Goal: Information Seeking & Learning: Check status

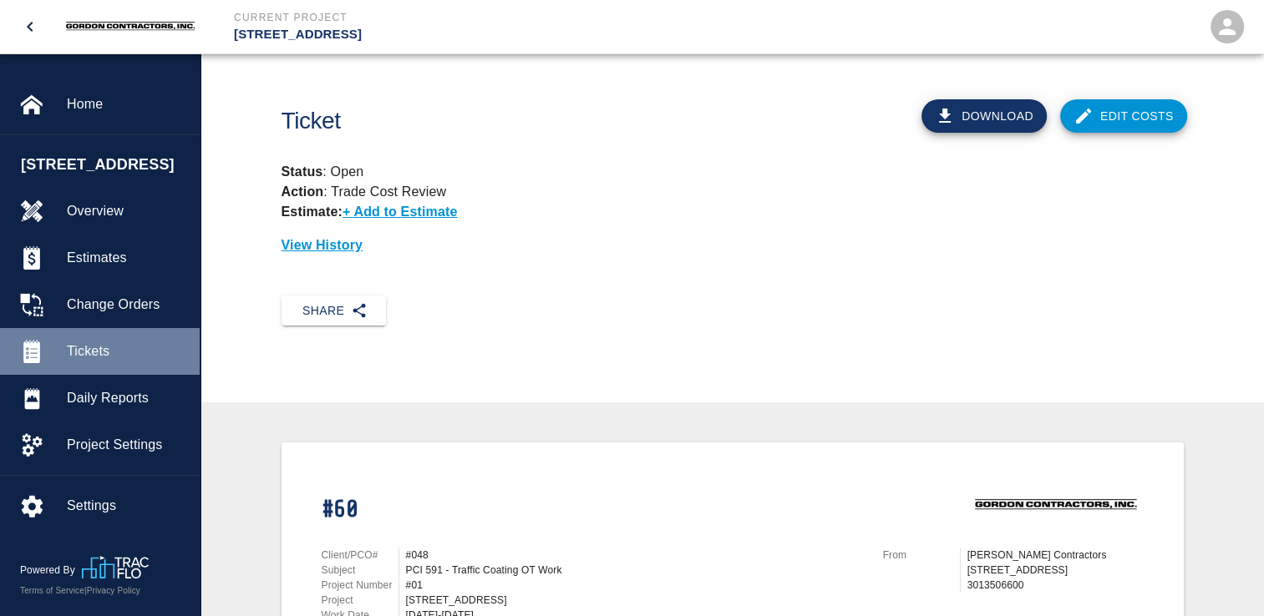
click at [98, 362] on span "Tickets" at bounding box center [126, 352] width 119 height 20
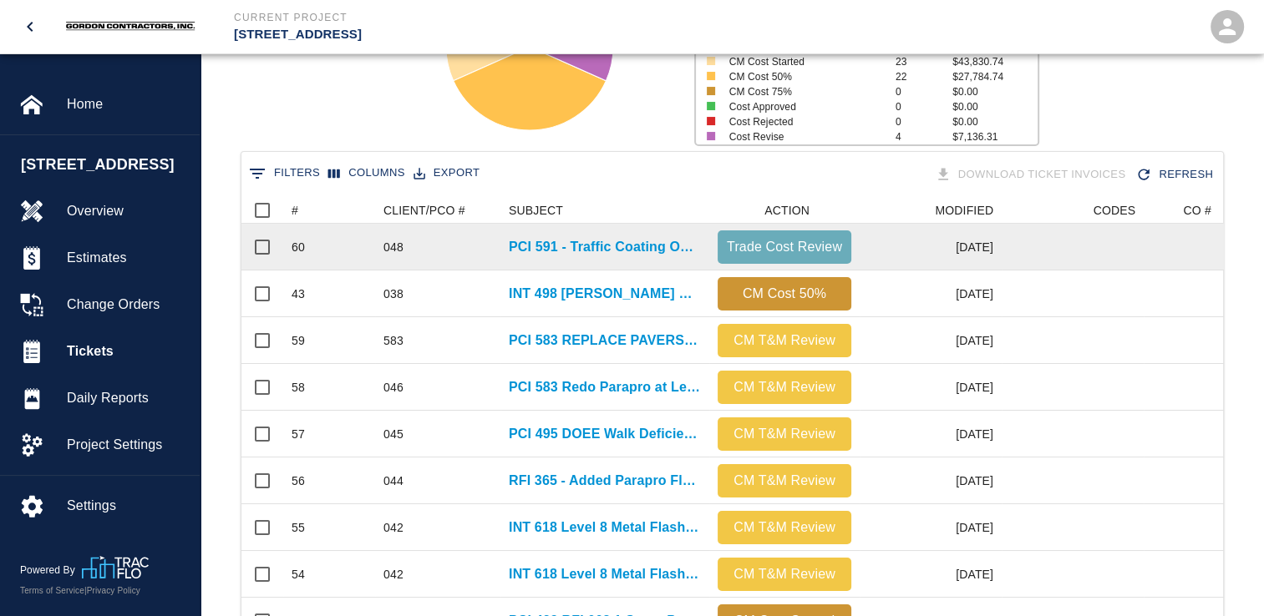
scroll to position [251, 0]
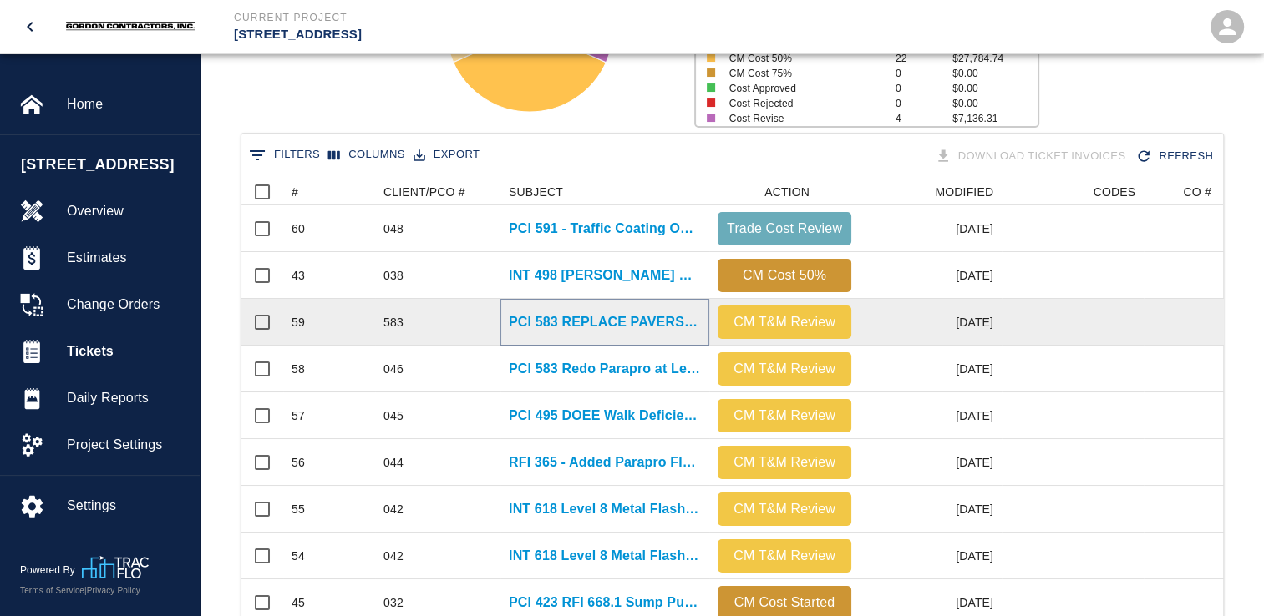
click at [608, 322] on p "PCI 583 REPLACE PAVERS L2 WEST" at bounding box center [605, 322] width 192 height 20
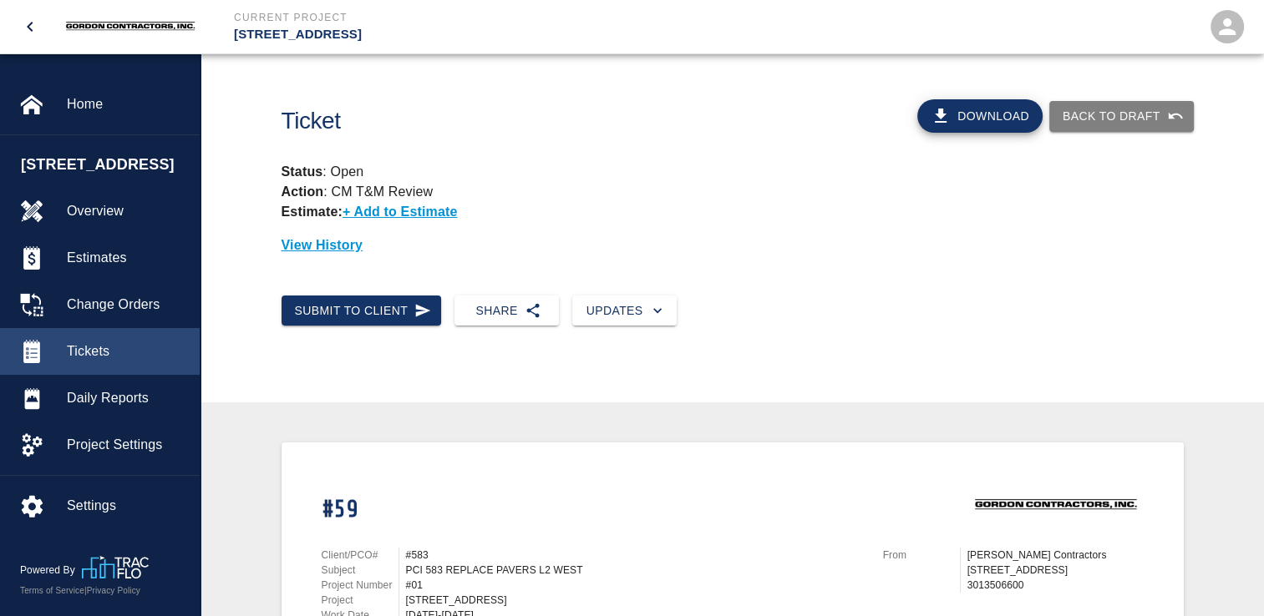
click at [94, 362] on span "Tickets" at bounding box center [126, 352] width 119 height 20
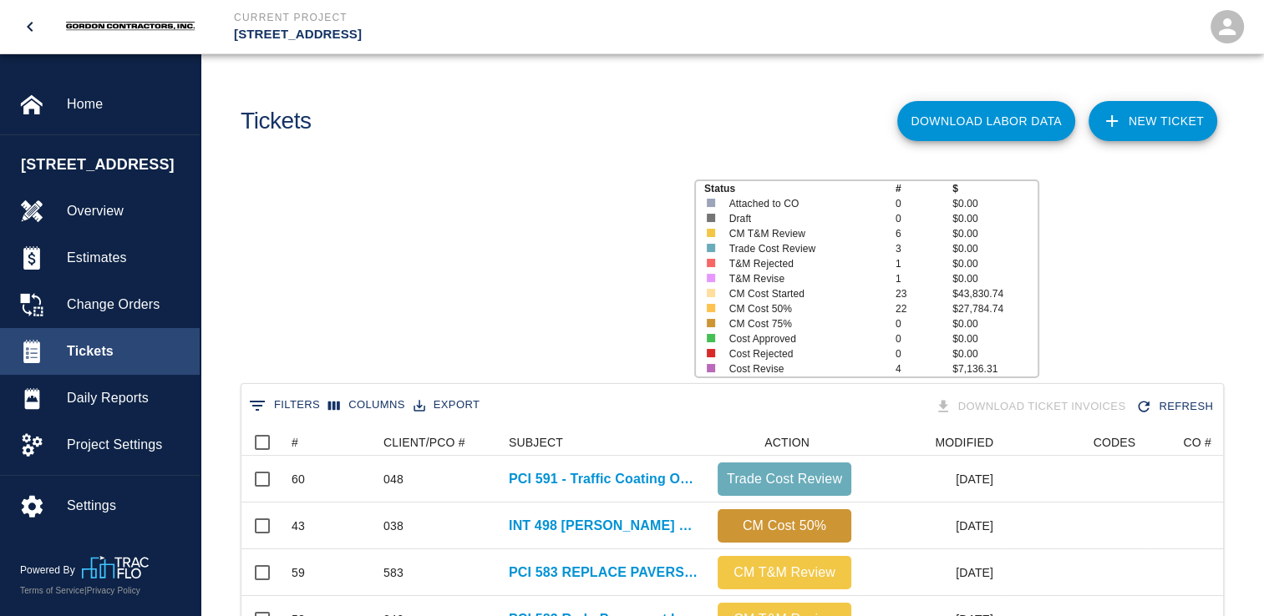
scroll to position [962, 969]
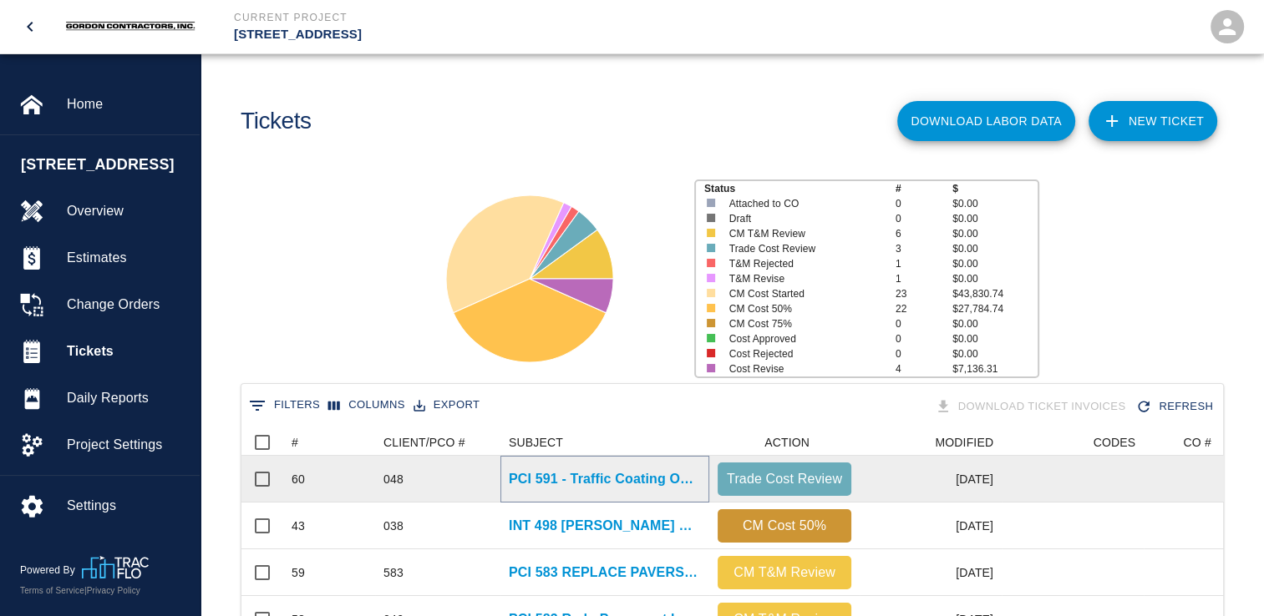
click at [599, 479] on p "PCI 591 - Traffic Coating OT Work" at bounding box center [605, 479] width 192 height 20
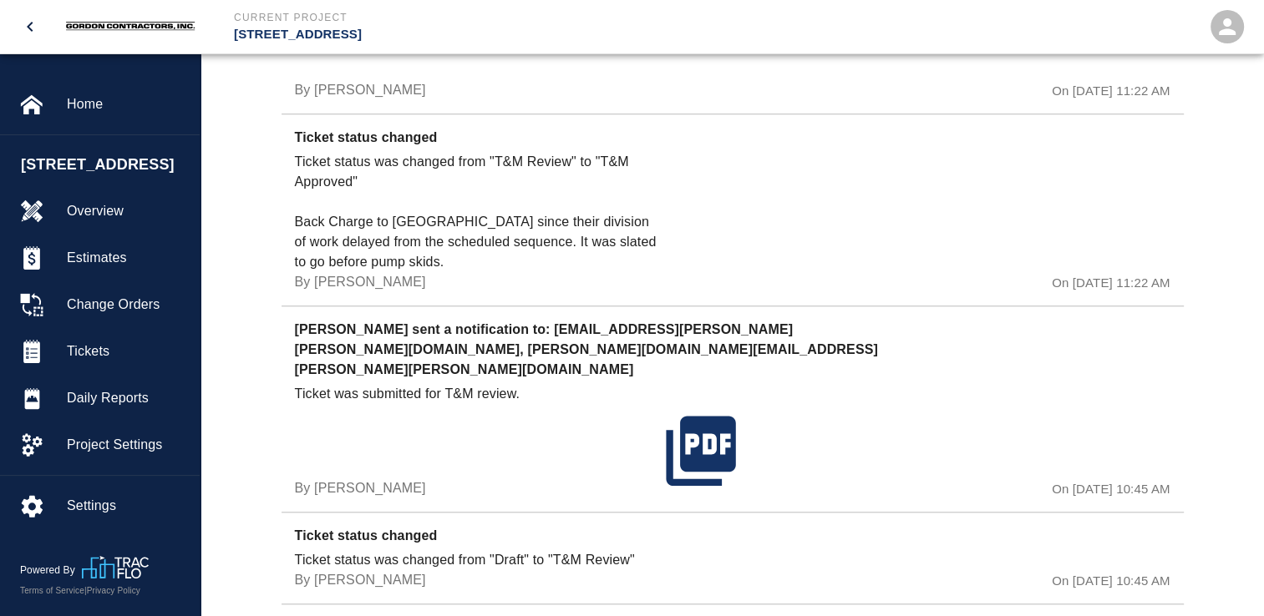
scroll to position [1476, 0]
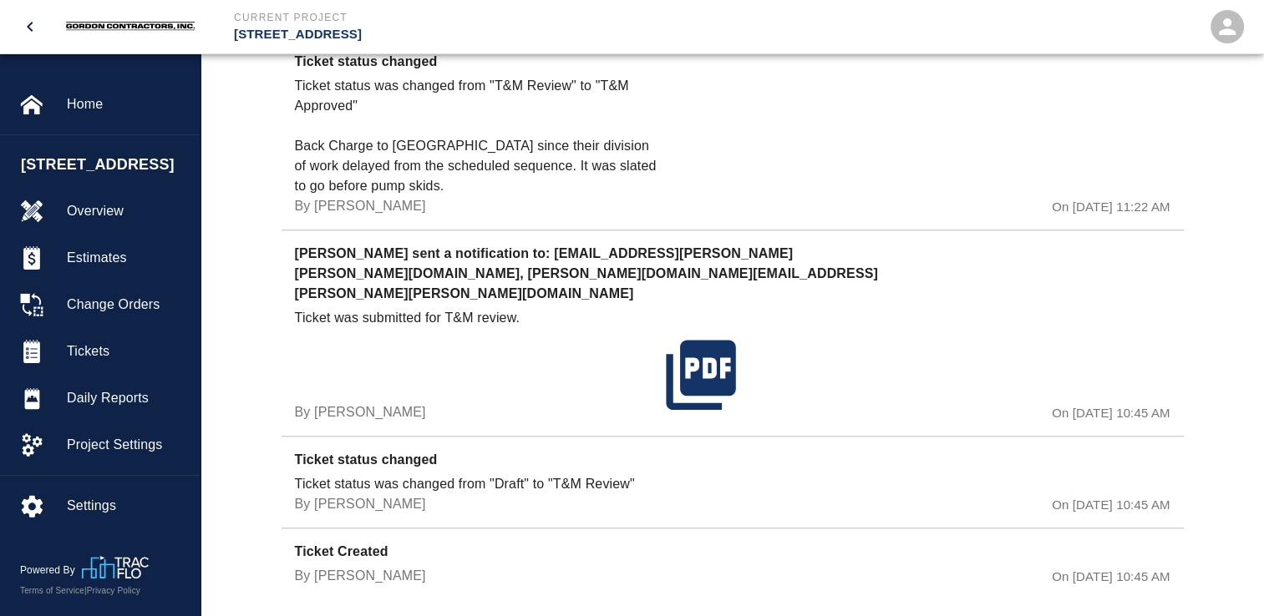
drag, startPoint x: 264, startPoint y: 239, endPoint x: 1212, endPoint y: 399, distance: 961.5
click at [1212, 399] on div "History [PERSON_NAME] sent a notification to: [EMAIL_ADDRESS][DOMAIN_NAME] Tick…" at bounding box center [731, 202] width 1063 height 876
copy div "[PERSON_NAME] sent a notification to: [EMAIL_ADDRESS][PERSON_NAME][PERSON_NAME]…"
click at [84, 362] on span "Tickets" at bounding box center [126, 352] width 119 height 20
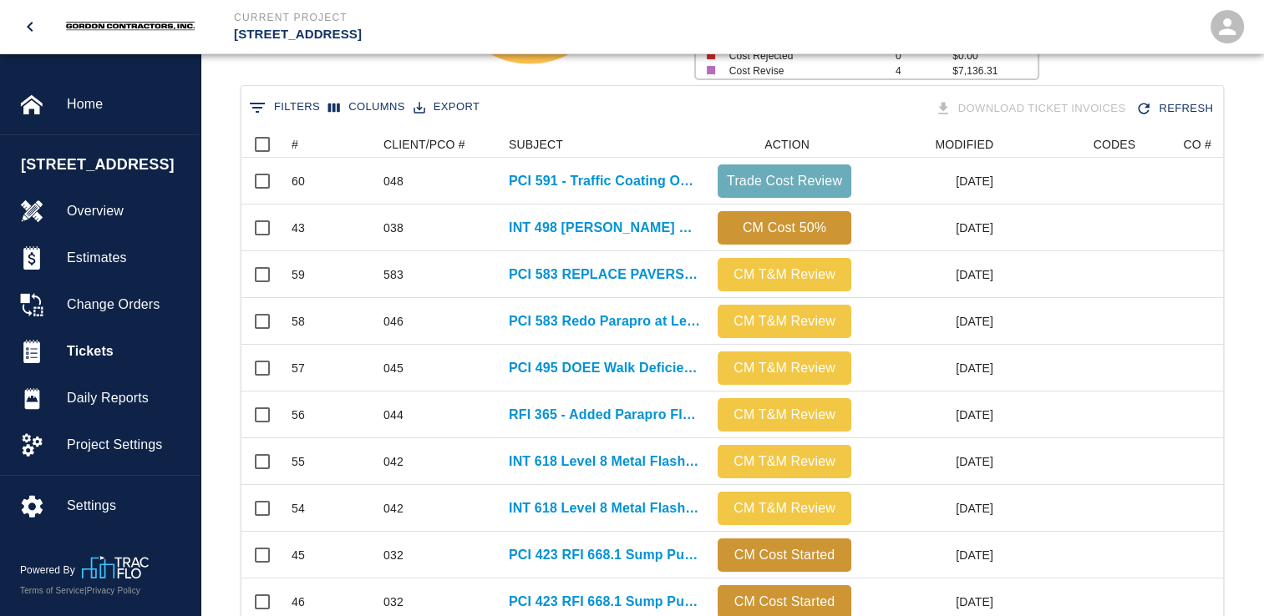
scroll to position [287, 0]
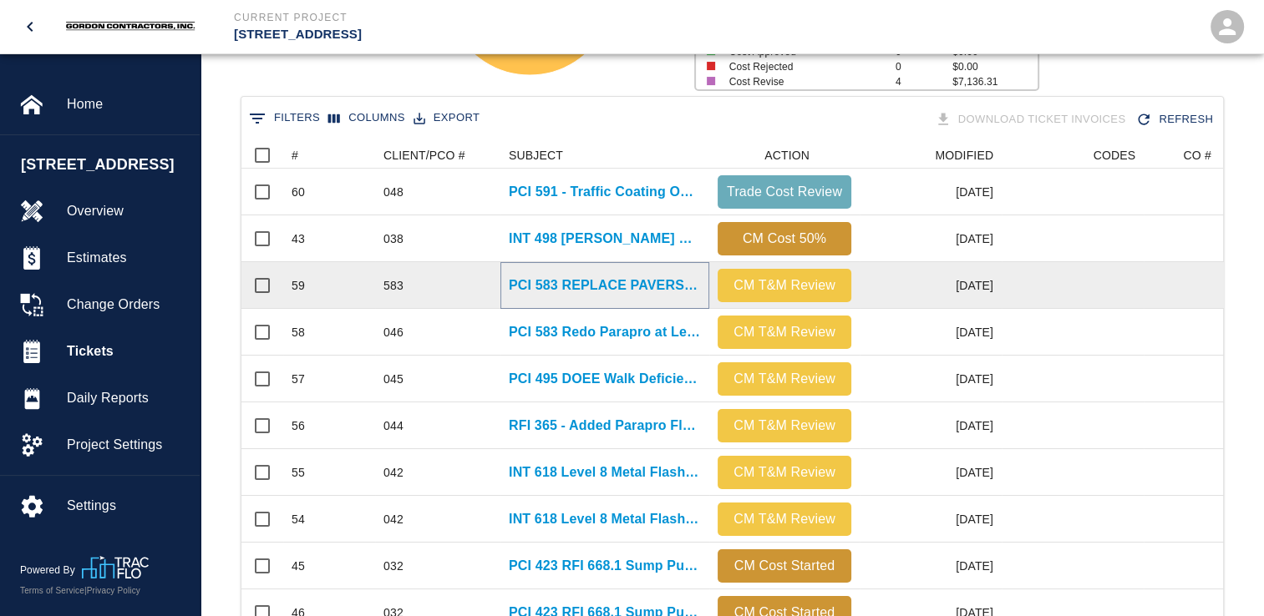
click at [543, 287] on p "PCI 583 REPLACE PAVERS L2 WEST" at bounding box center [605, 286] width 192 height 20
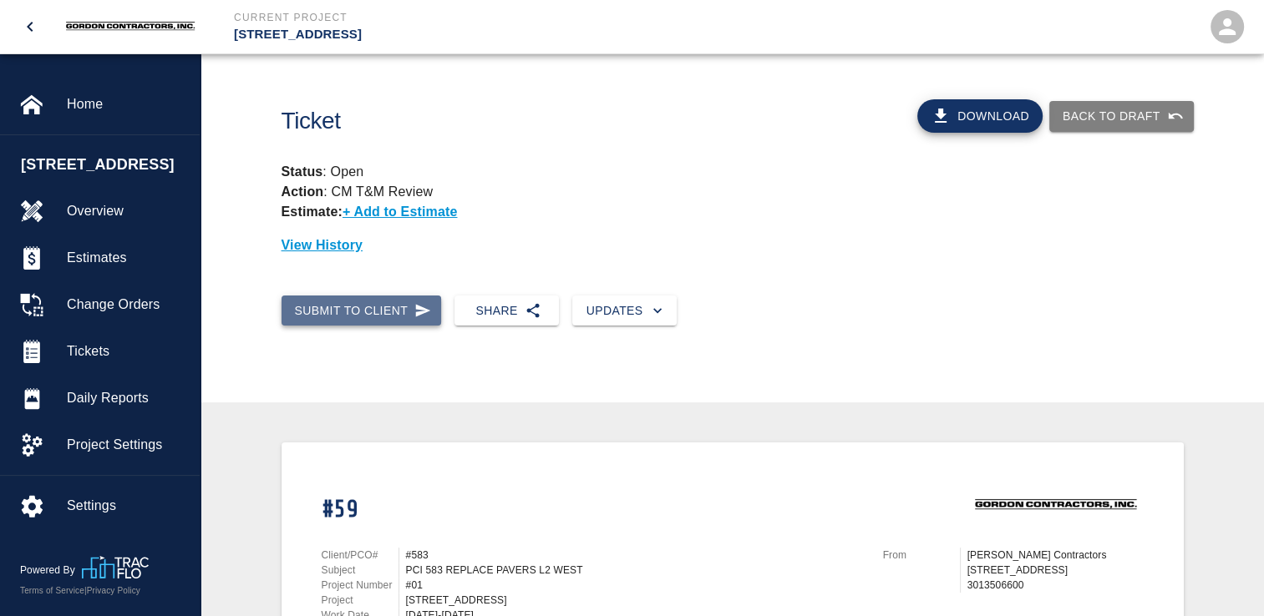
click at [416, 307] on icon "button" at bounding box center [423, 310] width 15 height 13
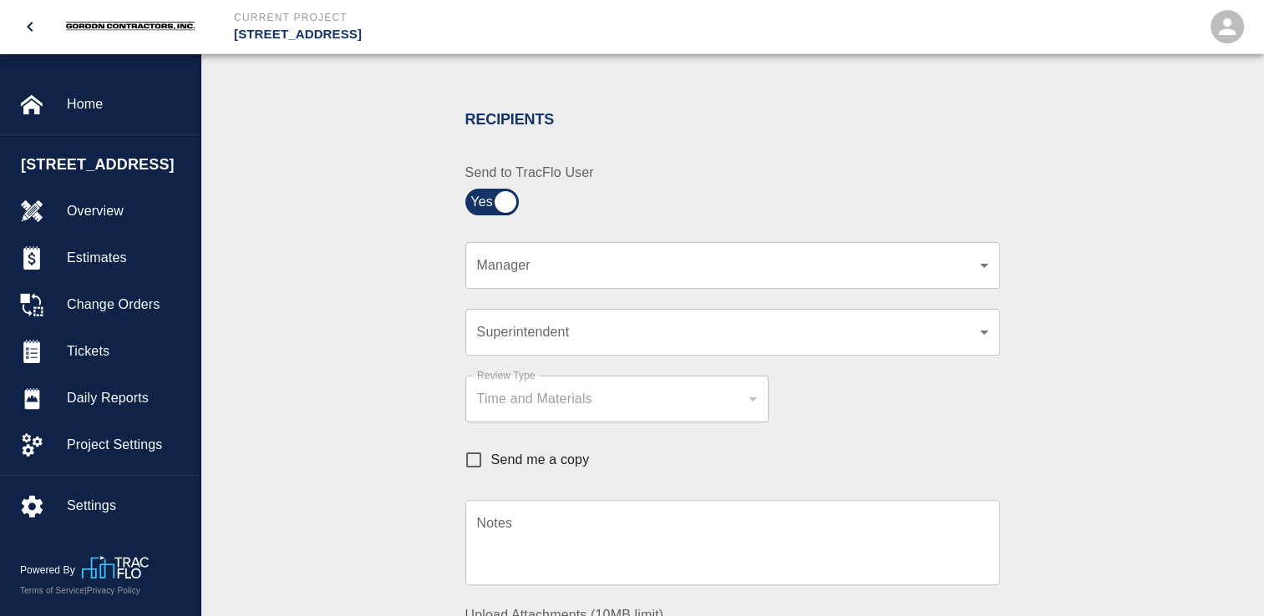
scroll to position [334, 0]
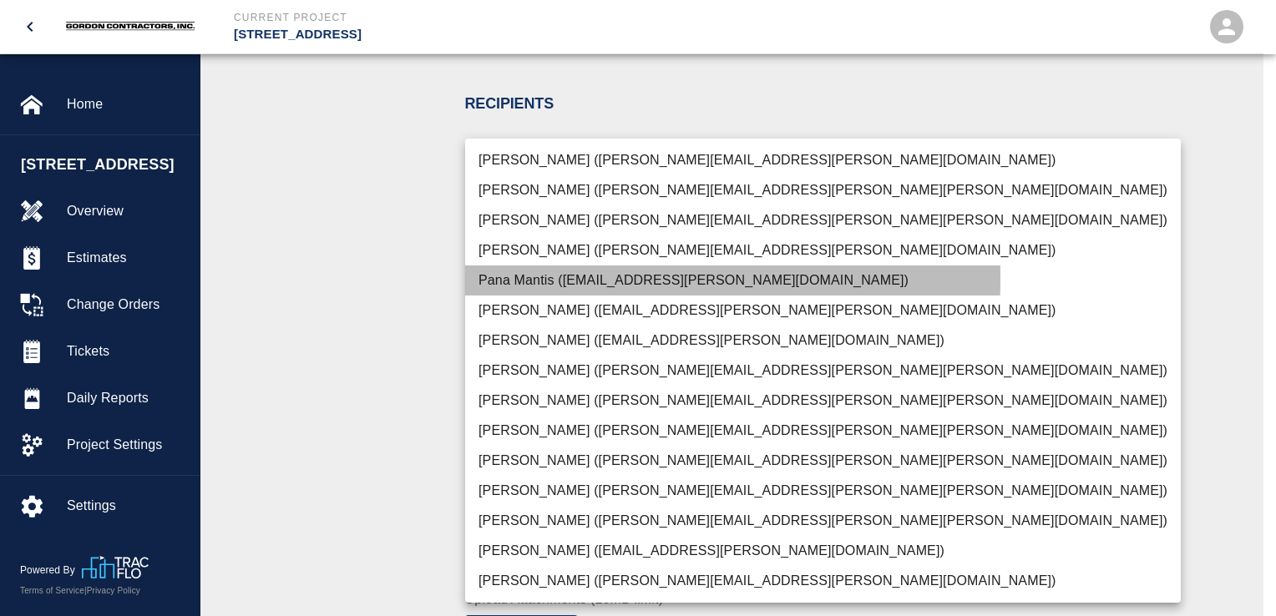
click at [503, 278] on li "Pana Mantis ([EMAIL_ADDRESS][PERSON_NAME][DOMAIN_NAME])" at bounding box center [823, 281] width 716 height 30
type input "9ed60d2a-a9d9-4a38-b953-291d7a1b2fc7"
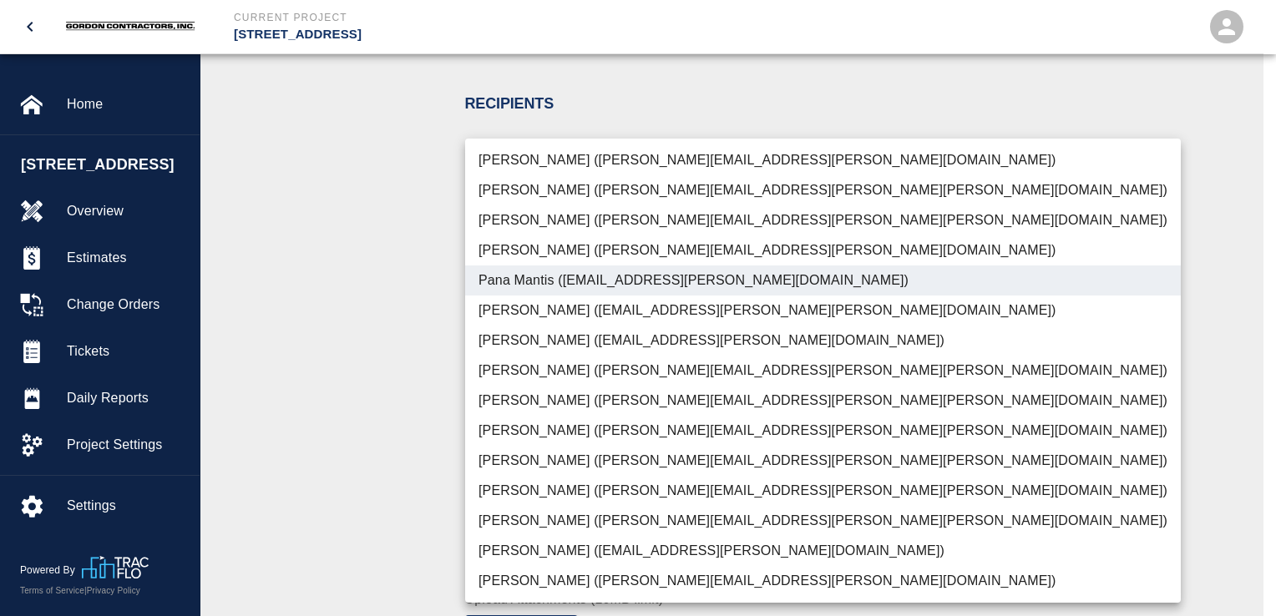
click at [413, 309] on div at bounding box center [638, 308] width 1276 height 616
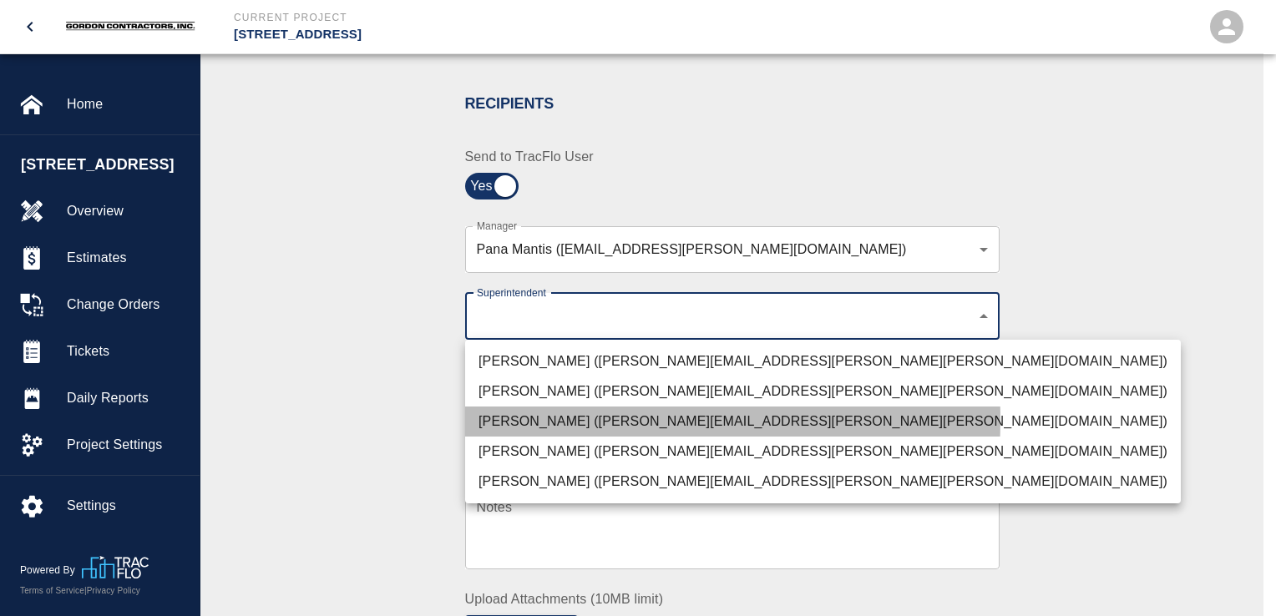
click at [515, 419] on li "[PERSON_NAME] ([PERSON_NAME][EMAIL_ADDRESS][PERSON_NAME][PERSON_NAME][DOMAIN_NA…" at bounding box center [823, 422] width 716 height 30
type input "32bad40b-bb12-40c1-a9d7-1de55074e5d0"
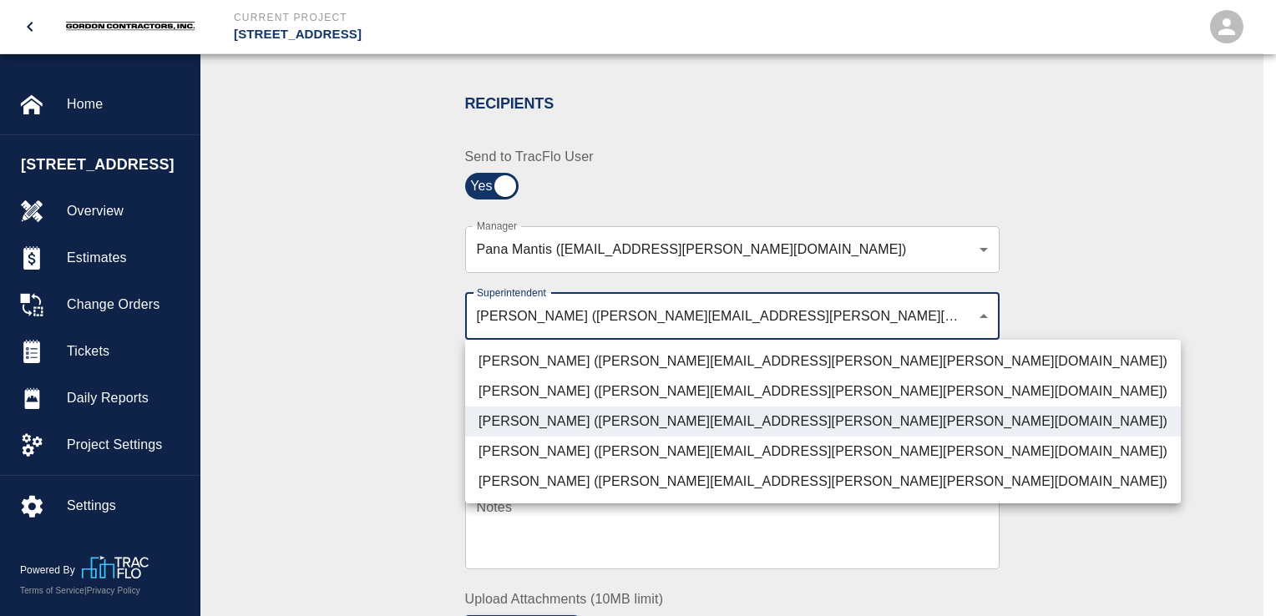
click at [427, 340] on div at bounding box center [638, 308] width 1276 height 616
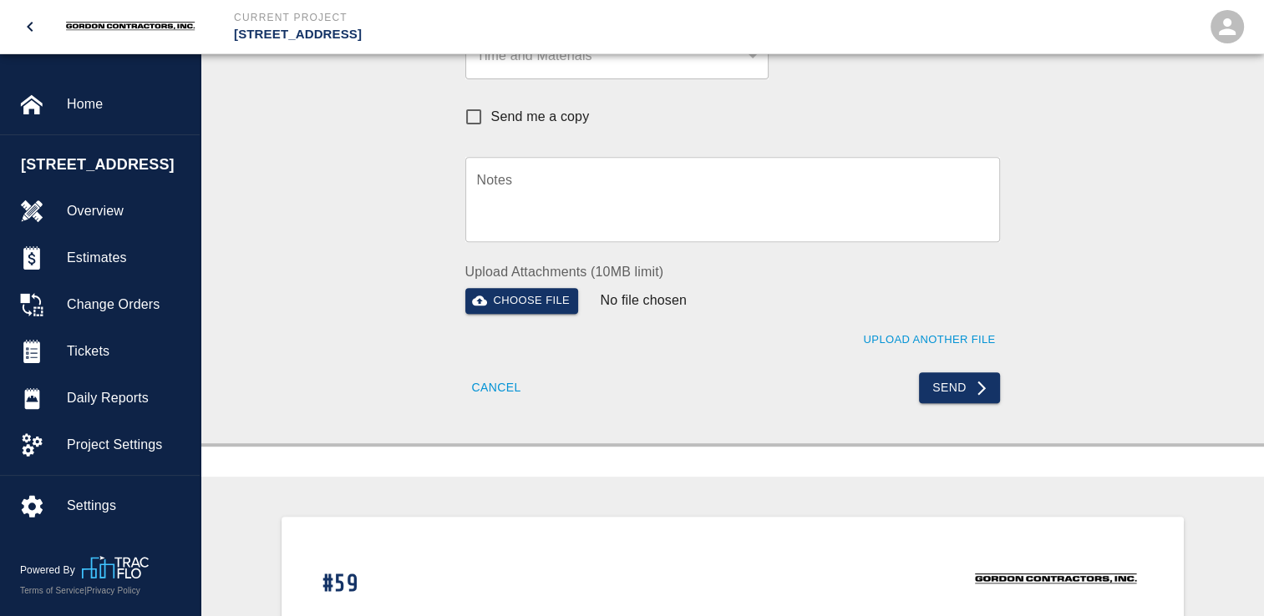
scroll to position [752, 0]
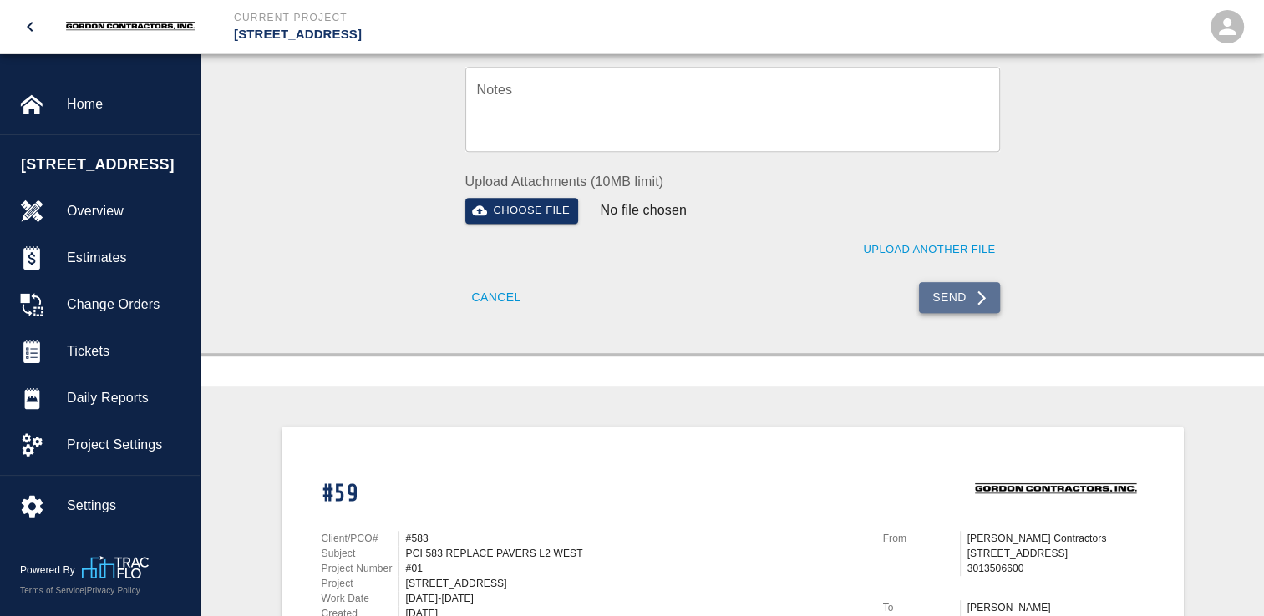
click at [962, 298] on button "Send" at bounding box center [959, 297] width 81 height 31
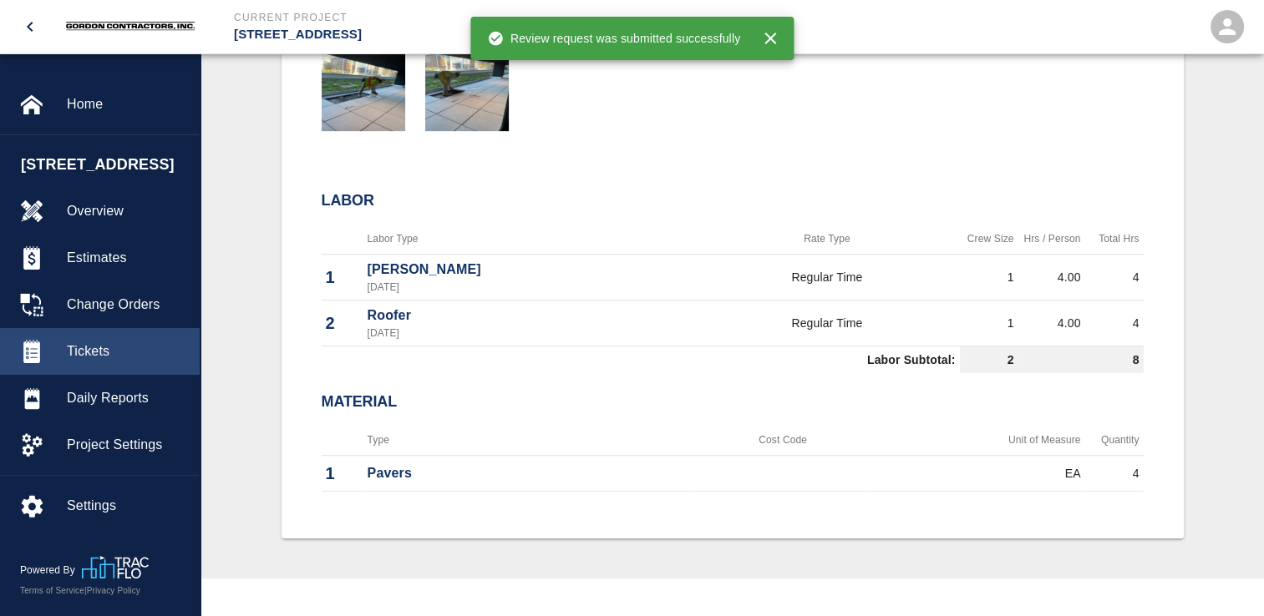
click at [84, 362] on span "Tickets" at bounding box center [126, 352] width 119 height 20
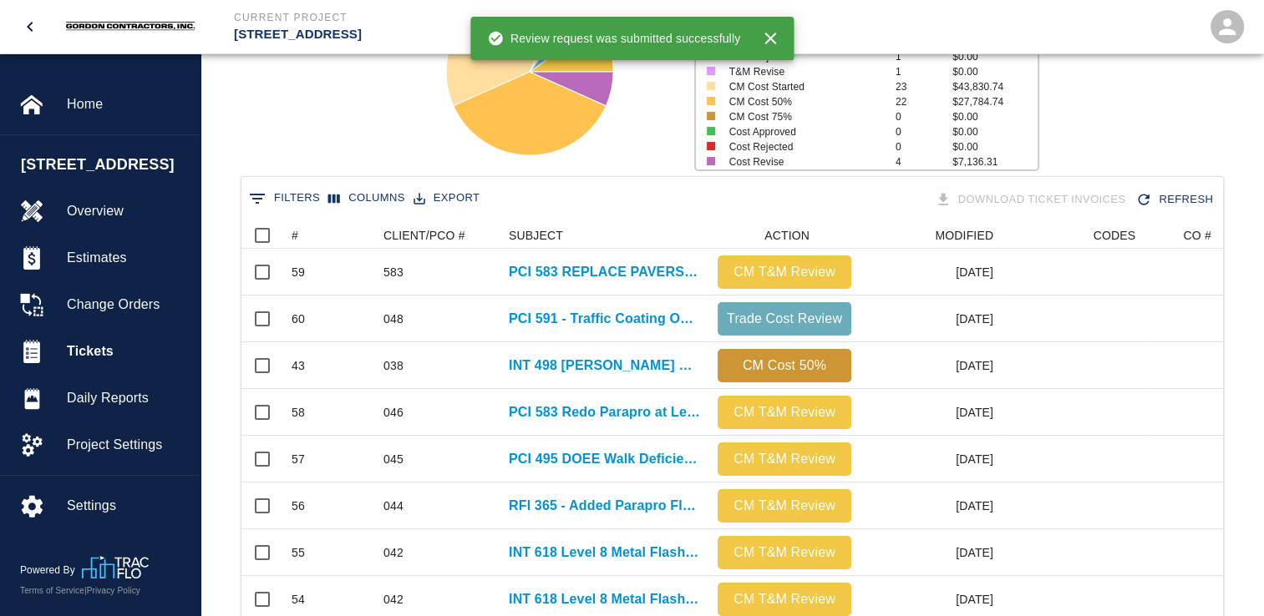
scroll to position [251, 0]
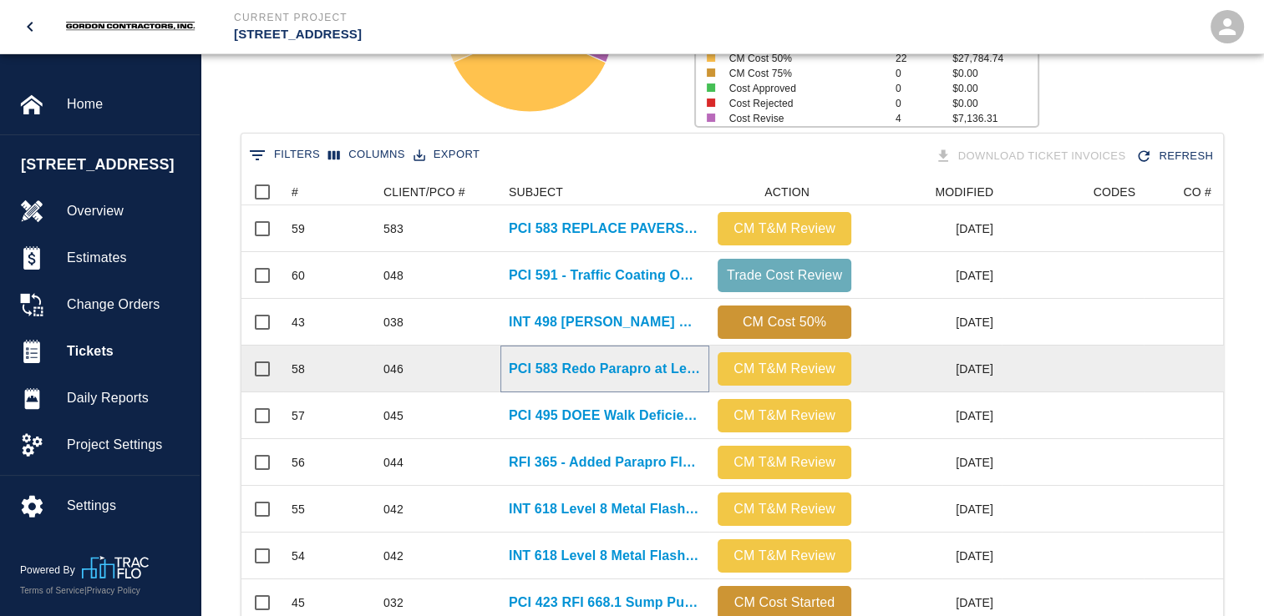
click at [565, 368] on p "PCI 583 Redo Parapro at Level 2 Columns" at bounding box center [605, 369] width 192 height 20
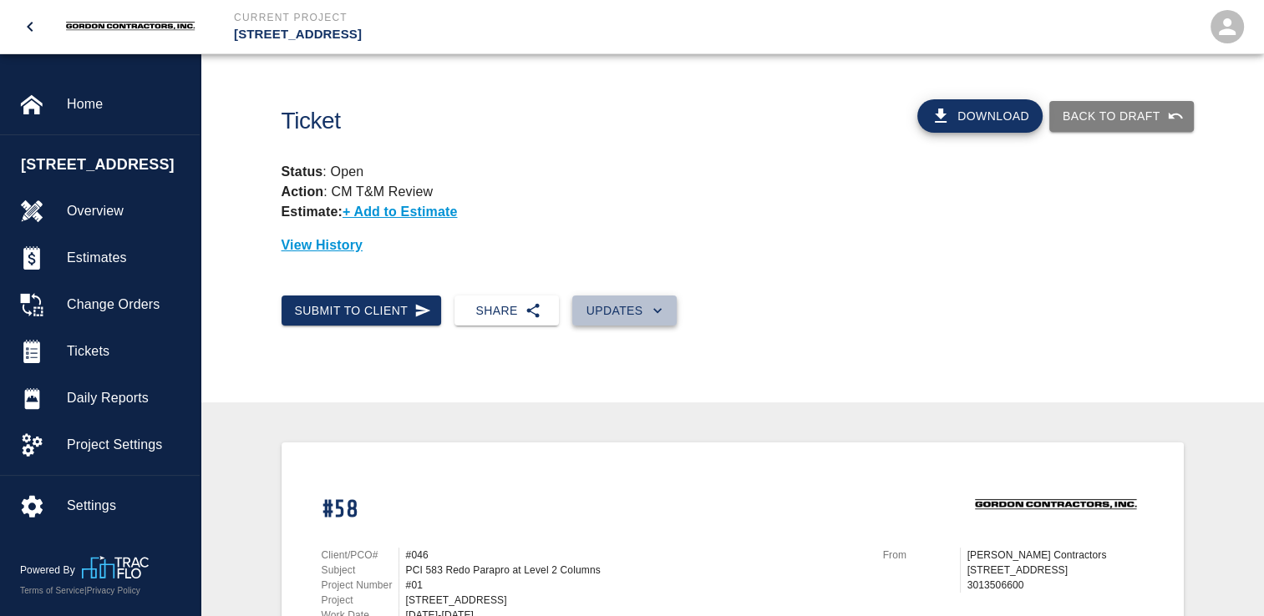
click at [606, 312] on button "Updates" at bounding box center [624, 311] width 104 height 31
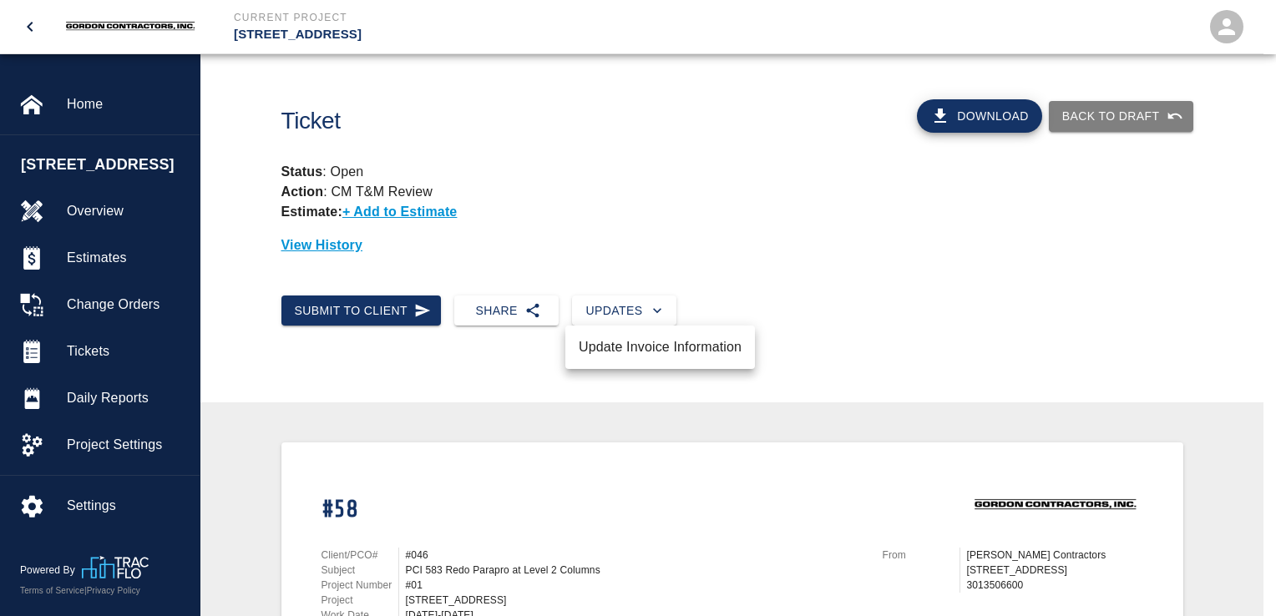
click at [411, 311] on div at bounding box center [638, 308] width 1276 height 616
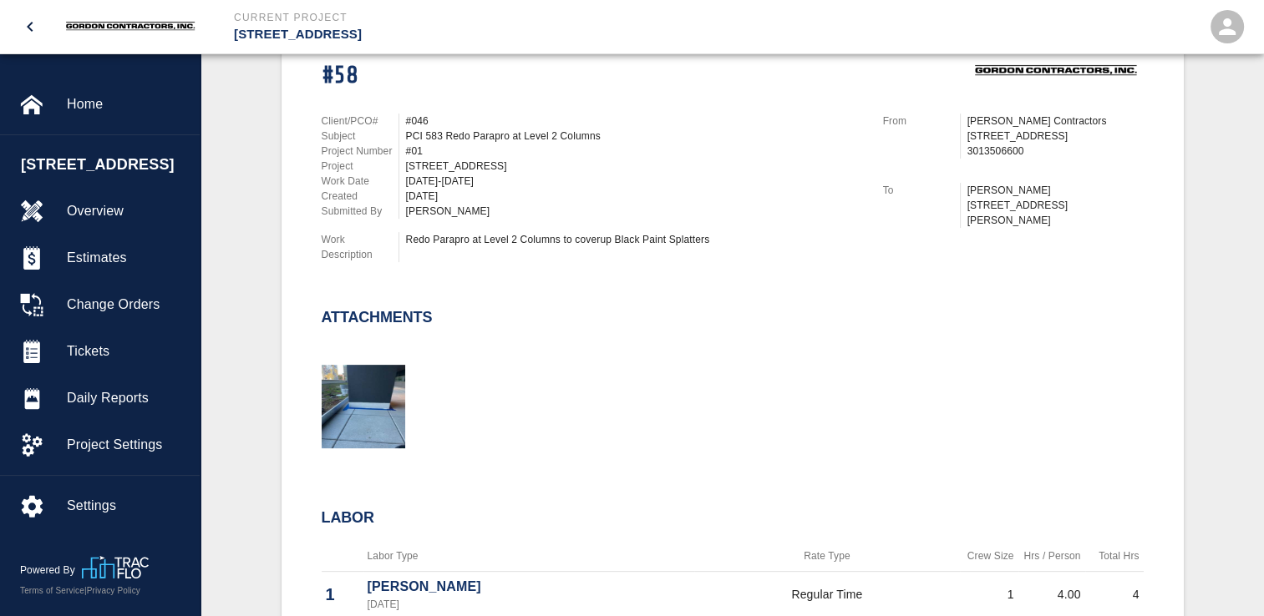
scroll to position [106, 0]
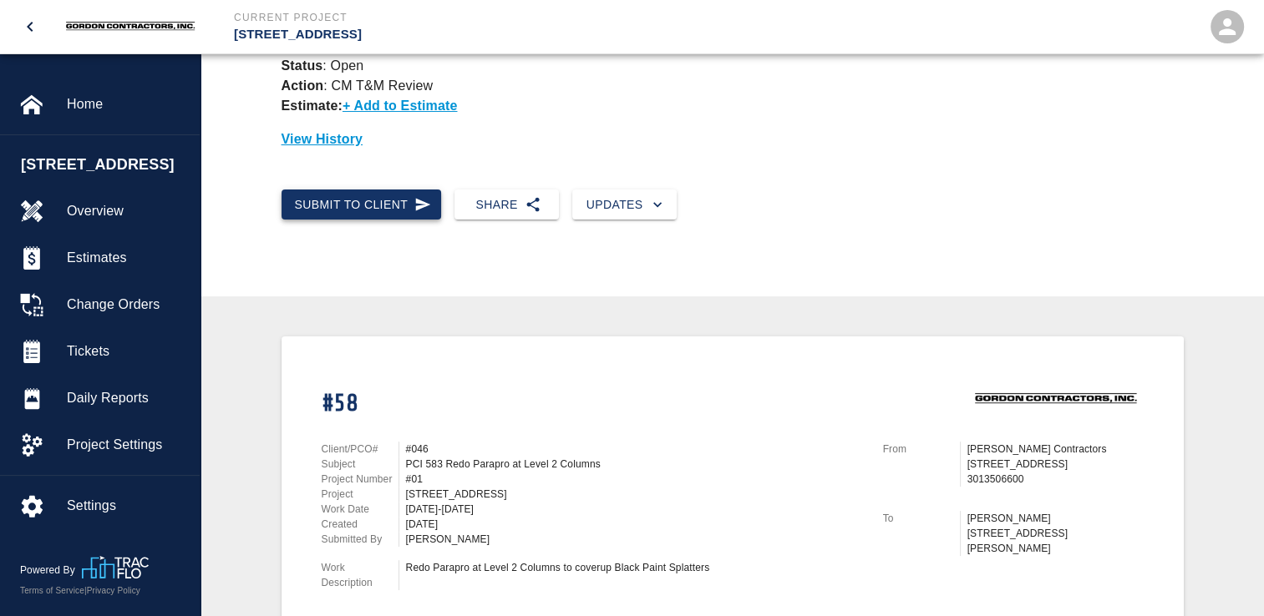
click at [406, 202] on button "Submit to Client" at bounding box center [361, 205] width 160 height 31
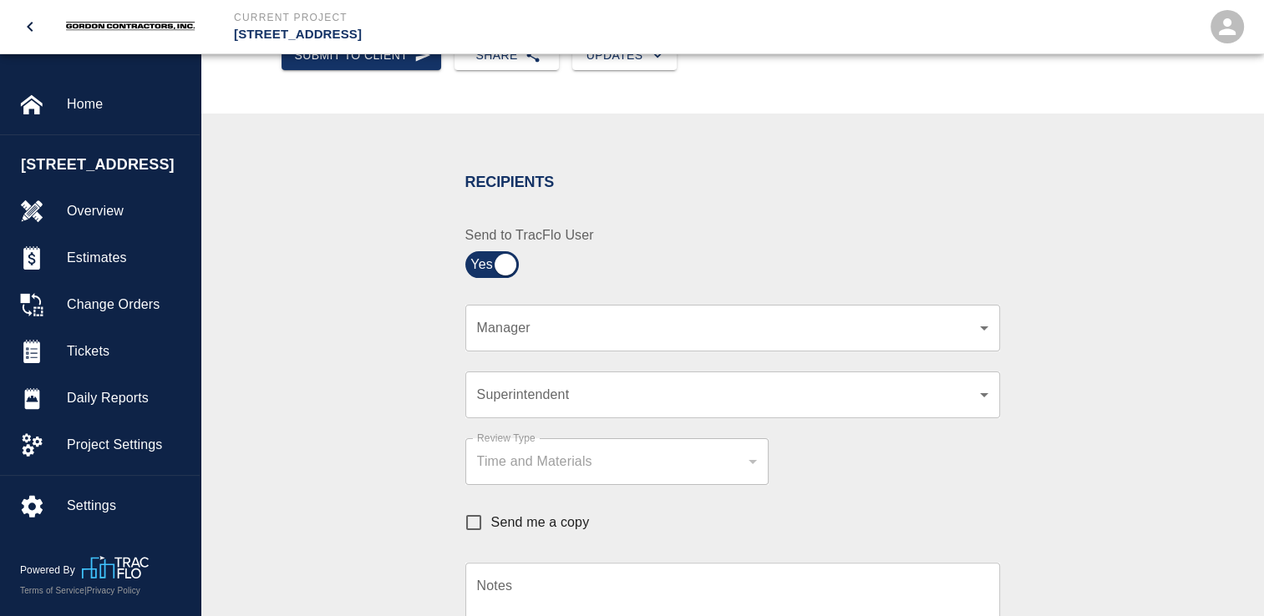
scroll to position [357, 0]
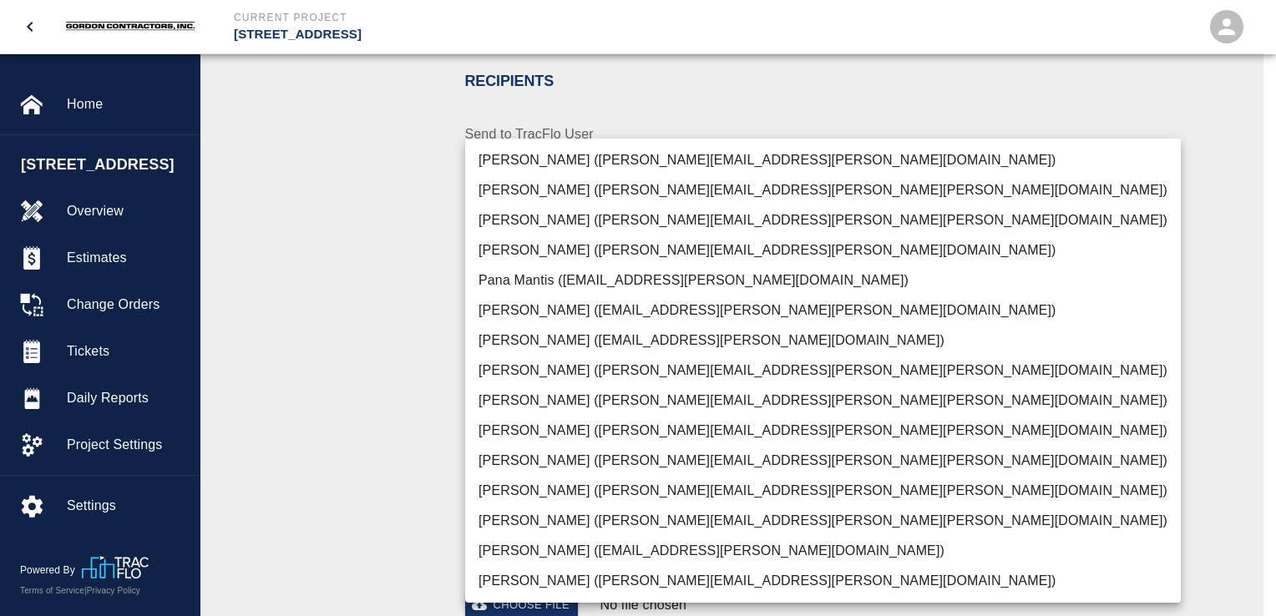
click at [516, 278] on li "Pana Mantis ([EMAIL_ADDRESS][PERSON_NAME][DOMAIN_NAME])" at bounding box center [823, 281] width 716 height 30
type input "9ed60d2a-a9d9-4a38-b953-291d7a1b2fc7"
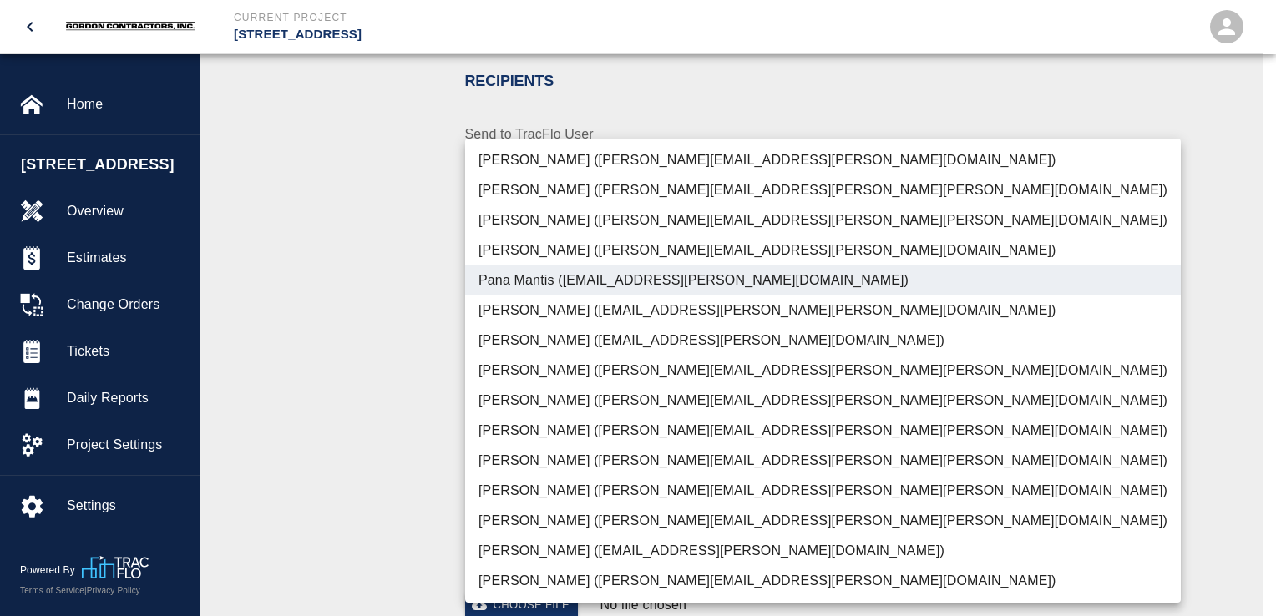
click at [414, 317] on div at bounding box center [638, 308] width 1276 height 616
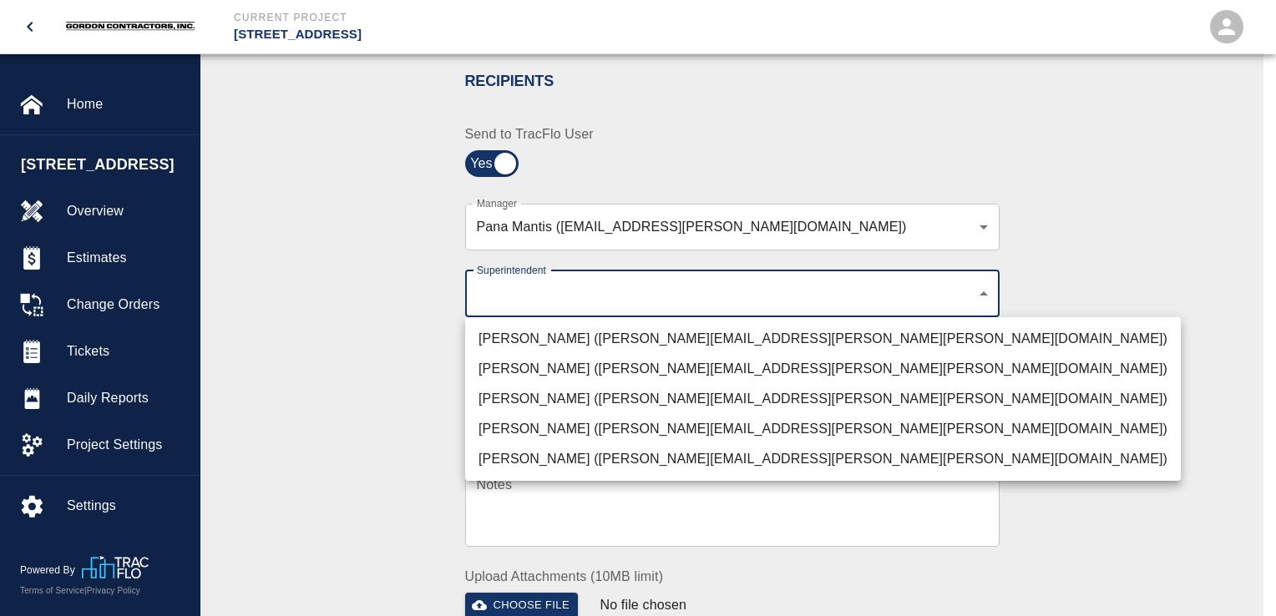
click at [503, 403] on li "[PERSON_NAME] ([PERSON_NAME][EMAIL_ADDRESS][PERSON_NAME][PERSON_NAME][DOMAIN_NA…" at bounding box center [823, 399] width 716 height 30
type input "32bad40b-bb12-40c1-a9d7-1de55074e5d0"
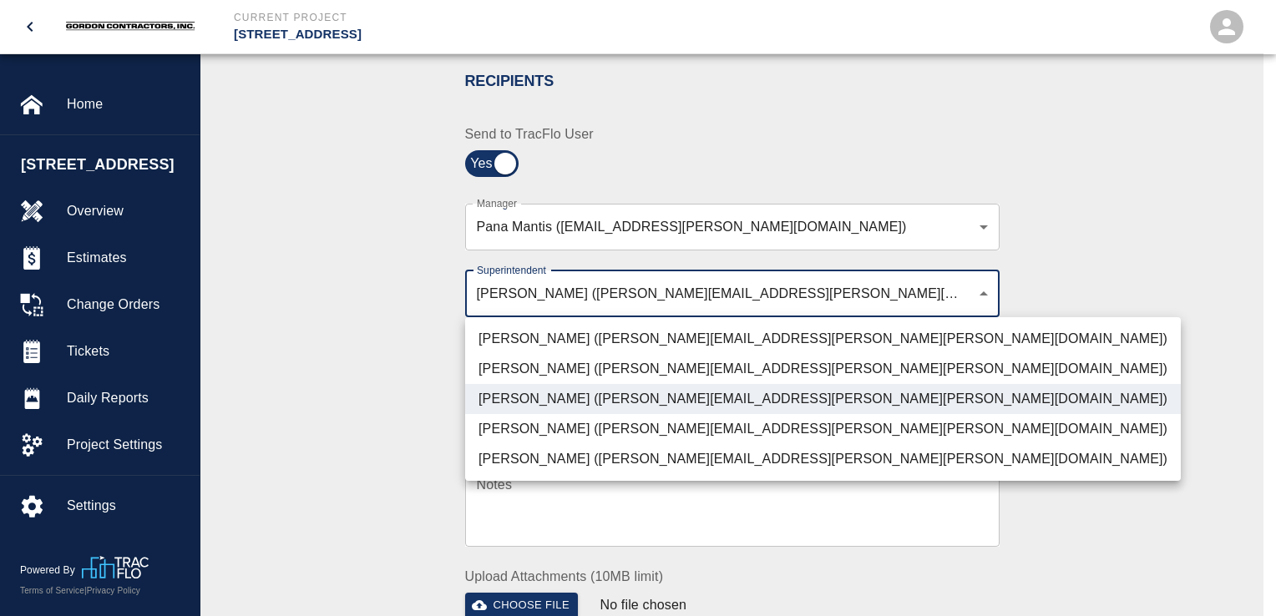
click at [397, 390] on div at bounding box center [638, 308] width 1276 height 616
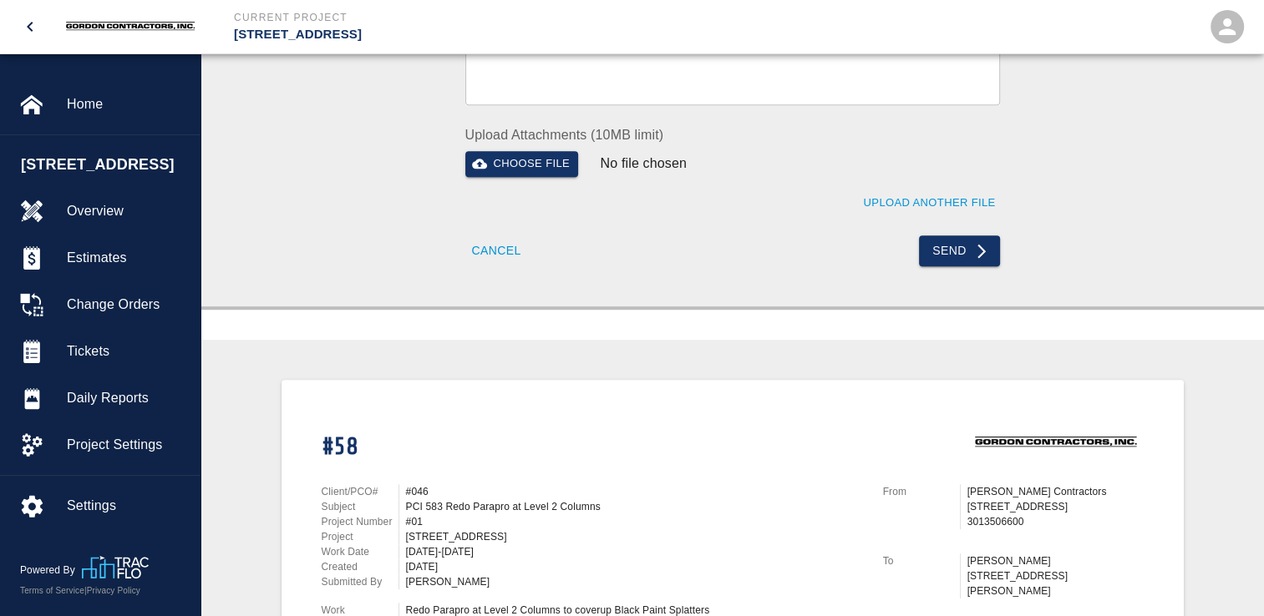
scroll to position [858, 0]
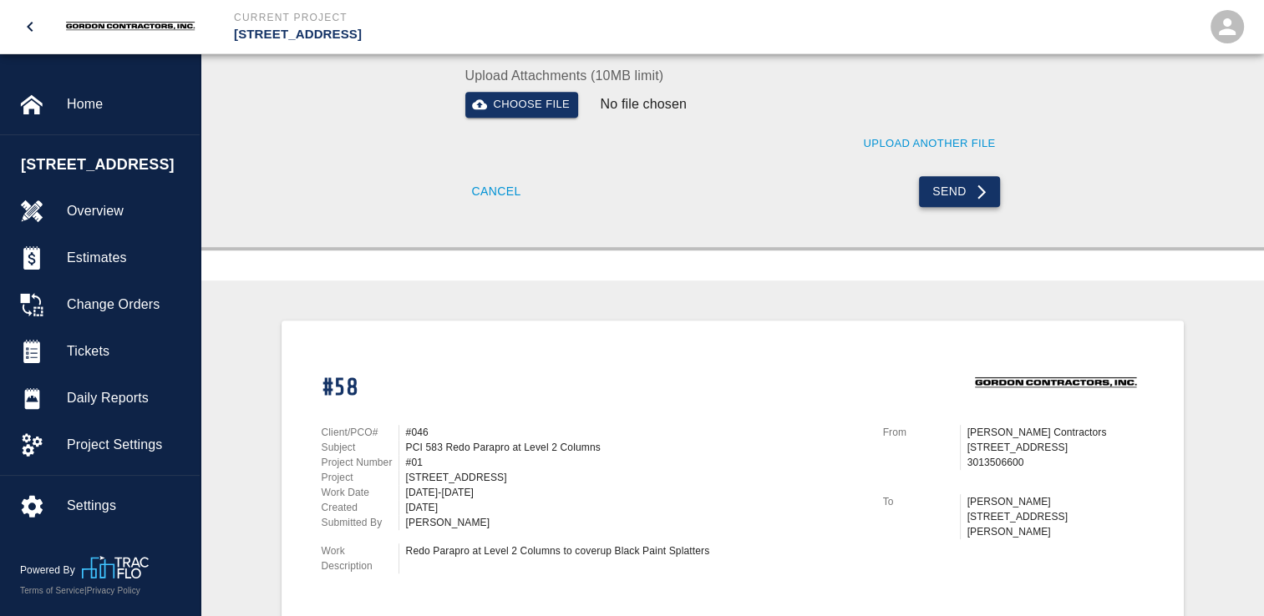
click at [951, 195] on button "Send" at bounding box center [959, 191] width 81 height 31
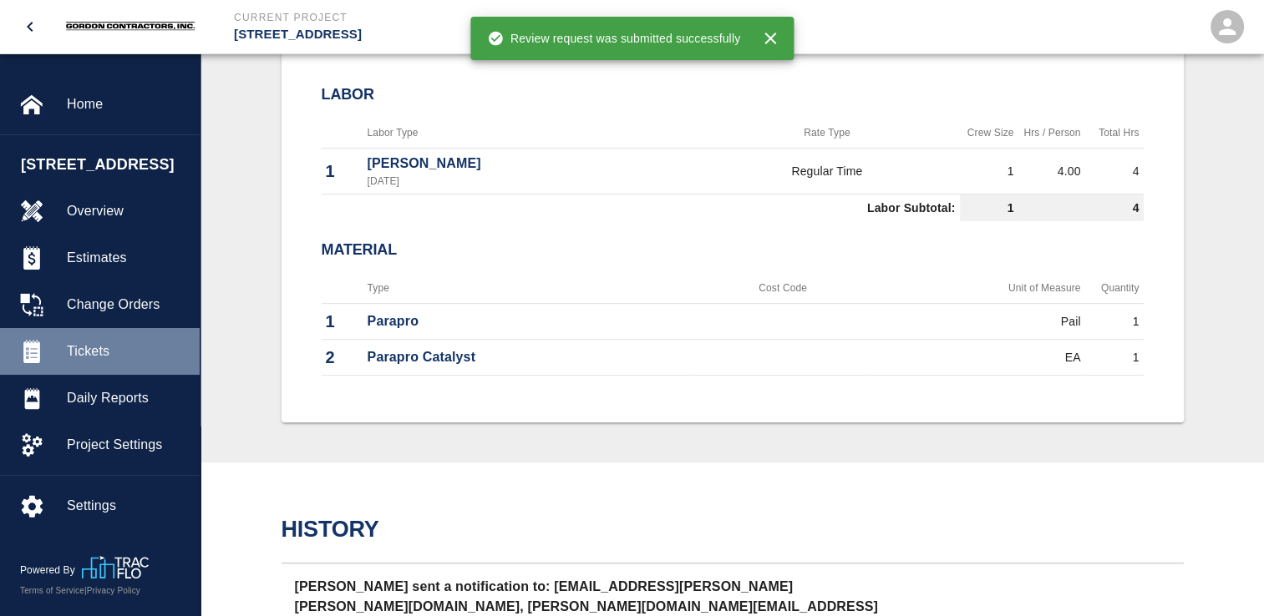
click at [78, 362] on span "Tickets" at bounding box center [126, 352] width 119 height 20
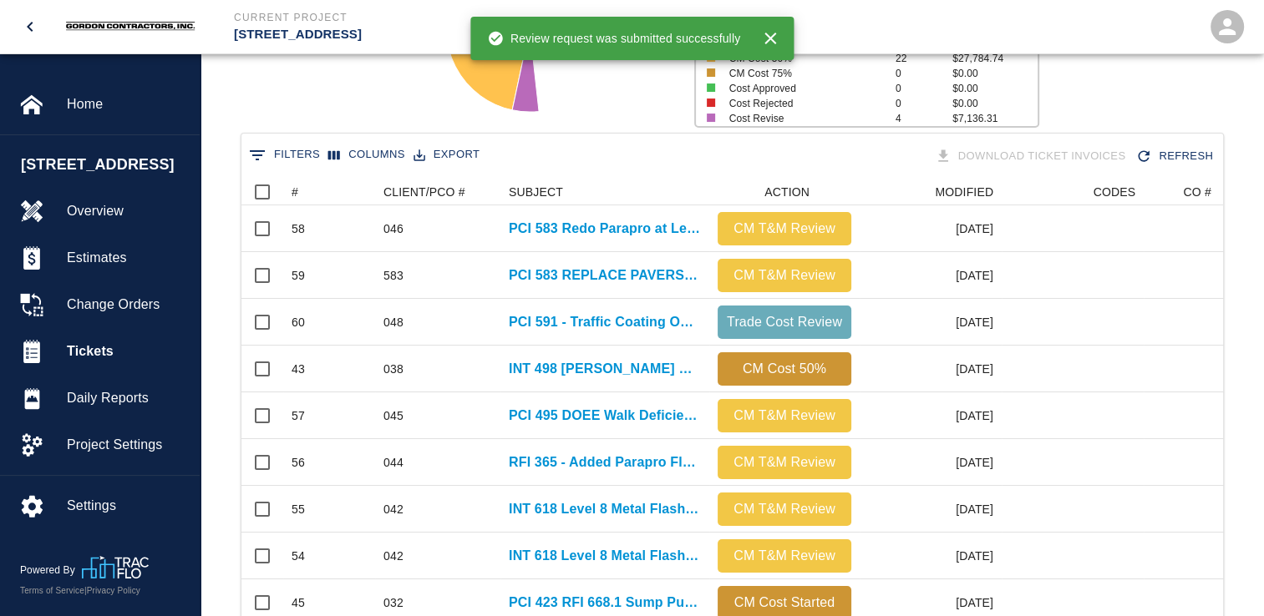
scroll to position [334, 0]
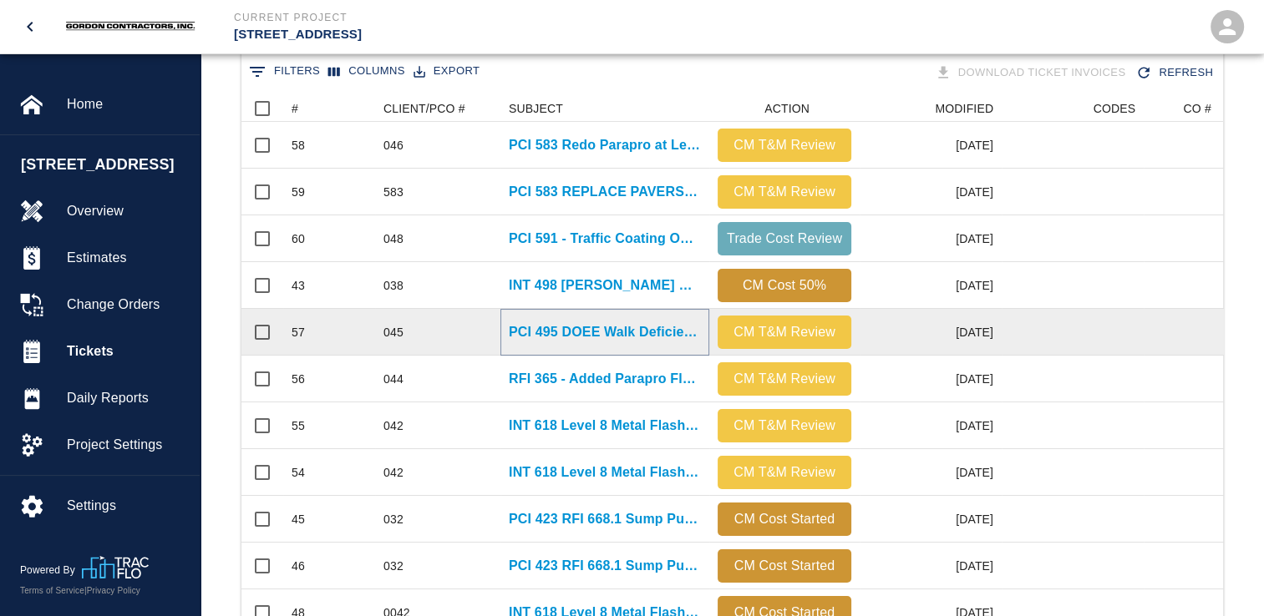
click at [558, 332] on p "PCI 495 DOEE Walk Deficiencies" at bounding box center [605, 332] width 192 height 20
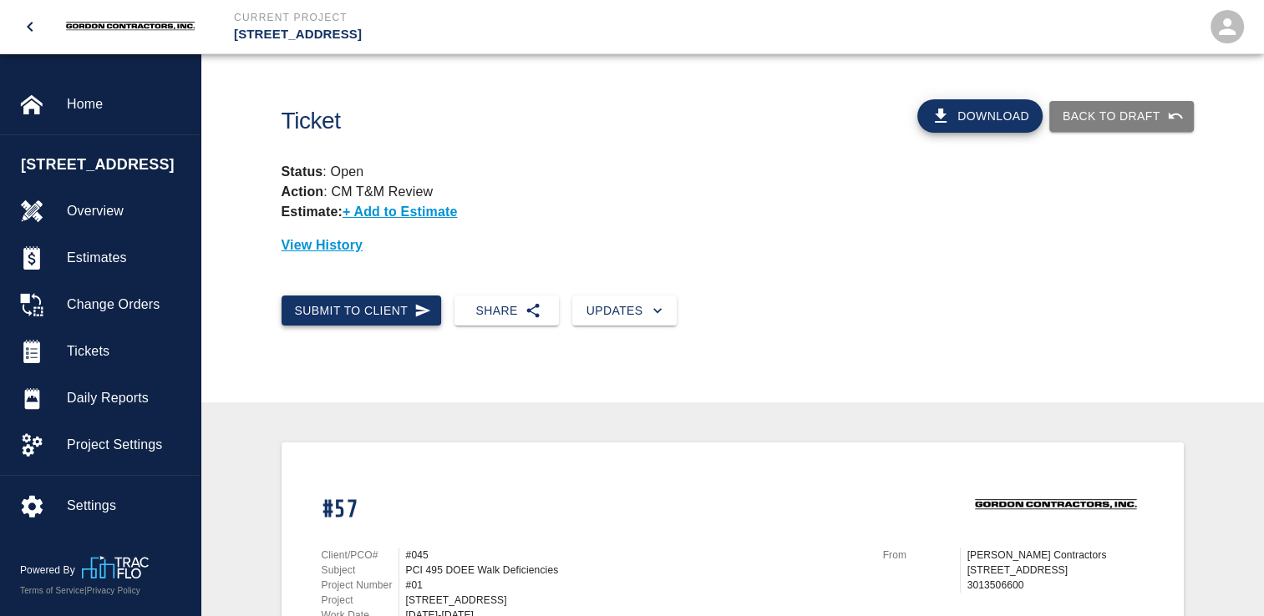
click at [414, 310] on icon "button" at bounding box center [422, 310] width 17 height 17
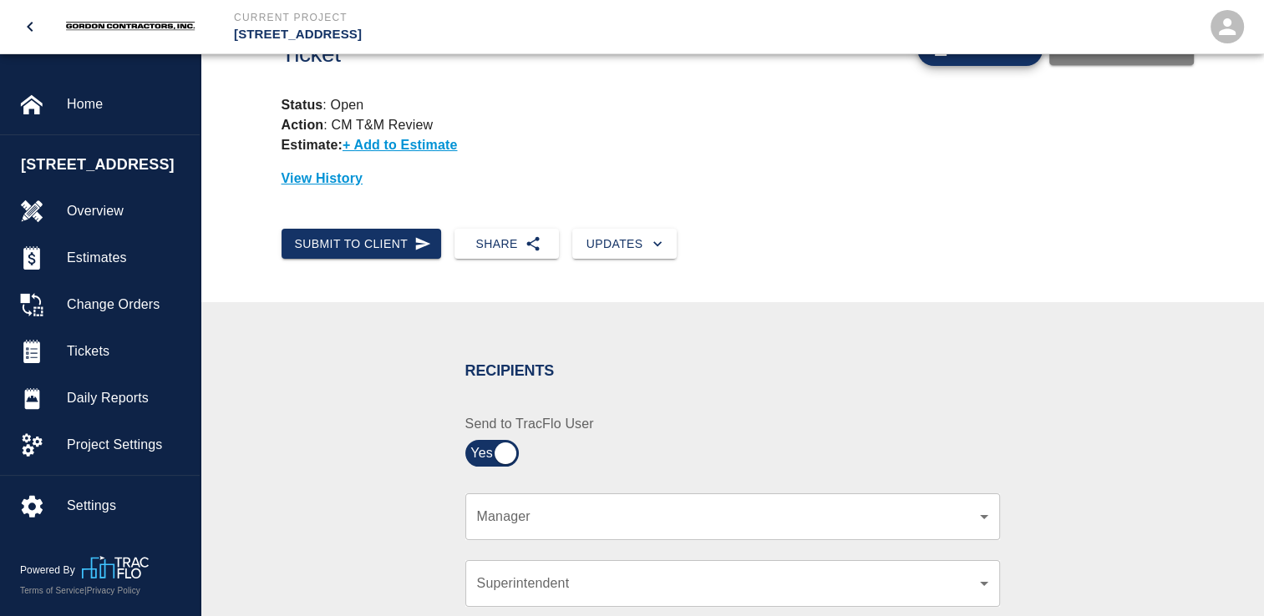
scroll to position [418, 0]
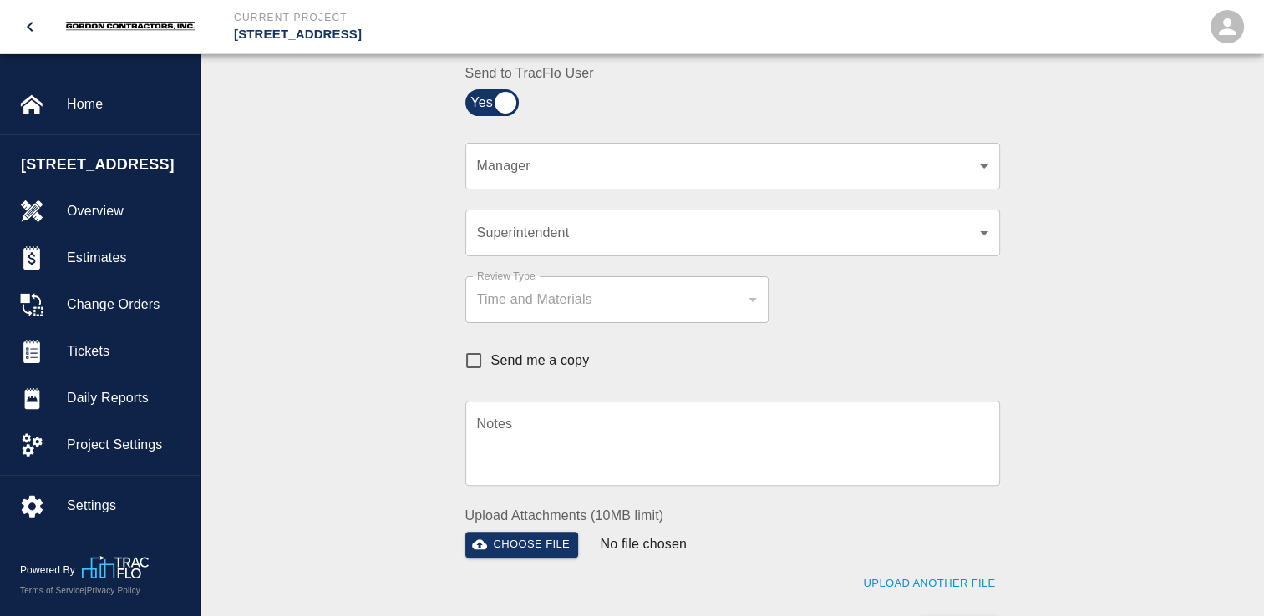
click at [578, 178] on div "​ Manager" at bounding box center [732, 166] width 535 height 47
click at [854, 178] on div "​ Manager" at bounding box center [732, 166] width 535 height 47
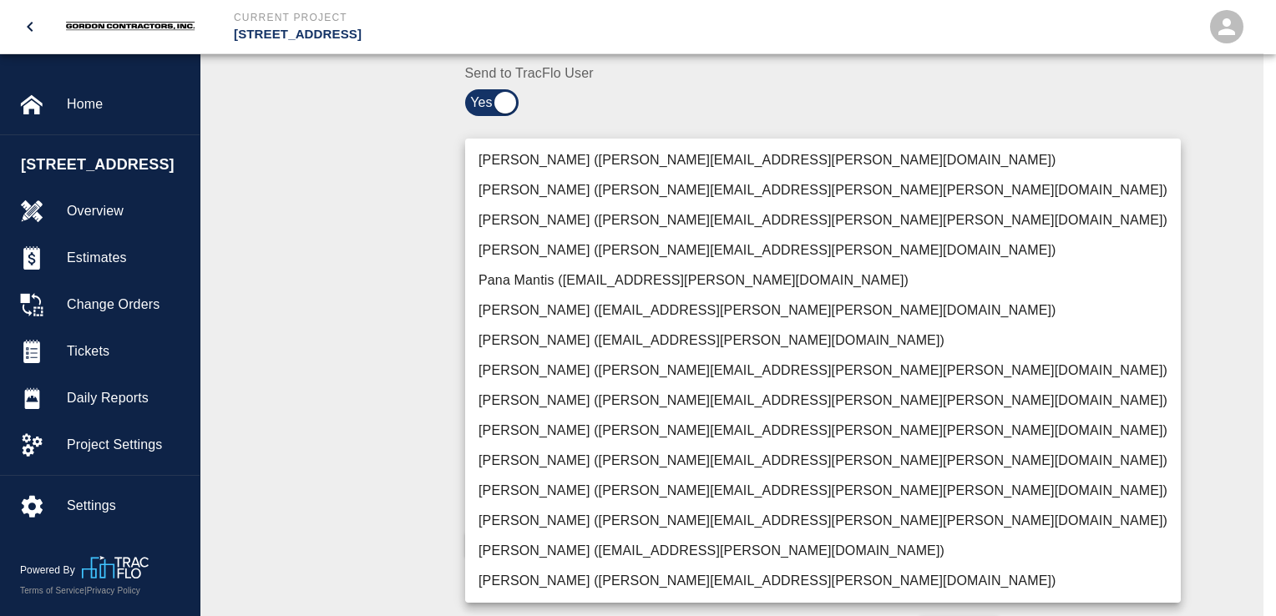
click at [520, 281] on li "Pana Mantis ([EMAIL_ADDRESS][PERSON_NAME][DOMAIN_NAME])" at bounding box center [823, 281] width 716 height 30
type input "9ed60d2a-a9d9-4a38-b953-291d7a1b2fc7"
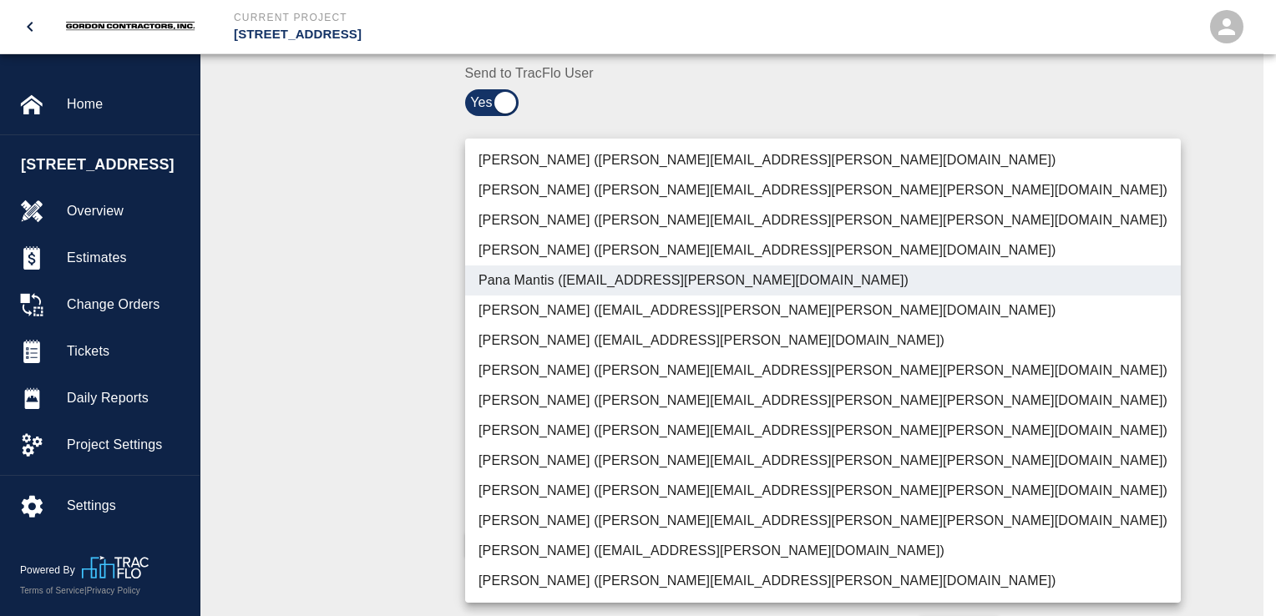
click at [389, 289] on div at bounding box center [638, 308] width 1276 height 616
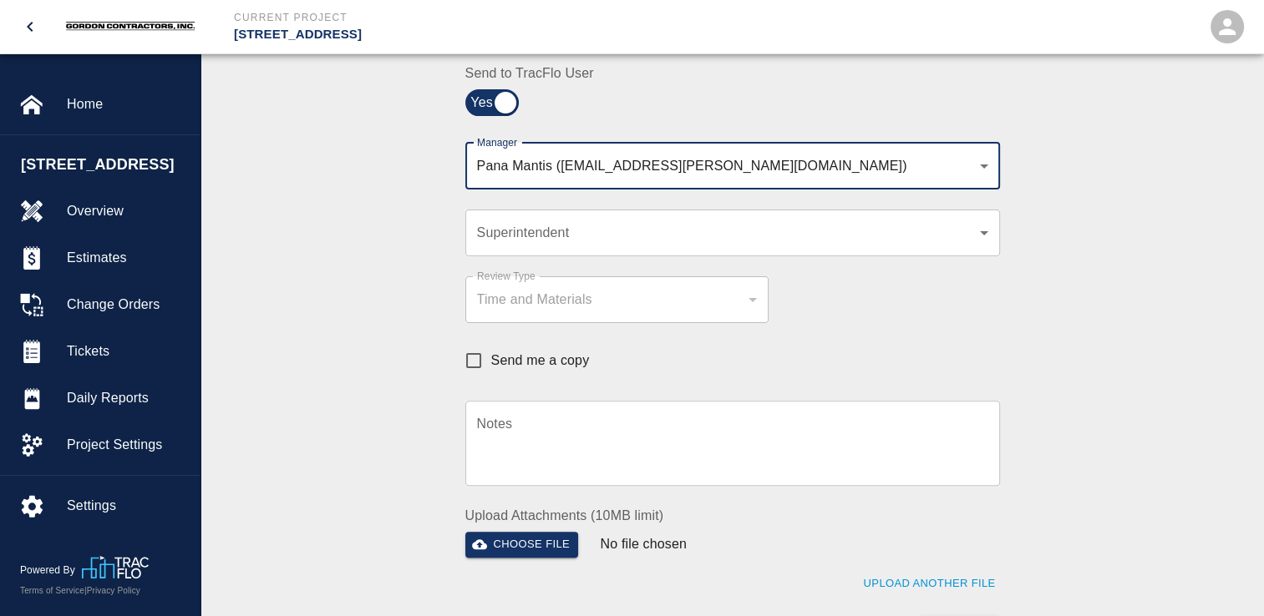
click at [682, 246] on div "​ Superintendent" at bounding box center [732, 233] width 535 height 47
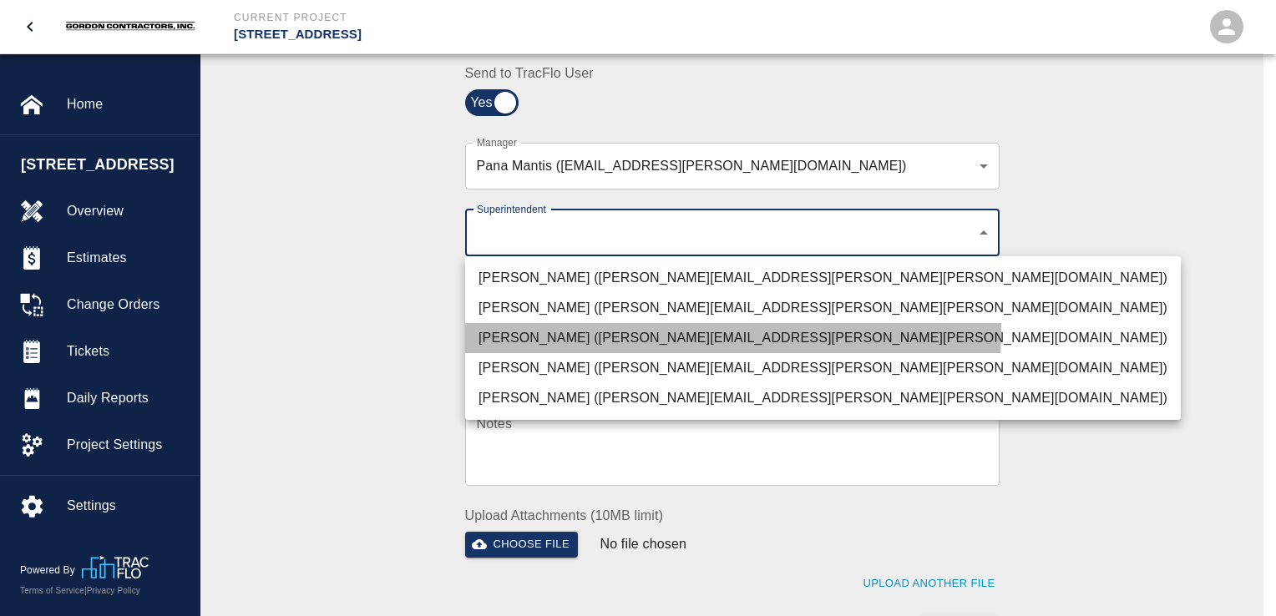
click at [522, 327] on li "[PERSON_NAME] ([PERSON_NAME][EMAIL_ADDRESS][PERSON_NAME][PERSON_NAME][DOMAIN_NA…" at bounding box center [823, 338] width 716 height 30
type input "32bad40b-bb12-40c1-a9d7-1de55074e5d0"
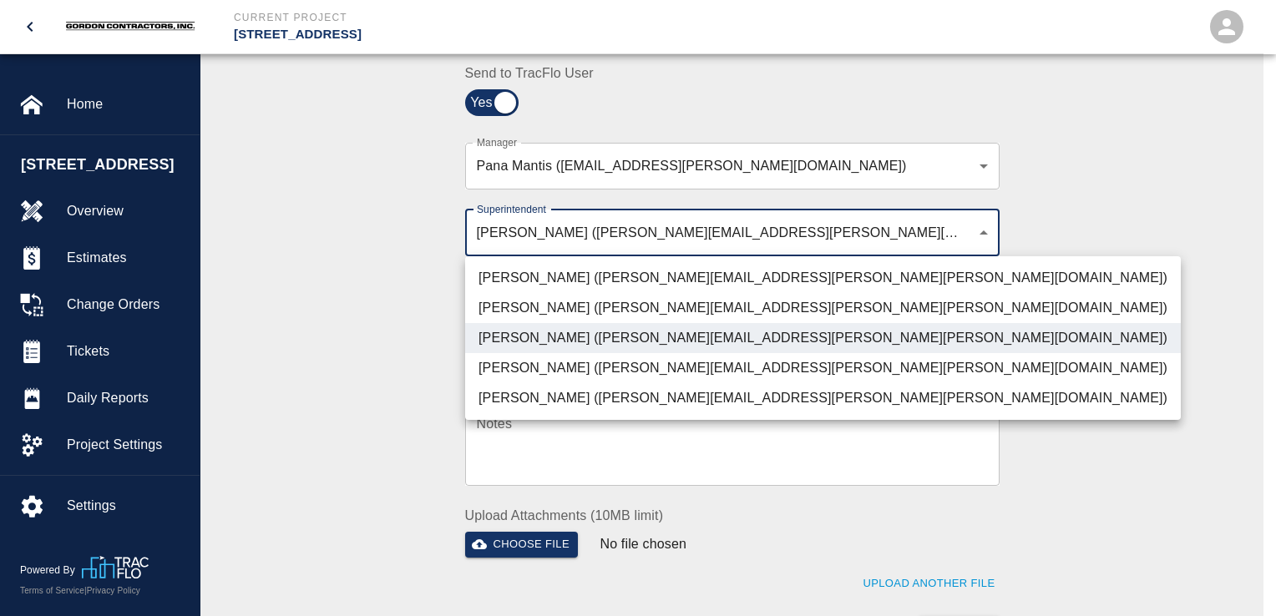
click at [397, 357] on div at bounding box center [638, 308] width 1276 height 616
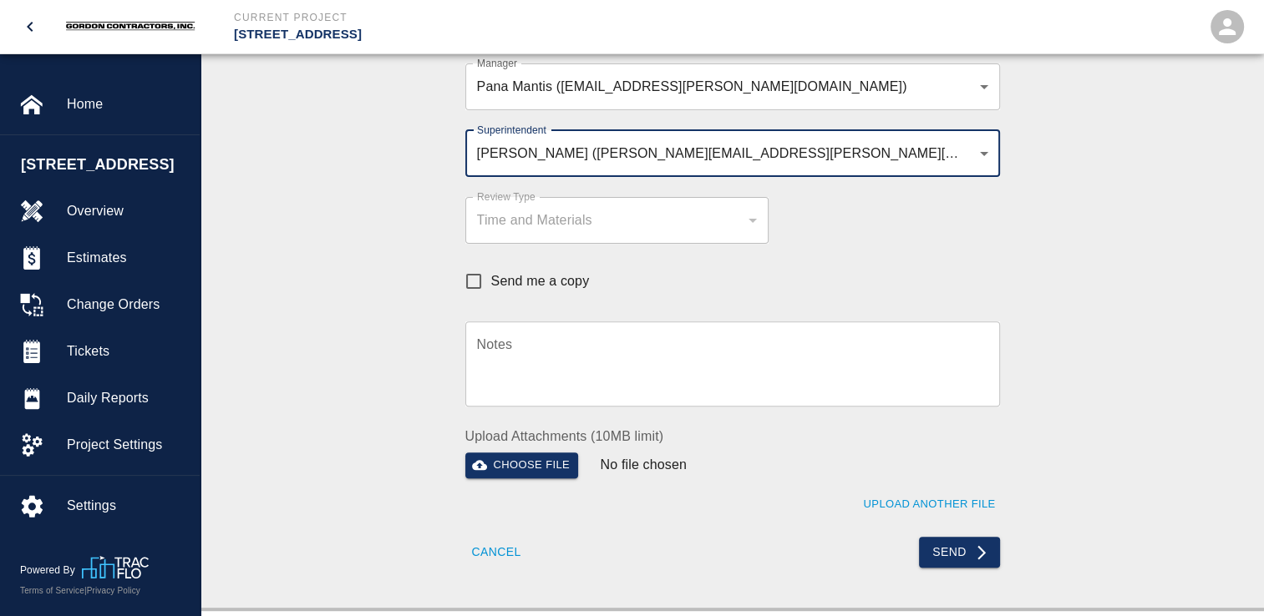
scroll to position [668, 0]
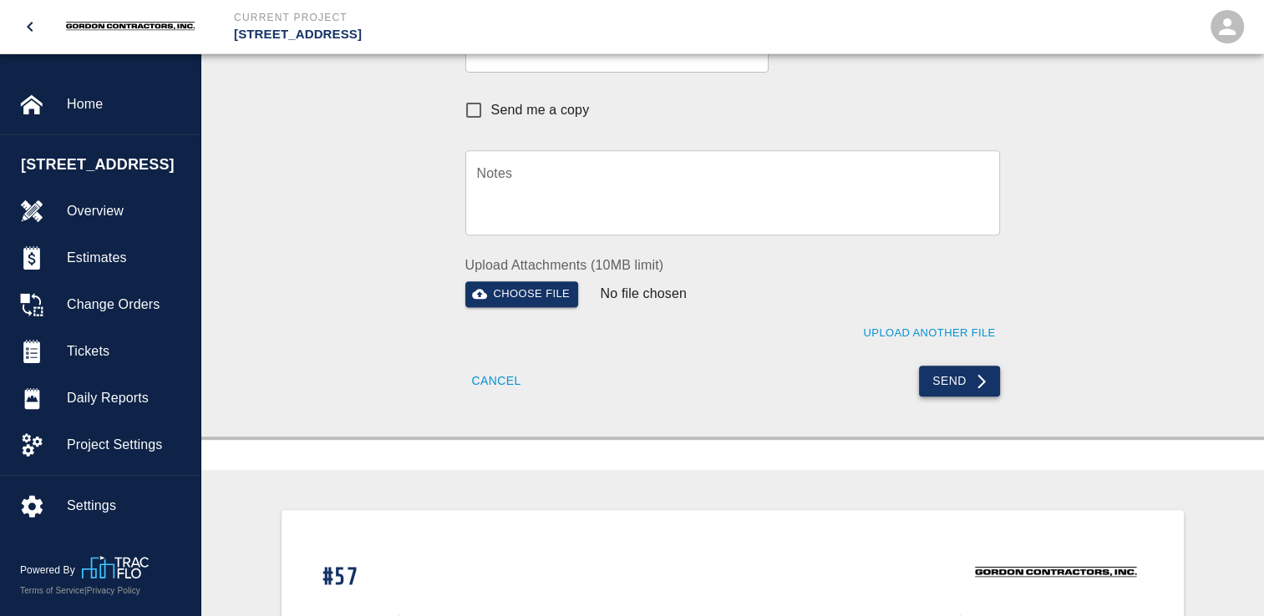
click at [960, 376] on button "Send" at bounding box center [959, 381] width 81 height 31
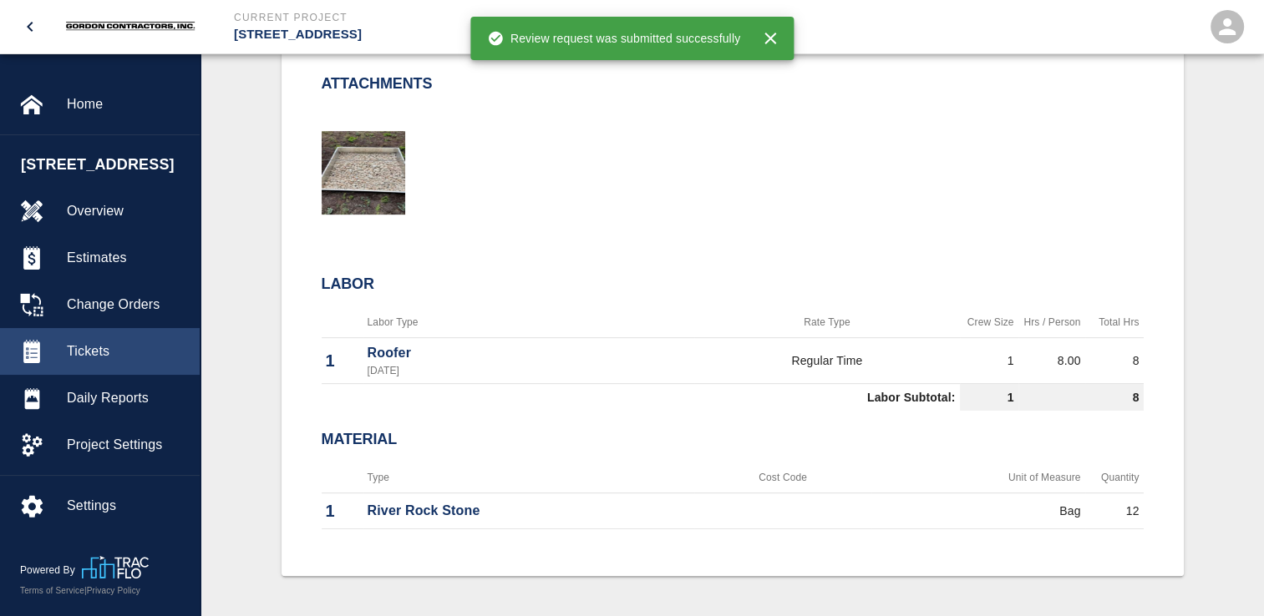
click at [82, 362] on span "Tickets" at bounding box center [126, 352] width 119 height 20
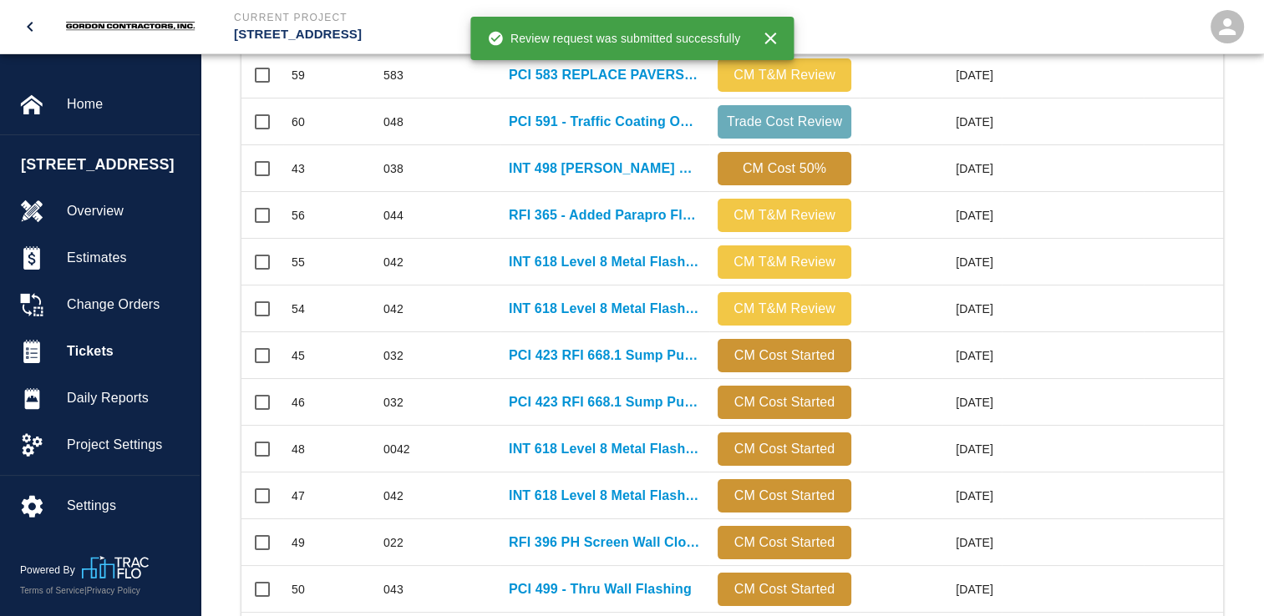
scroll to position [501, 0]
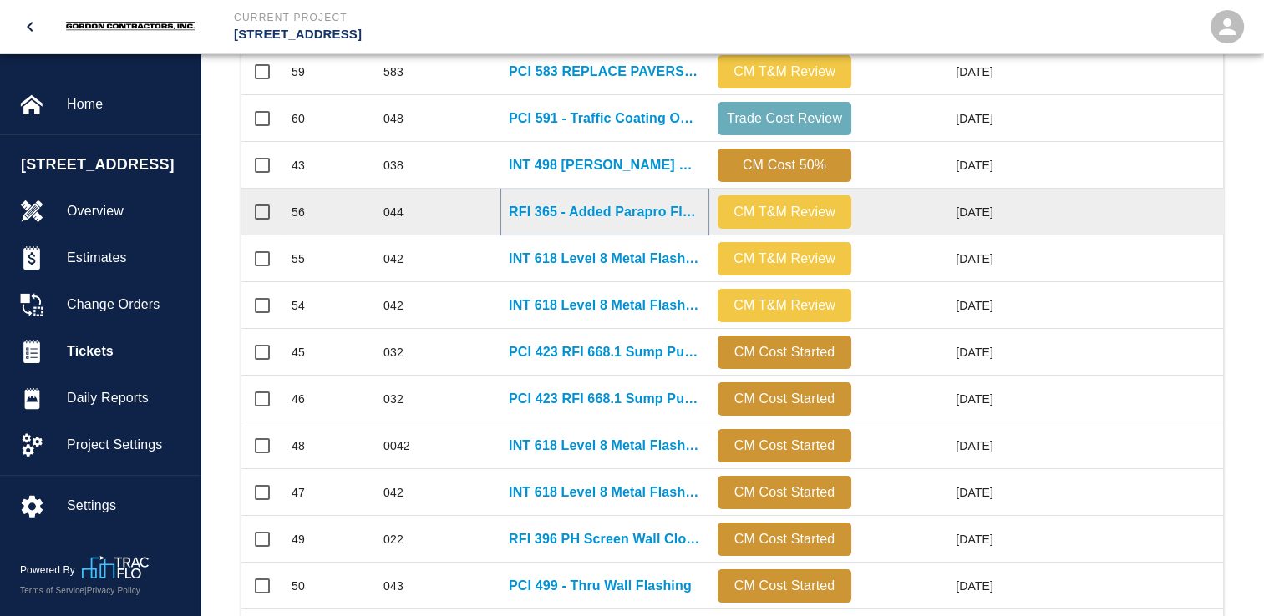
click at [612, 209] on p "RFI 365 - Added Parapro Flashing" at bounding box center [605, 212] width 192 height 20
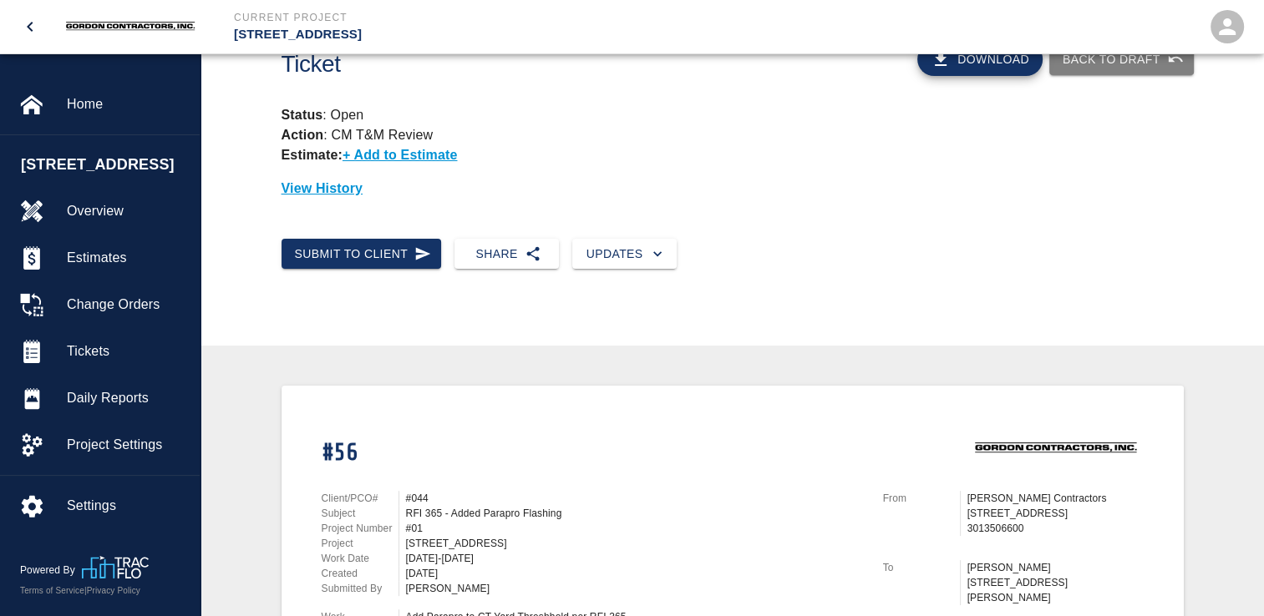
scroll to position [47, 0]
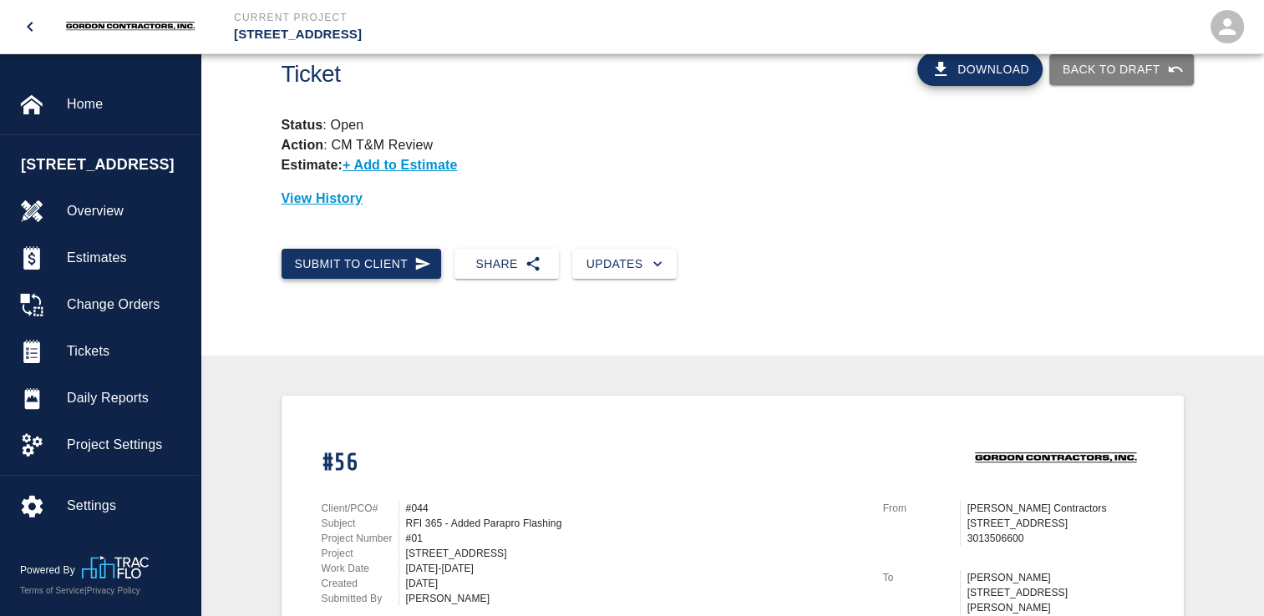
click at [404, 261] on button "Submit to Client" at bounding box center [361, 264] width 160 height 31
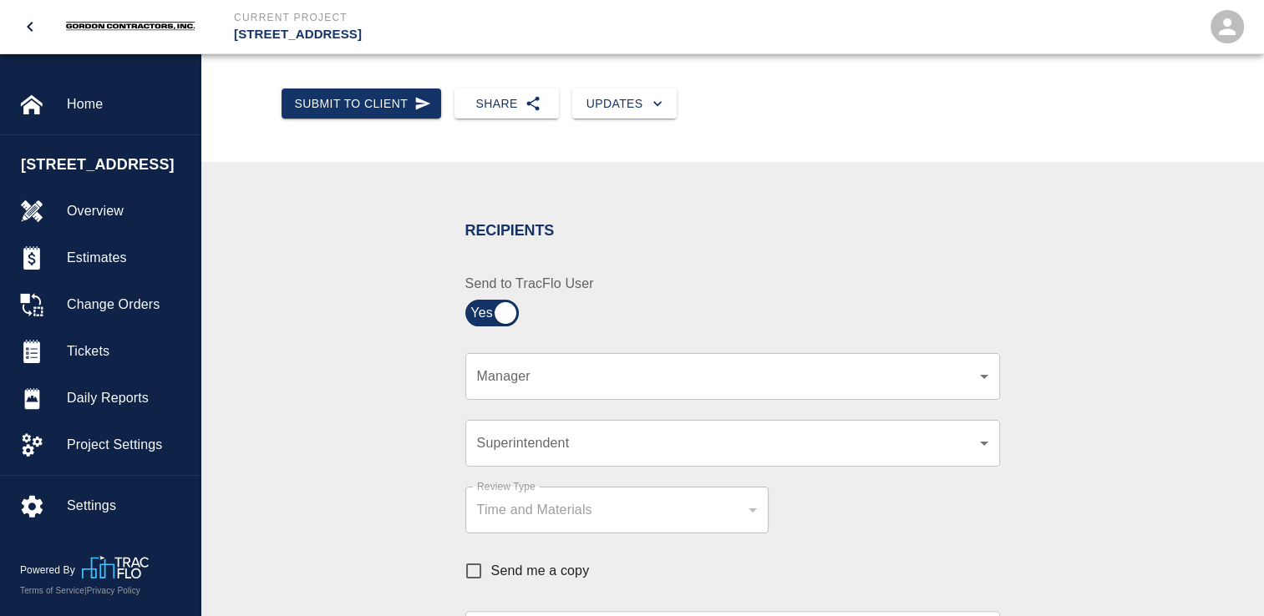
scroll to position [297, 0]
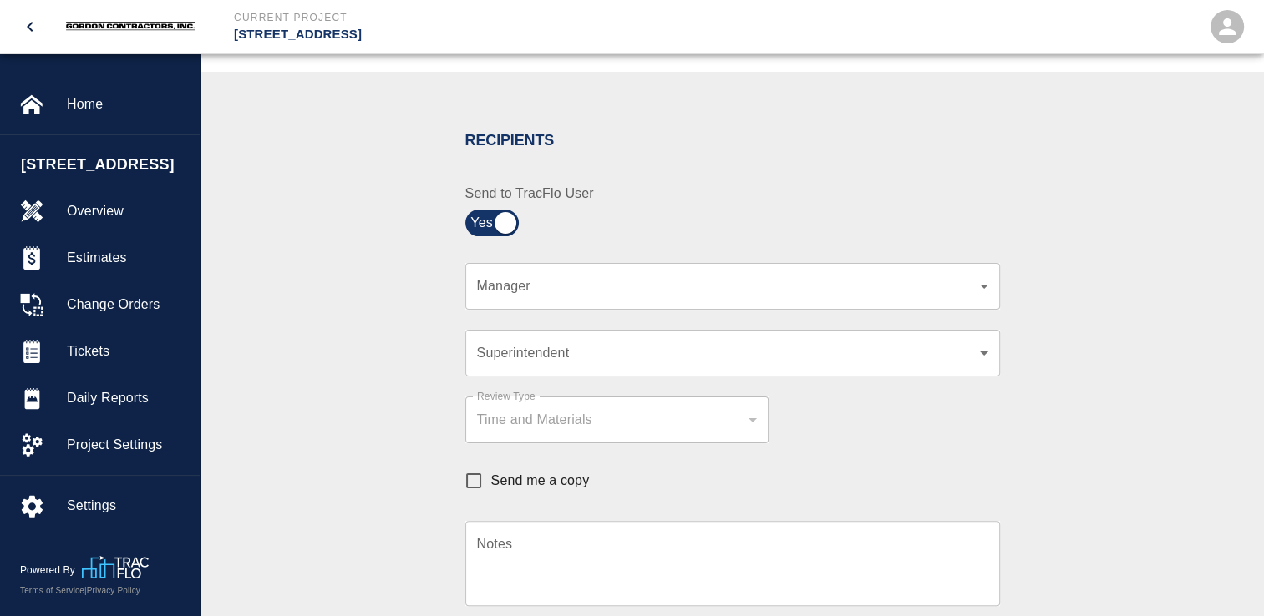
click at [717, 289] on body "Current Project [STREET_ADDRESS] Home [STREET_ADDRESS] Overview Estimates Chang…" at bounding box center [632, 11] width 1264 height 616
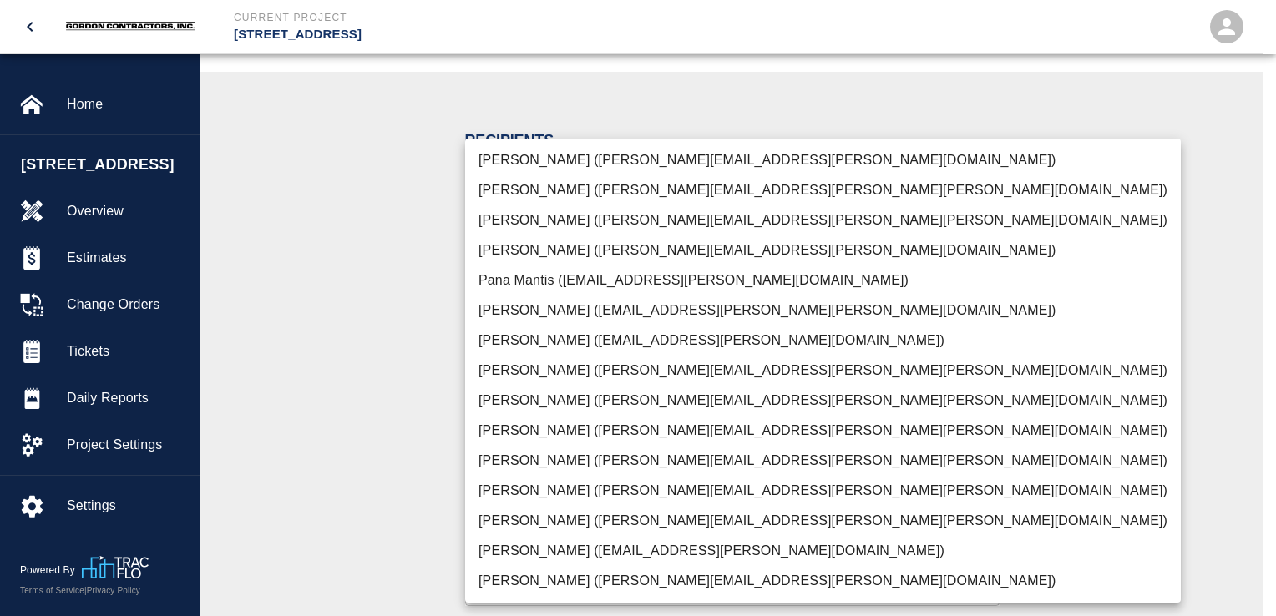
click at [521, 281] on li "Pana Mantis ([EMAIL_ADDRESS][PERSON_NAME][DOMAIN_NAME])" at bounding box center [823, 281] width 716 height 30
type input "9ed60d2a-a9d9-4a38-b953-291d7a1b2fc7"
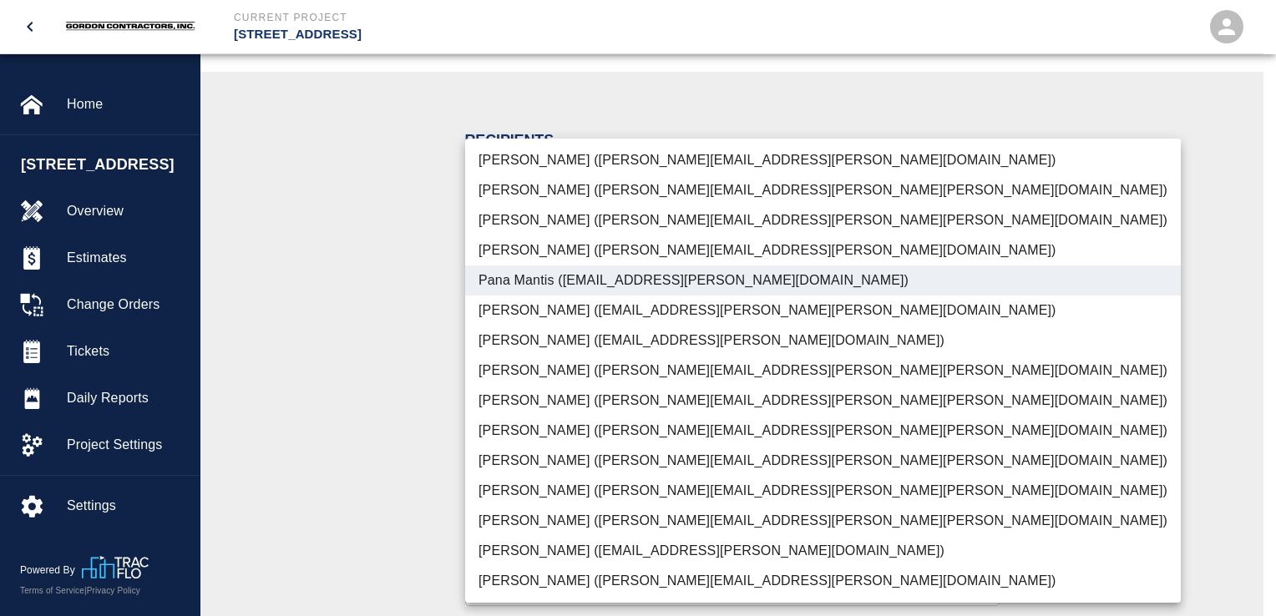
click at [354, 339] on div at bounding box center [638, 308] width 1276 height 616
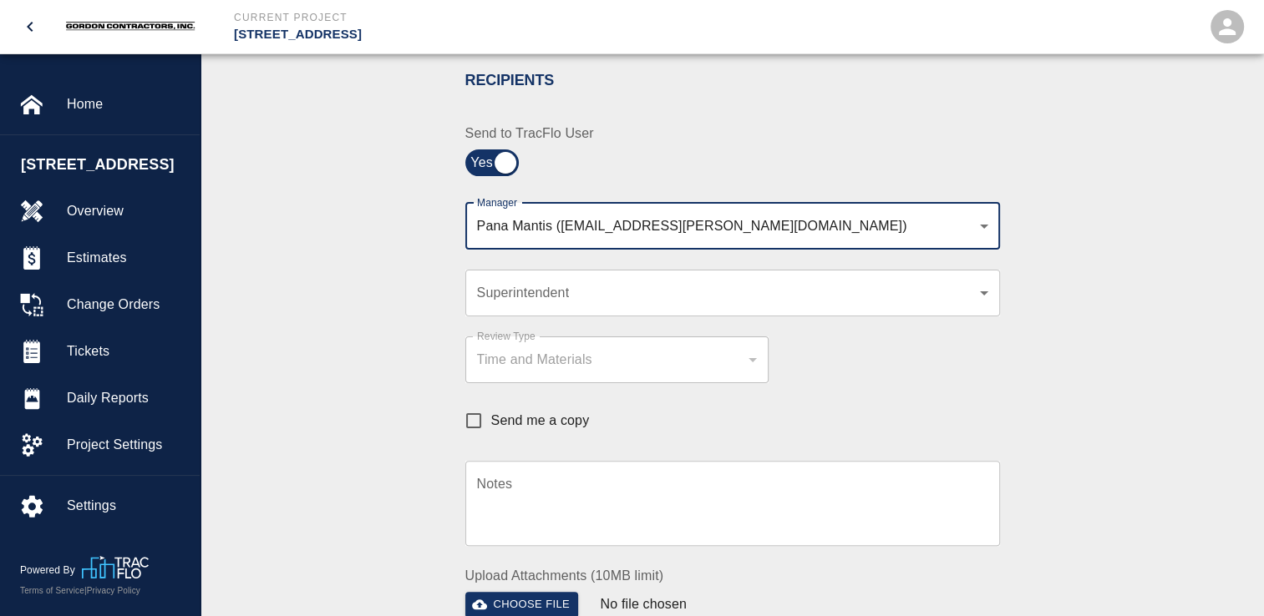
scroll to position [464, 0]
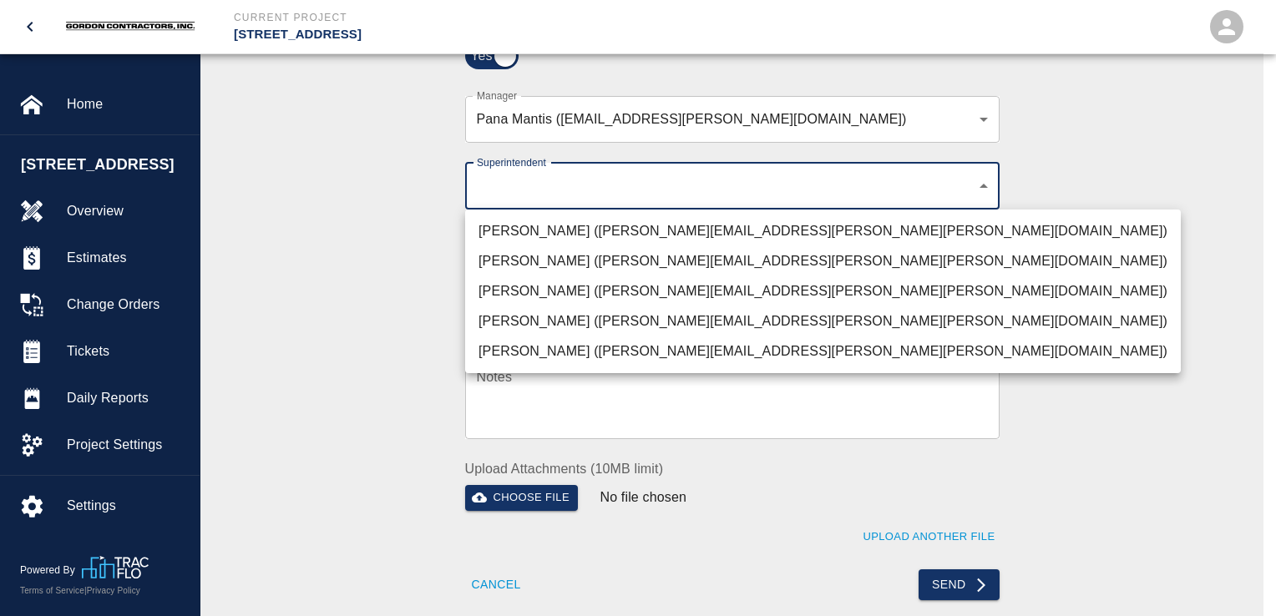
click at [545, 296] on li "[PERSON_NAME] ([PERSON_NAME][EMAIL_ADDRESS][PERSON_NAME][PERSON_NAME][DOMAIN_NA…" at bounding box center [823, 291] width 716 height 30
type input "32bad40b-bb12-40c1-a9d7-1de55074e5d0"
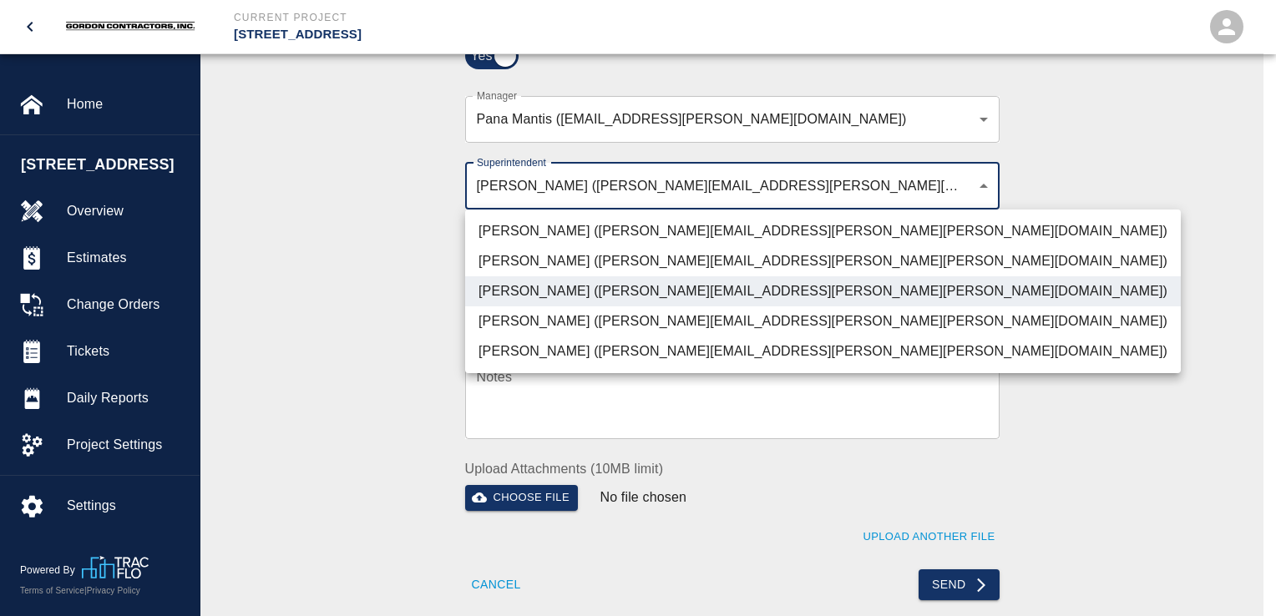
click at [966, 593] on div at bounding box center [638, 308] width 1276 height 616
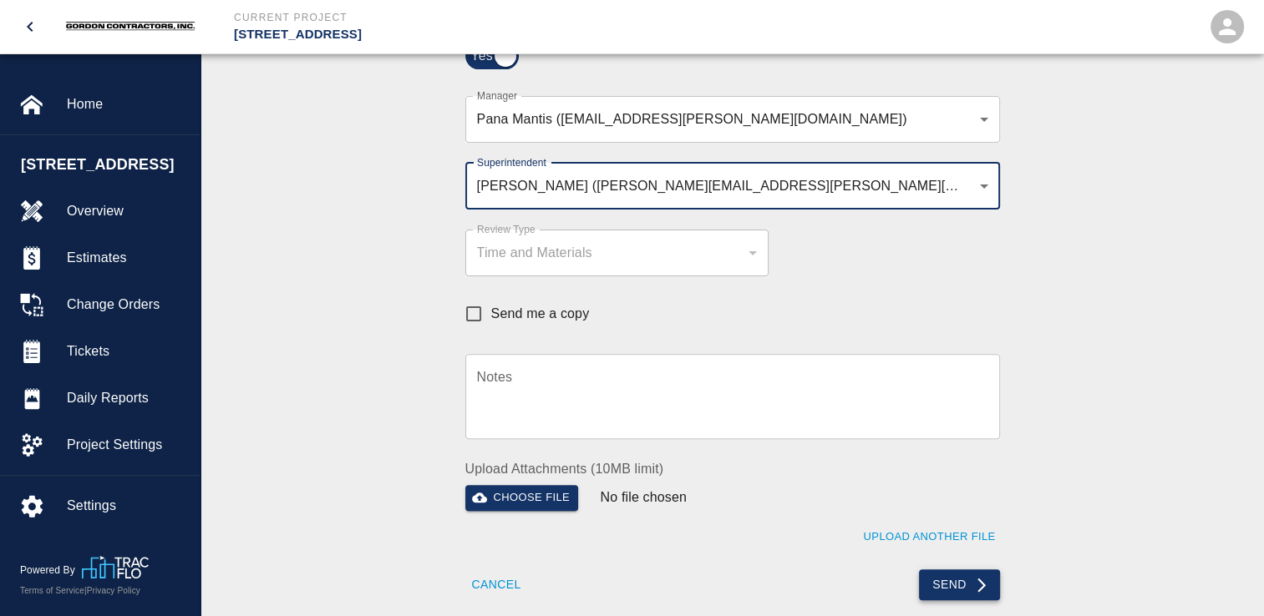
click at [968, 585] on button "Send" at bounding box center [959, 585] width 81 height 31
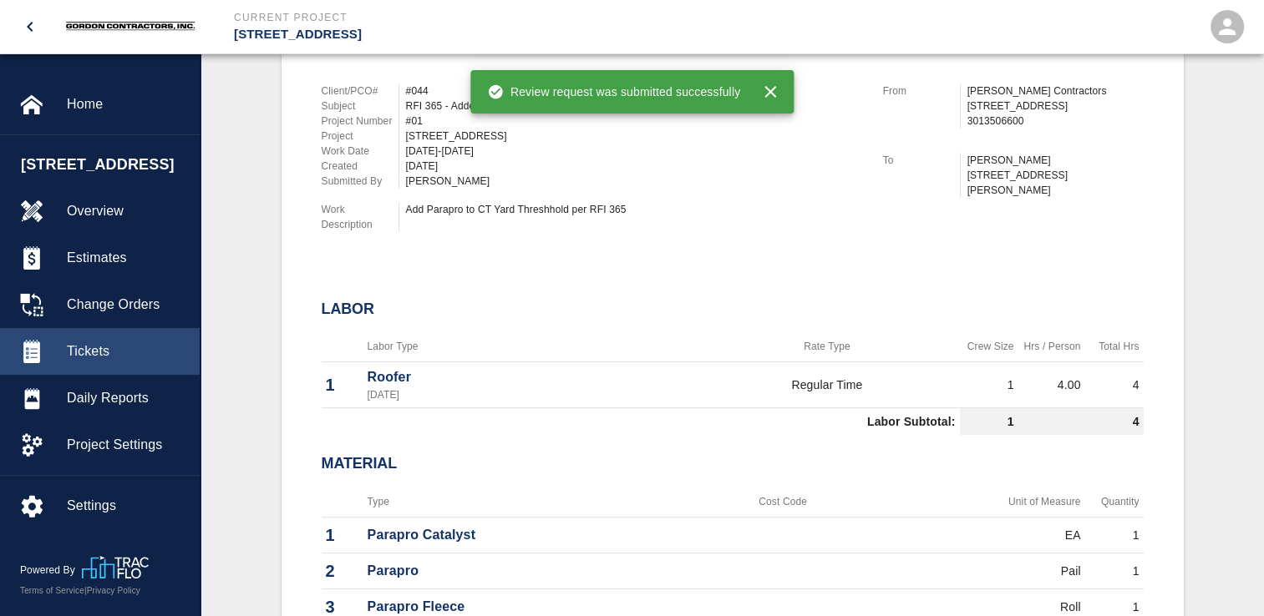
click at [88, 362] on span "Tickets" at bounding box center [126, 352] width 119 height 20
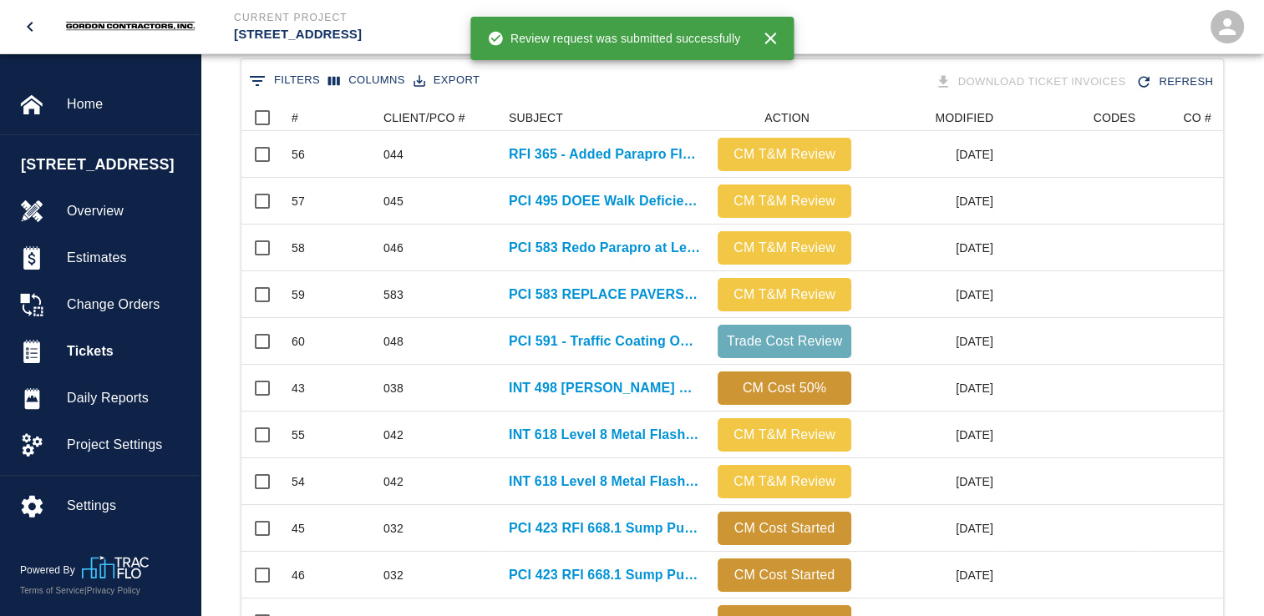
scroll to position [334, 0]
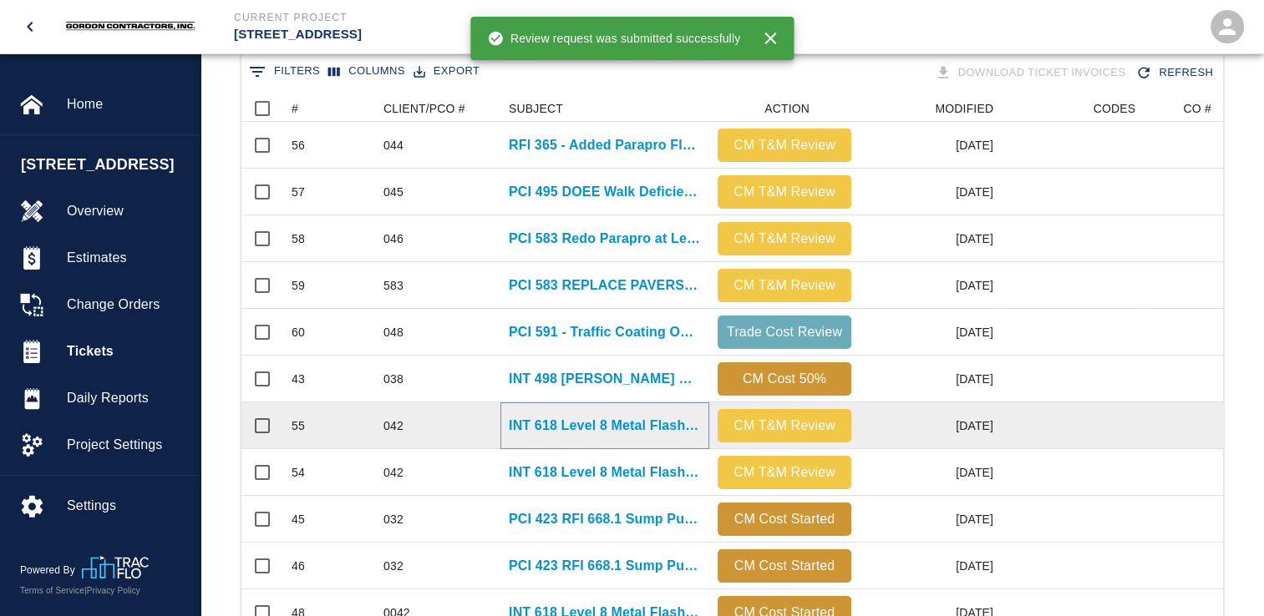
click at [615, 423] on p "INT 618 Level 8 Metal Flashings Rework" at bounding box center [605, 426] width 192 height 20
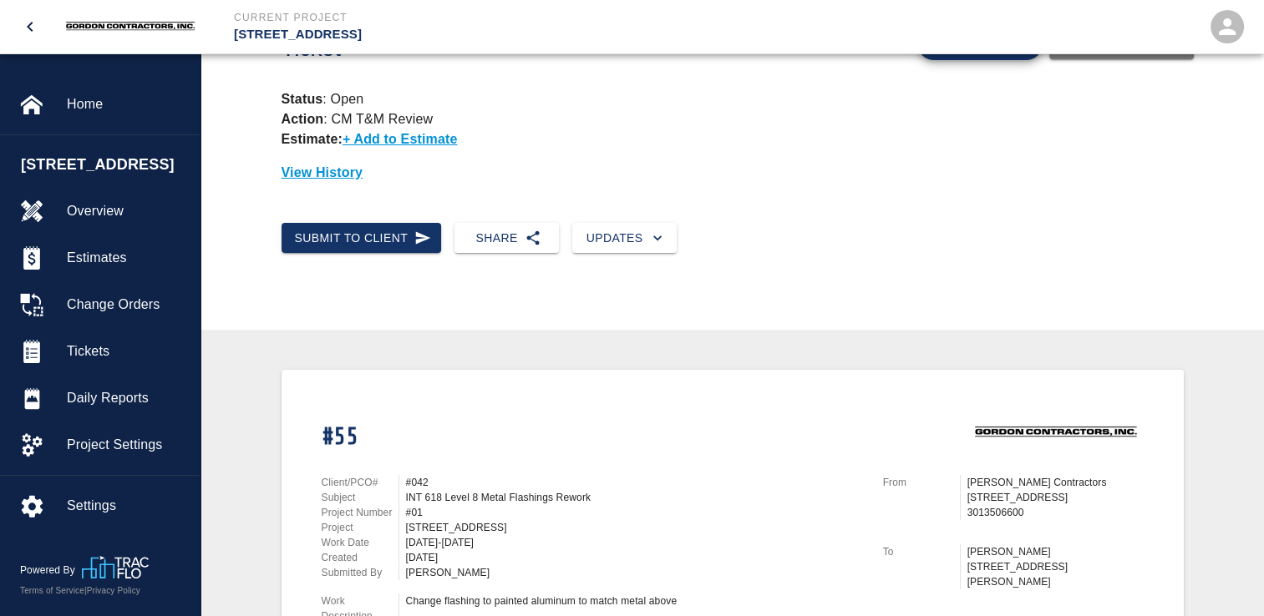
scroll to position [23, 0]
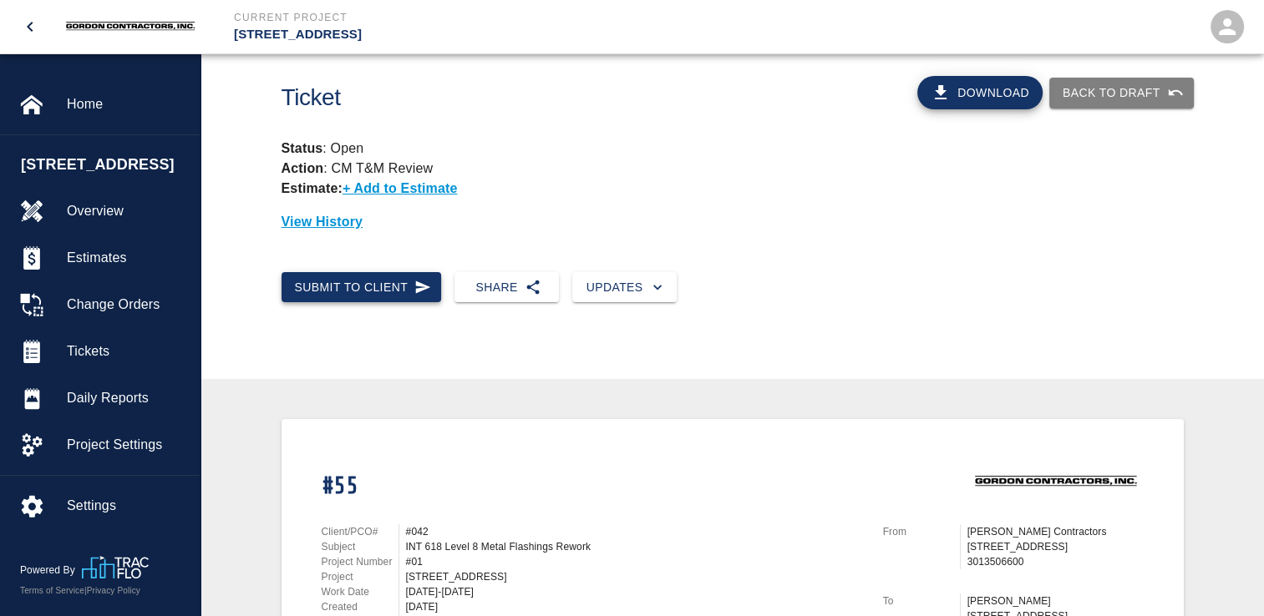
click at [416, 288] on icon "button" at bounding box center [423, 287] width 15 height 13
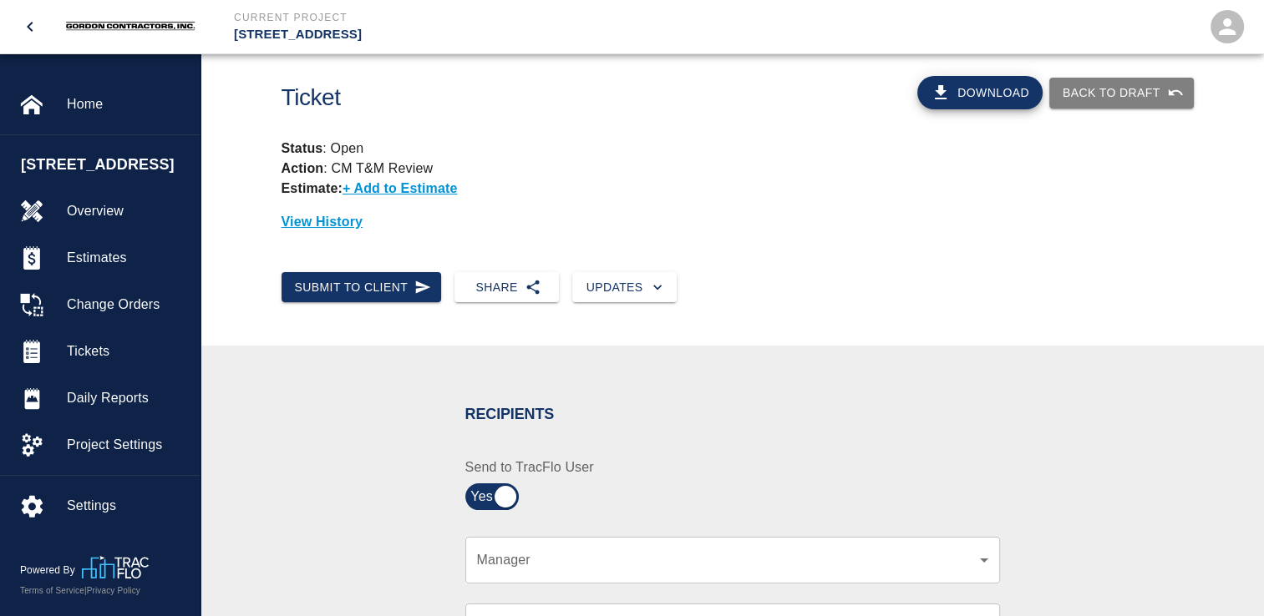
scroll to position [357, 0]
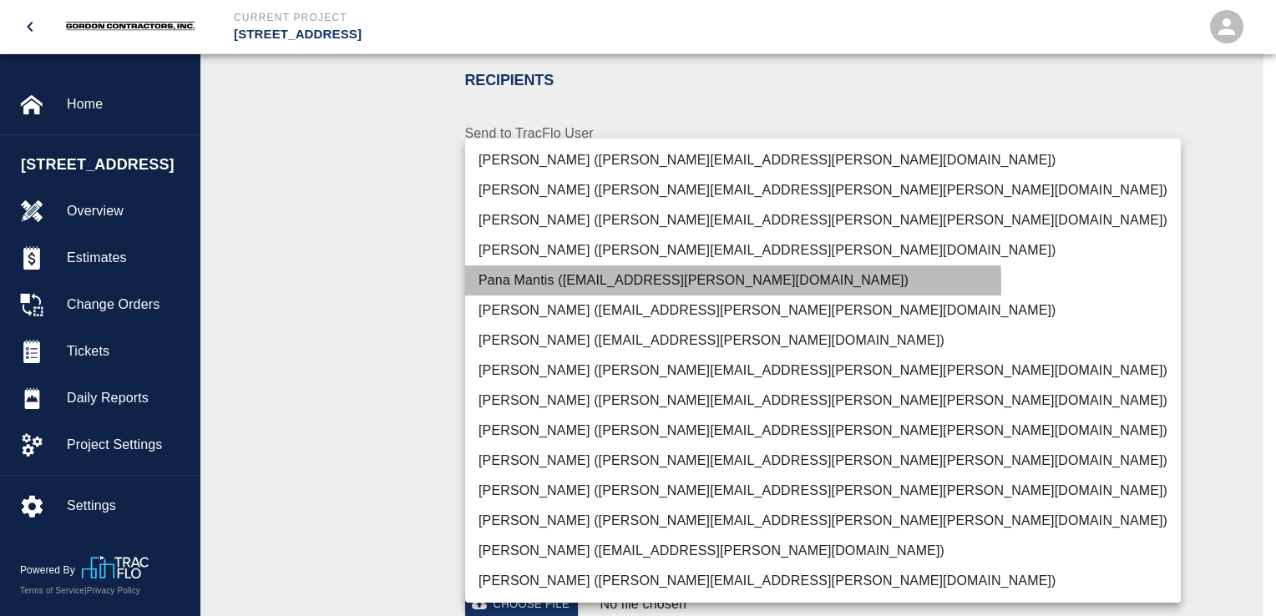
click at [533, 286] on li "Pana Mantis ([EMAIL_ADDRESS][PERSON_NAME][DOMAIN_NAME])" at bounding box center [823, 281] width 716 height 30
type input "9ed60d2a-a9d9-4a38-b953-291d7a1b2fc7"
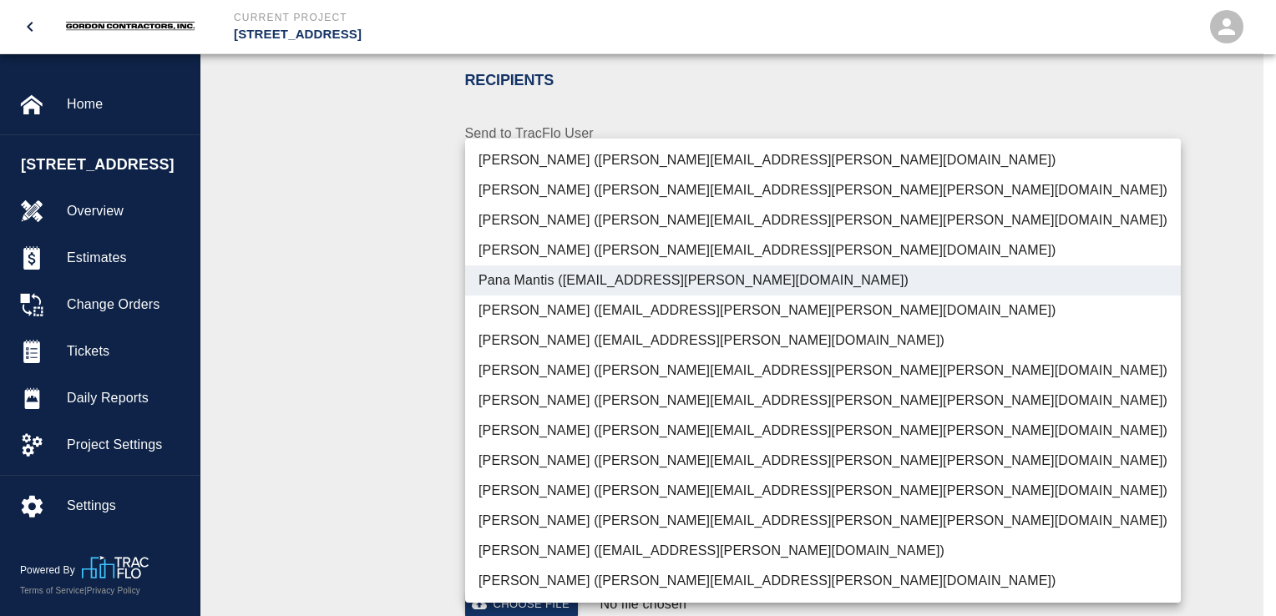
click at [368, 368] on div at bounding box center [638, 308] width 1276 height 616
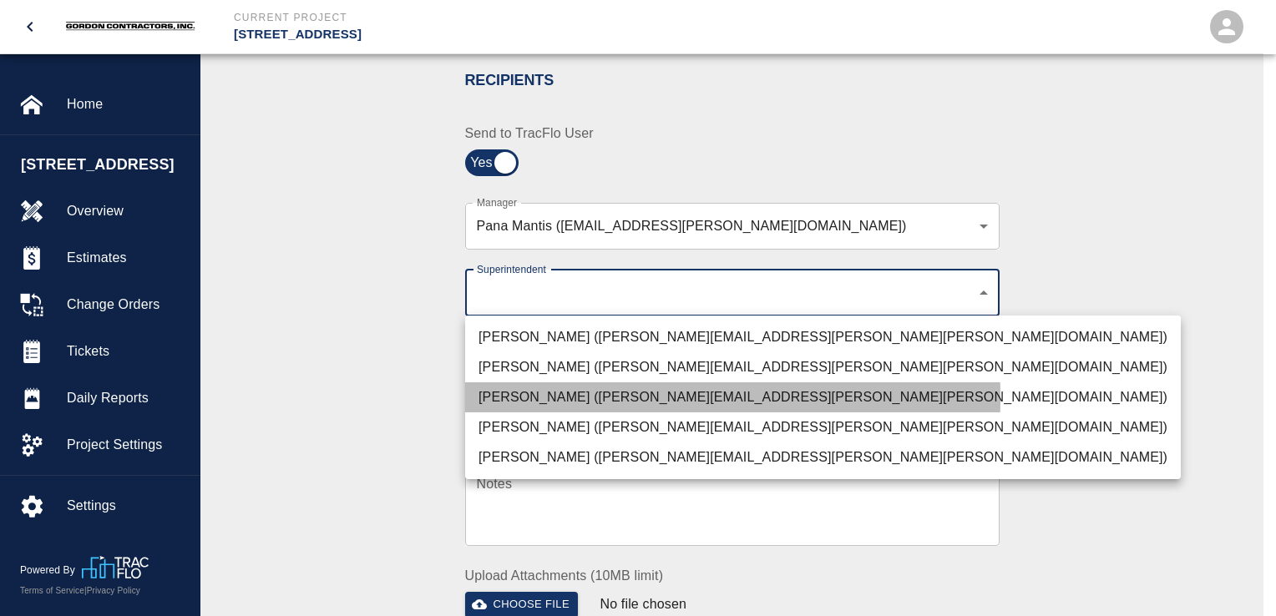
click at [526, 398] on li "[PERSON_NAME] ([PERSON_NAME][EMAIL_ADDRESS][PERSON_NAME][PERSON_NAME][DOMAIN_NA…" at bounding box center [823, 398] width 716 height 30
type input "32bad40b-bb12-40c1-a9d7-1de55074e5d0"
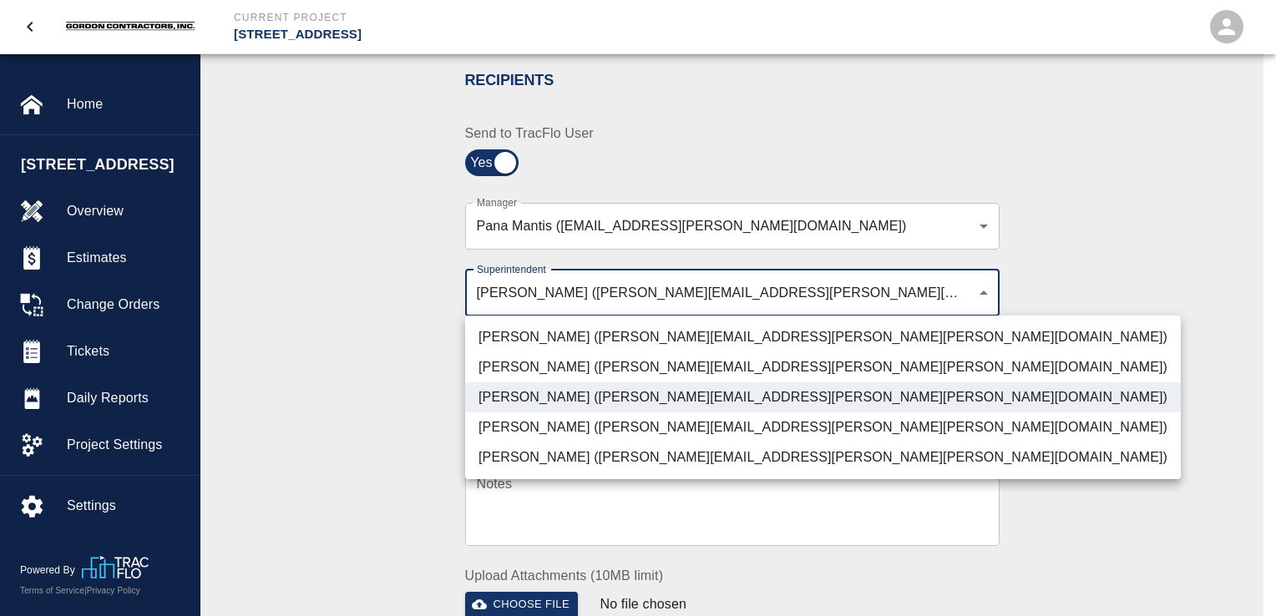
click at [386, 412] on div at bounding box center [638, 308] width 1276 height 616
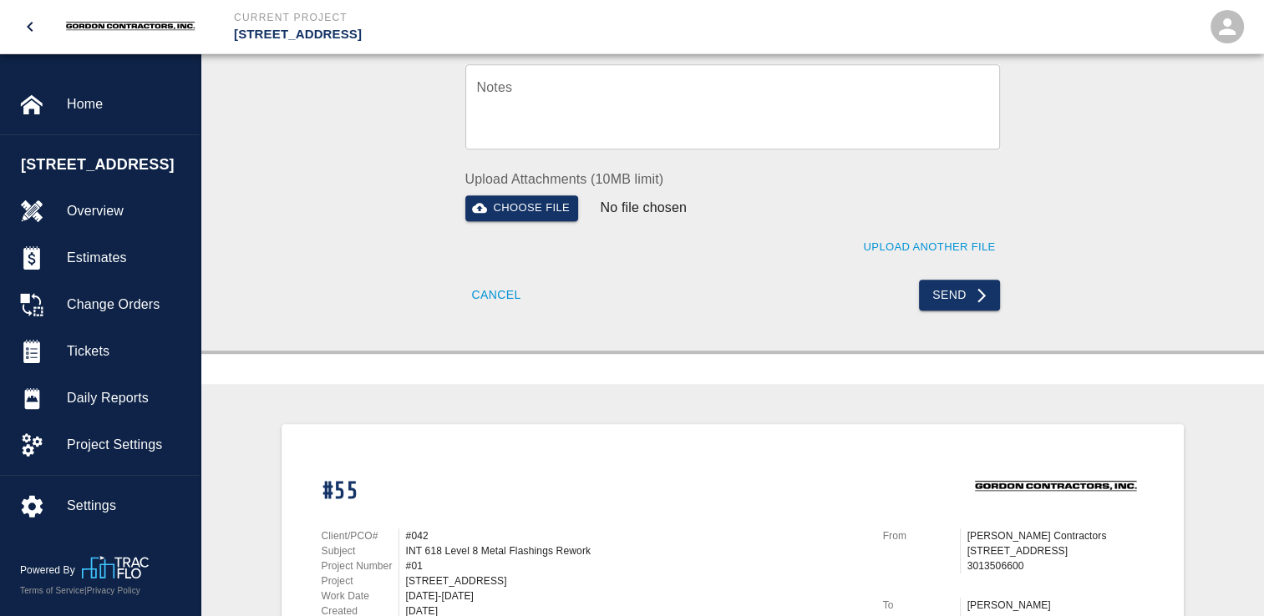
scroll to position [775, 0]
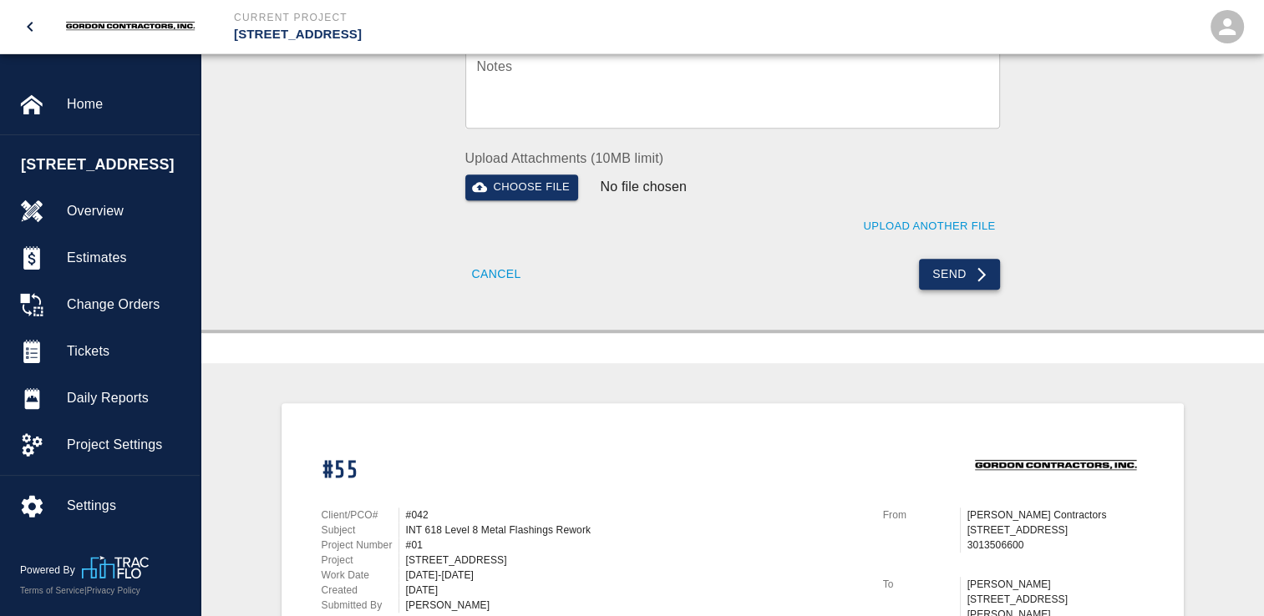
click at [962, 272] on button "Send" at bounding box center [959, 274] width 81 height 31
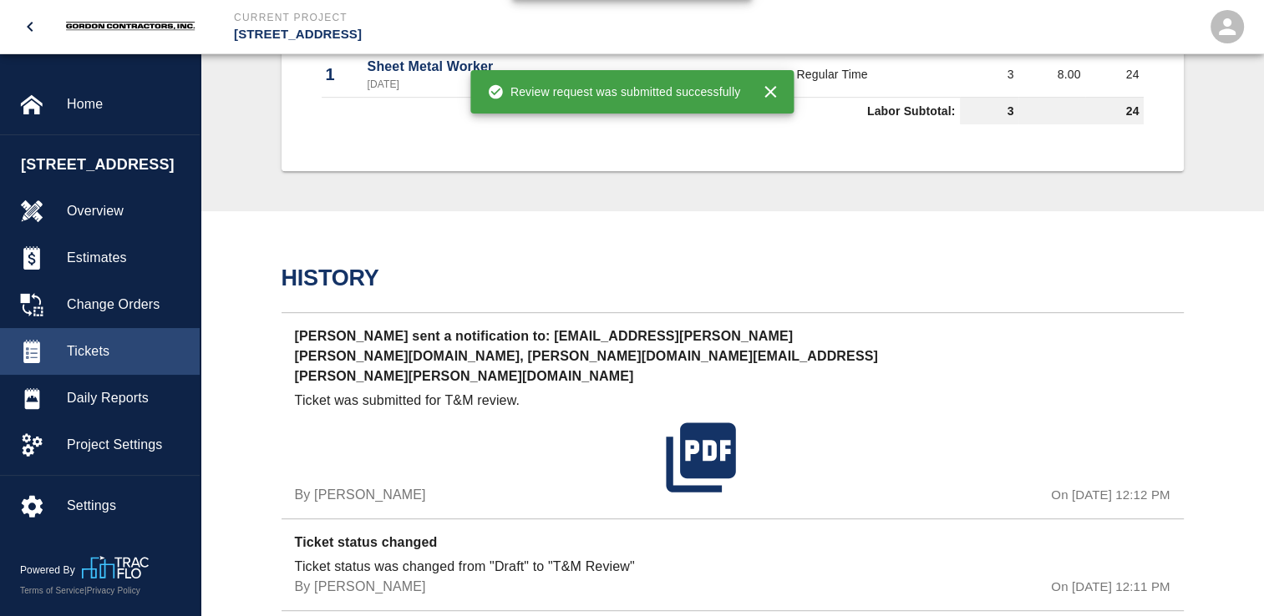
click at [85, 362] on span "Tickets" at bounding box center [126, 352] width 119 height 20
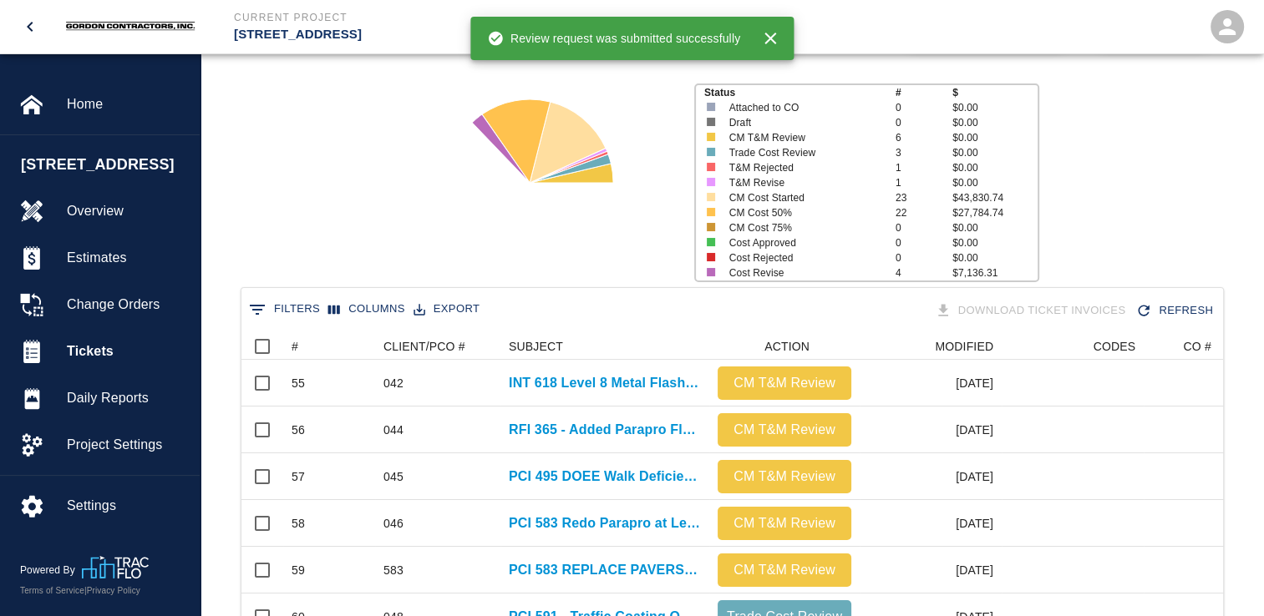
scroll to position [418, 0]
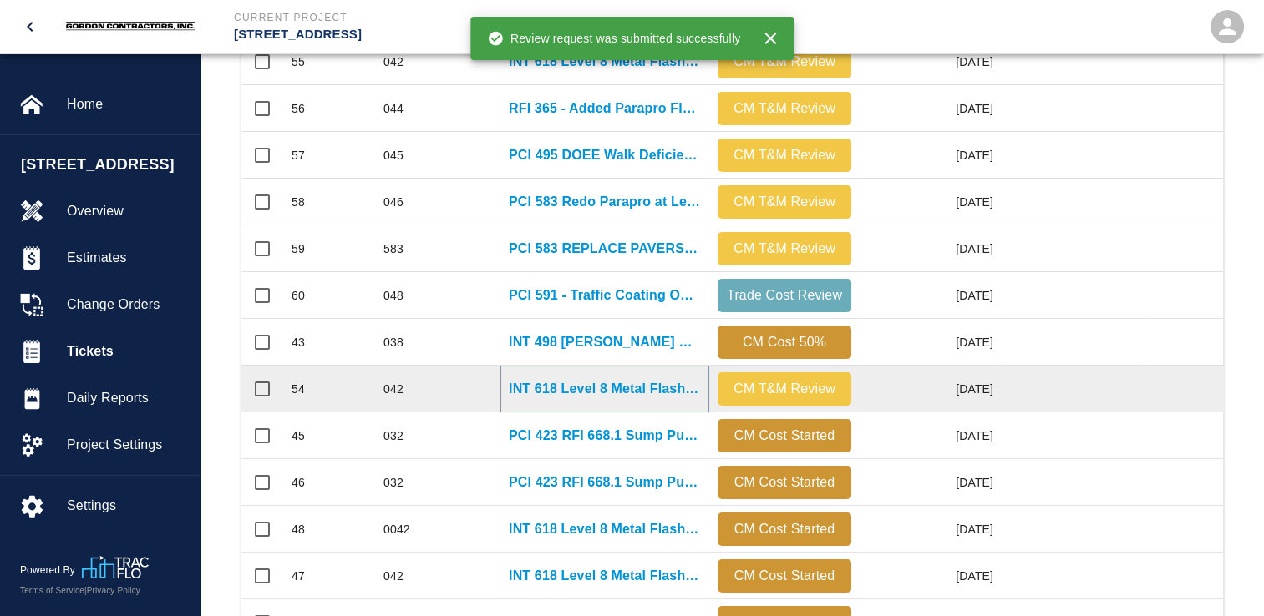
click at [602, 387] on p "INT 618 Level 8 Metal Flashings Rework" at bounding box center [605, 389] width 192 height 20
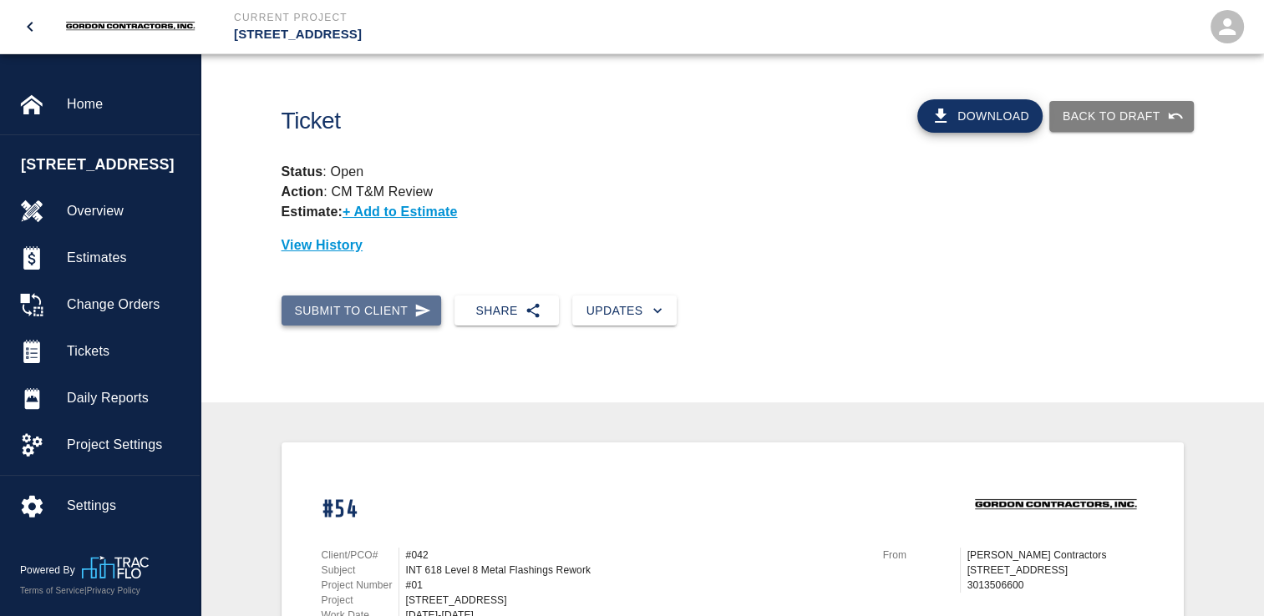
click at [414, 315] on icon "button" at bounding box center [422, 310] width 17 height 17
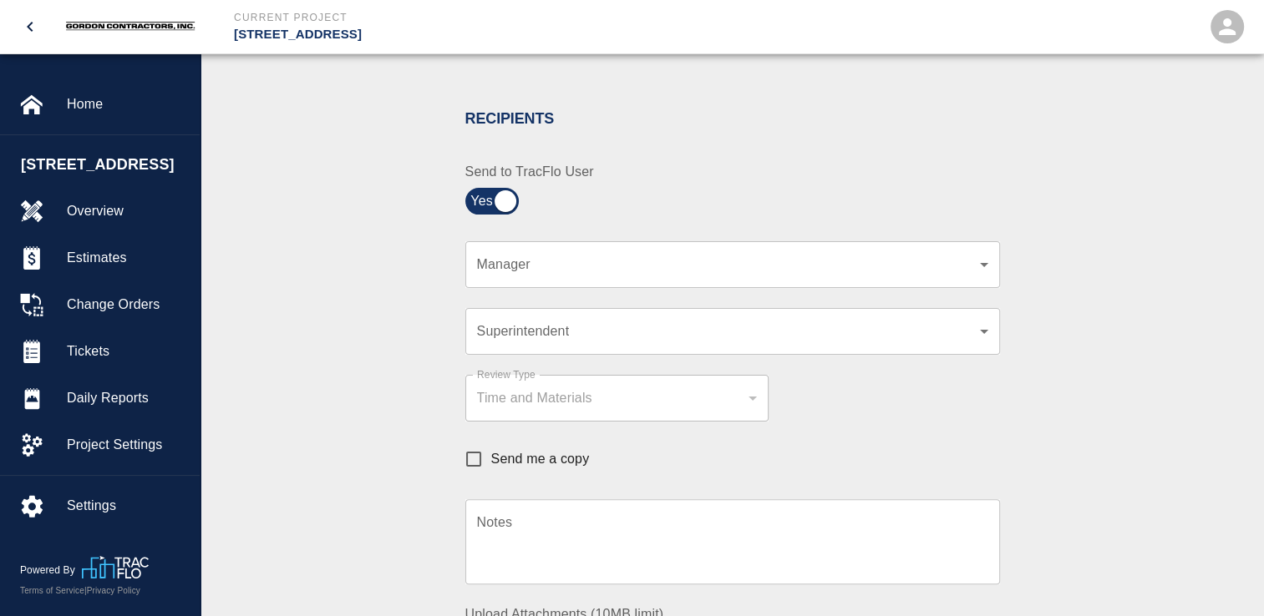
scroll to position [334, 0]
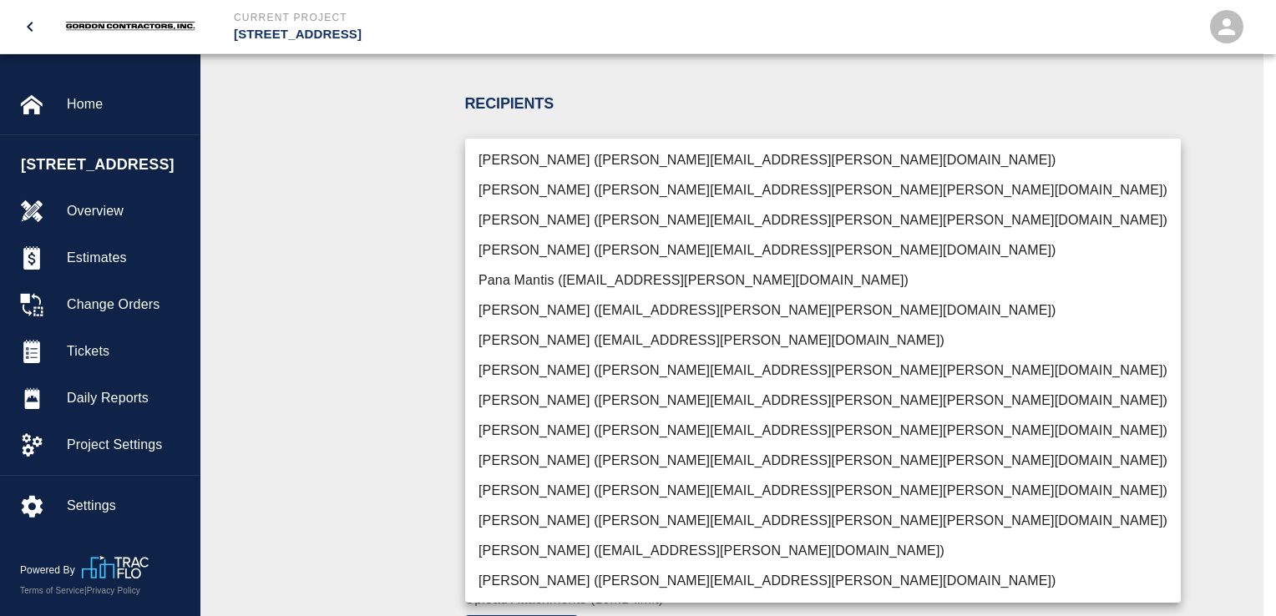
click at [551, 281] on li "Pana Mantis ([EMAIL_ADDRESS][PERSON_NAME][DOMAIN_NAME])" at bounding box center [823, 281] width 716 height 30
type input "9ed60d2a-a9d9-4a38-b953-291d7a1b2fc7"
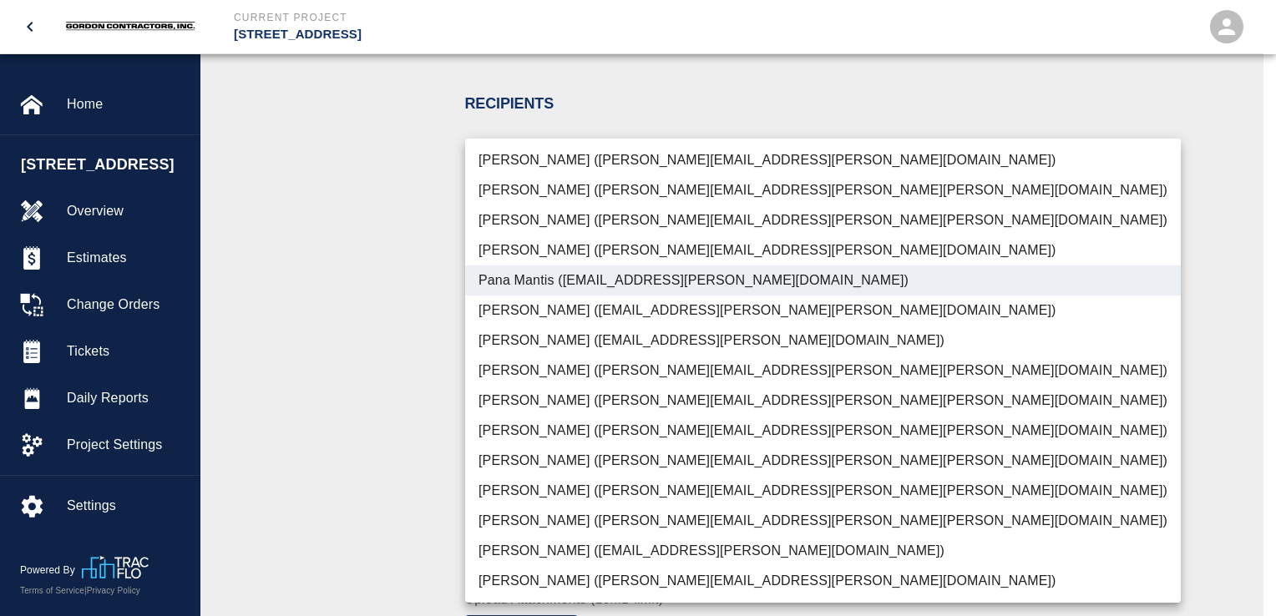
click at [400, 332] on div at bounding box center [638, 308] width 1276 height 616
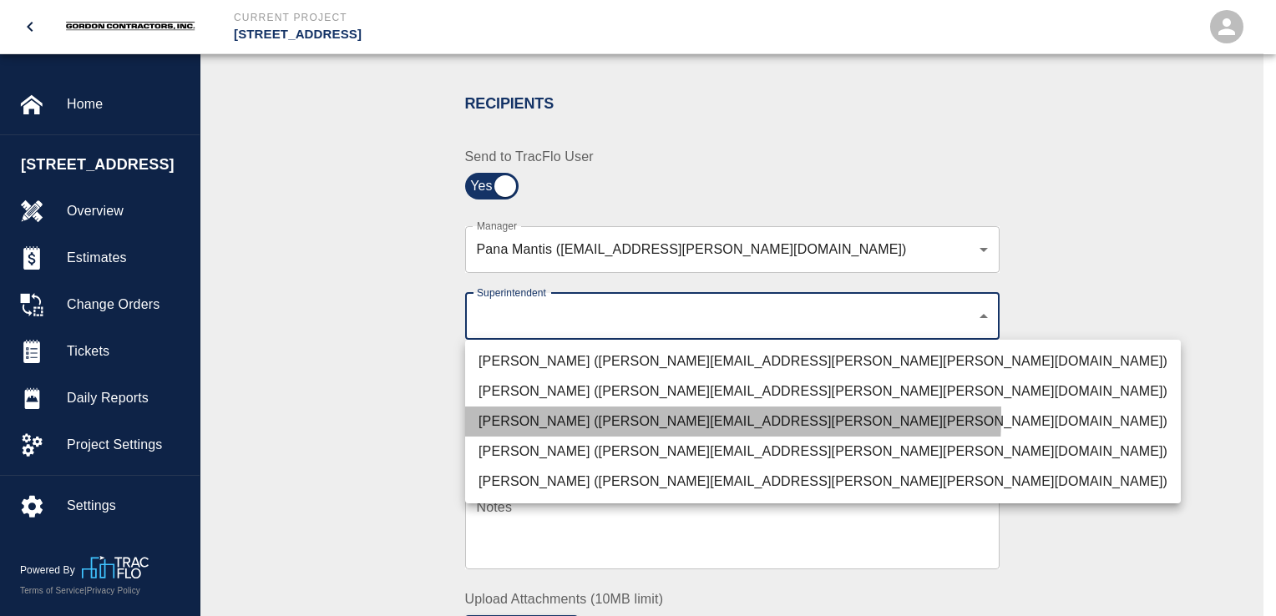
click at [508, 414] on li "[PERSON_NAME] ([PERSON_NAME][EMAIL_ADDRESS][PERSON_NAME][PERSON_NAME][DOMAIN_NA…" at bounding box center [823, 422] width 716 height 30
type input "32bad40b-bb12-40c1-a9d7-1de55074e5d0"
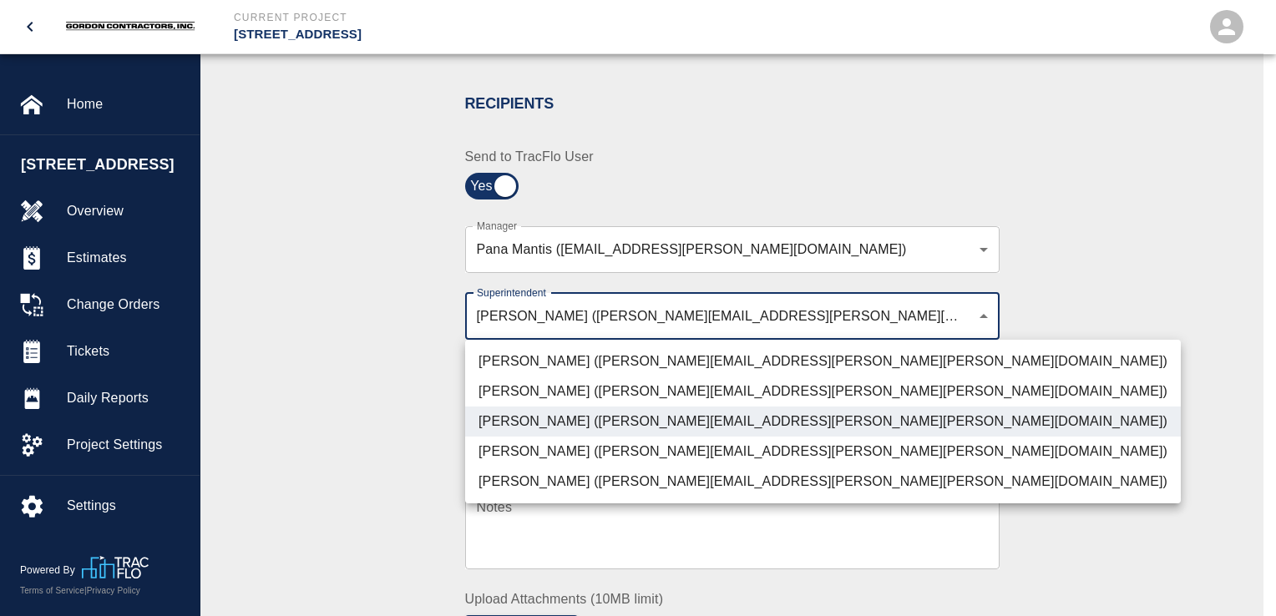
click at [413, 378] on div at bounding box center [638, 308] width 1276 height 616
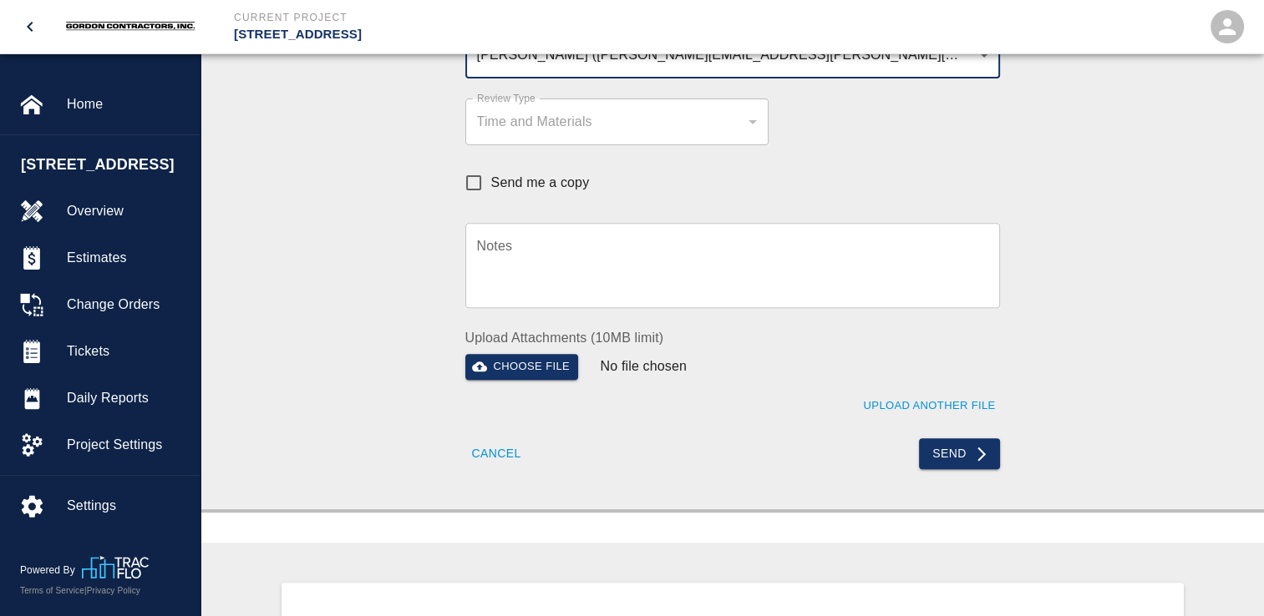
scroll to position [668, 0]
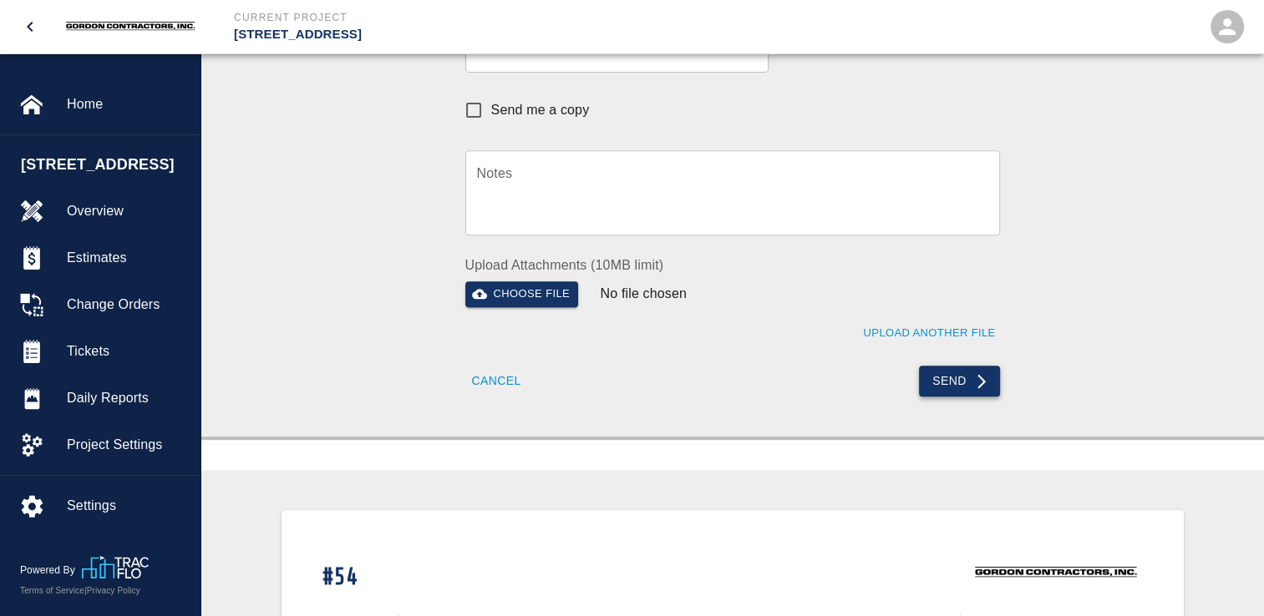
click at [970, 381] on button "Send" at bounding box center [959, 381] width 81 height 31
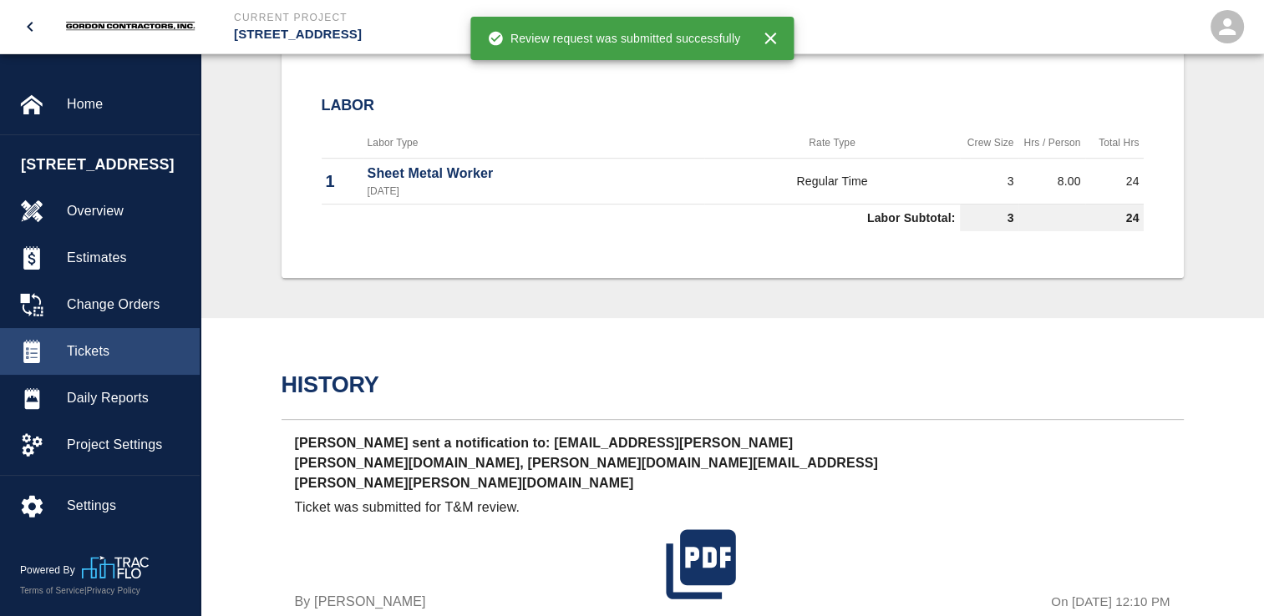
scroll to position [586, 0]
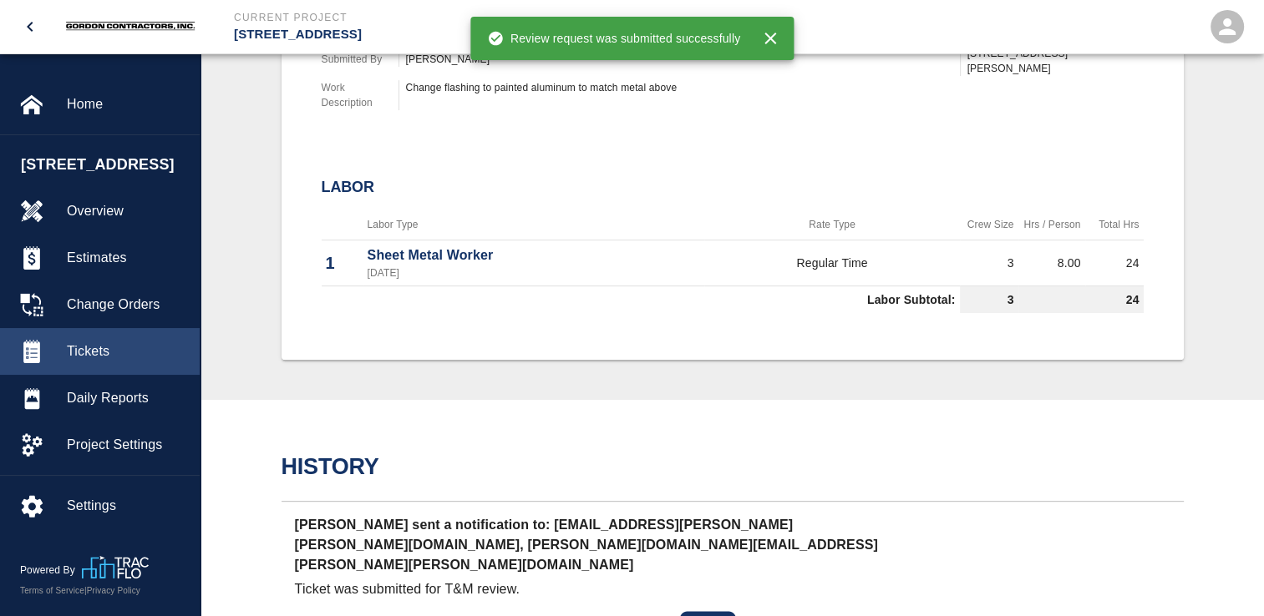
click at [86, 362] on span "Tickets" at bounding box center [126, 352] width 119 height 20
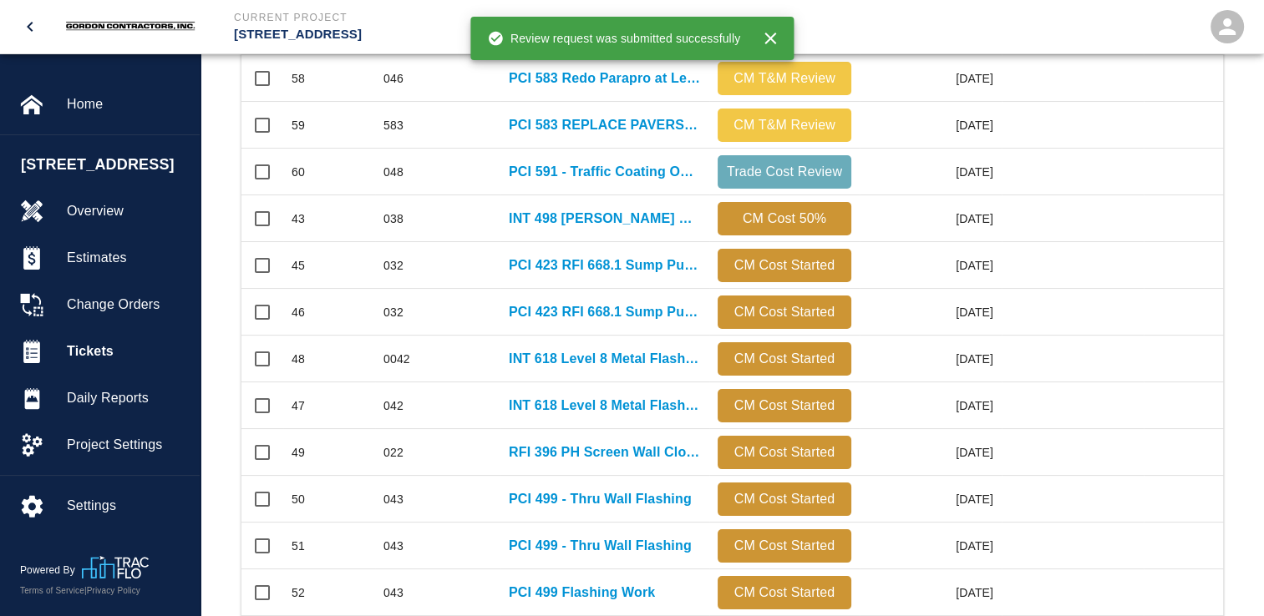
scroll to position [418, 0]
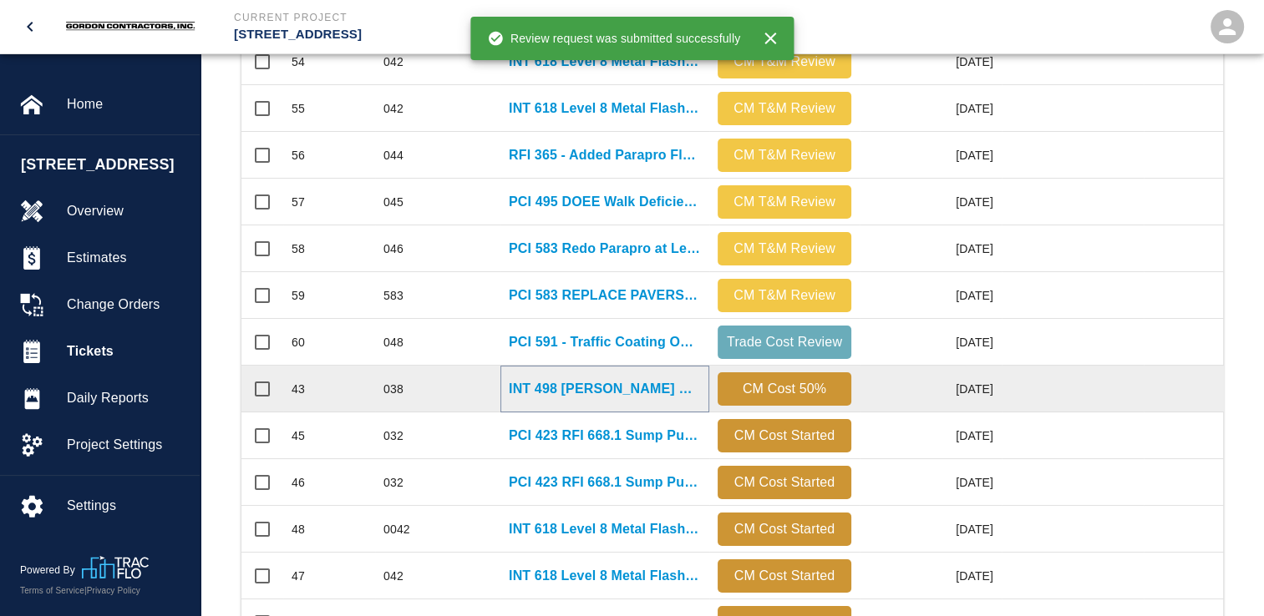
click at [581, 391] on p "INT 498 [PERSON_NAME] Green Roof Damages" at bounding box center [605, 389] width 192 height 20
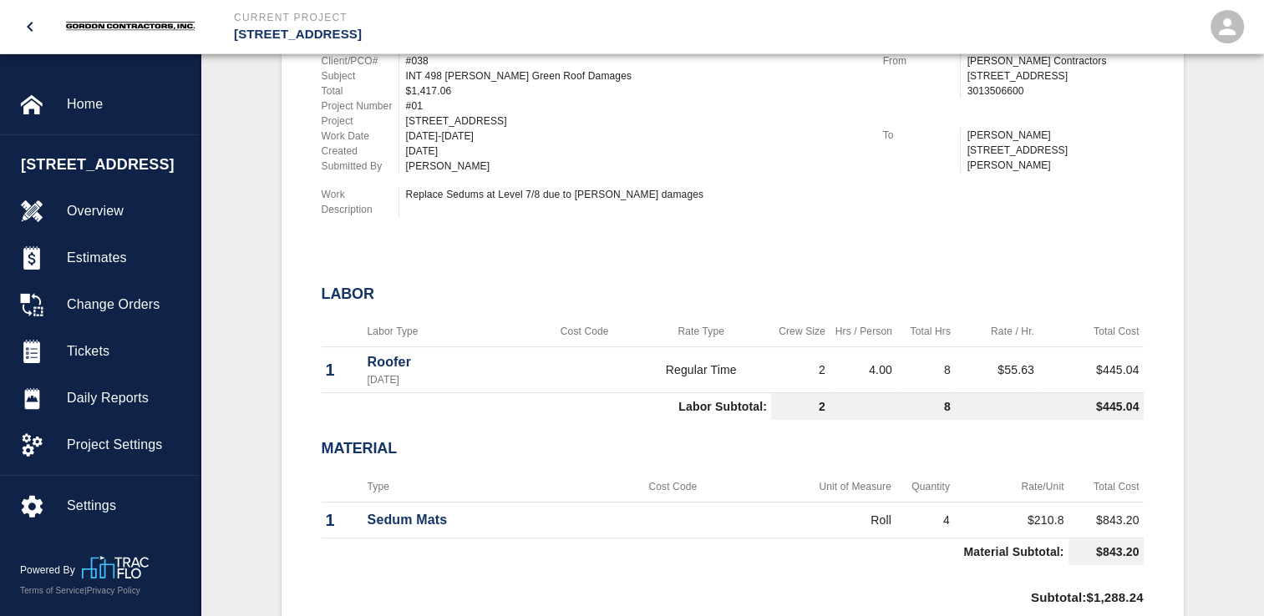
scroll to position [752, 0]
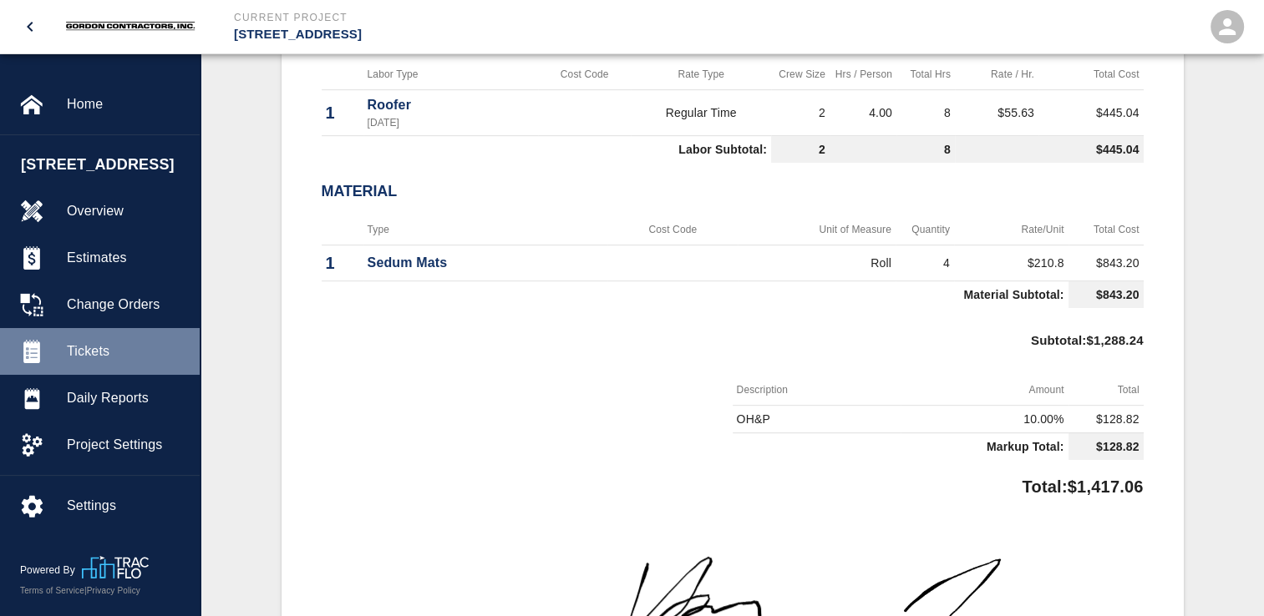
click at [84, 362] on span "Tickets" at bounding box center [126, 352] width 119 height 20
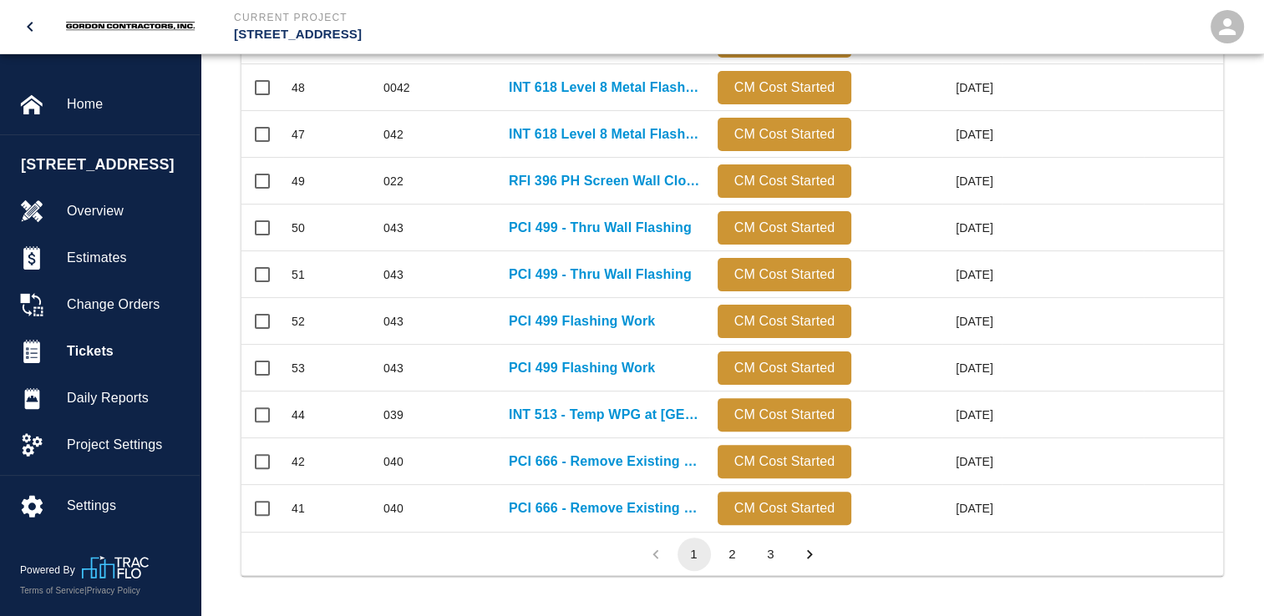
click at [731, 552] on button "2" at bounding box center [732, 554] width 33 height 33
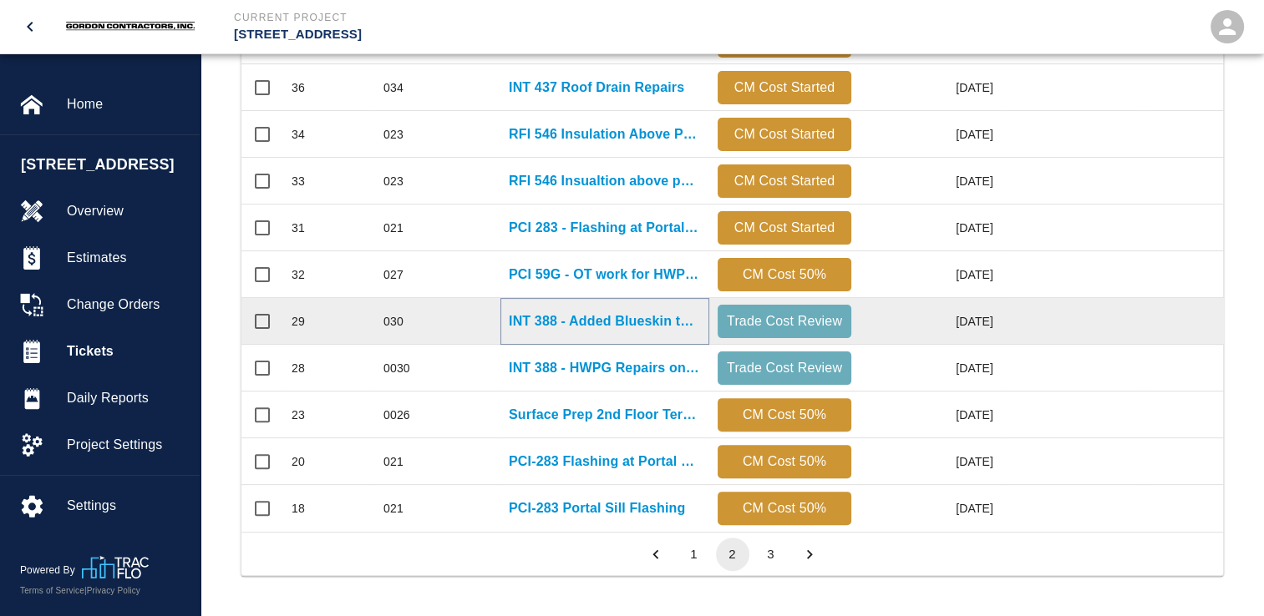
click at [601, 312] on p "INT 388 - Added Blueskin to Main Roof Louver" at bounding box center [605, 322] width 192 height 20
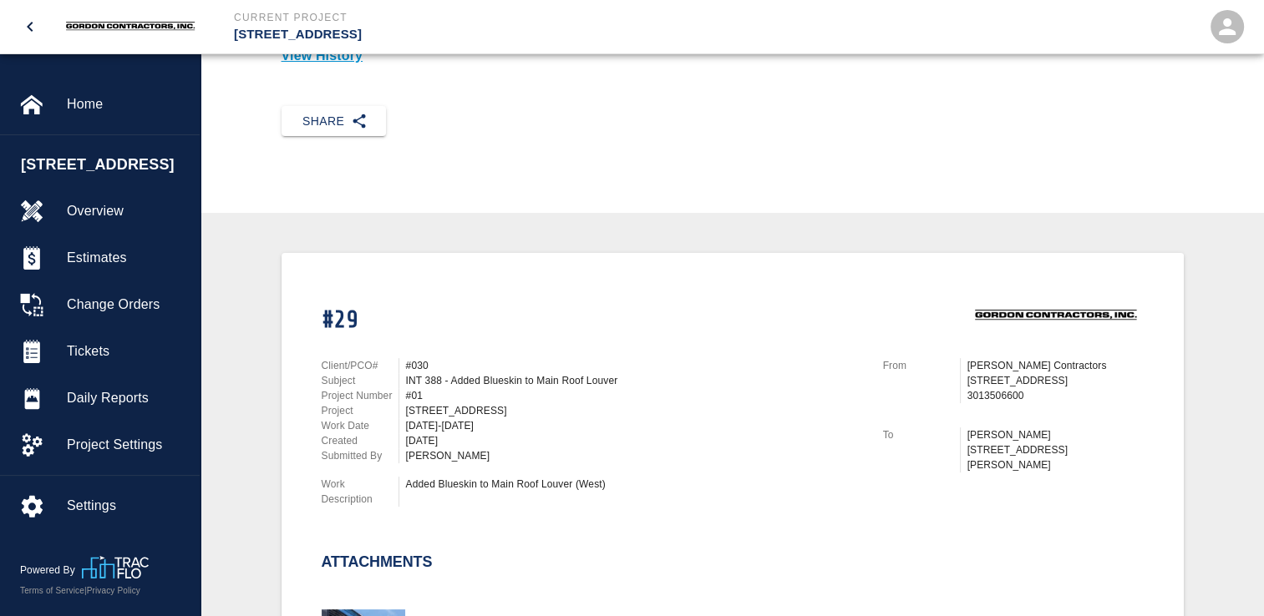
scroll to position [167, 0]
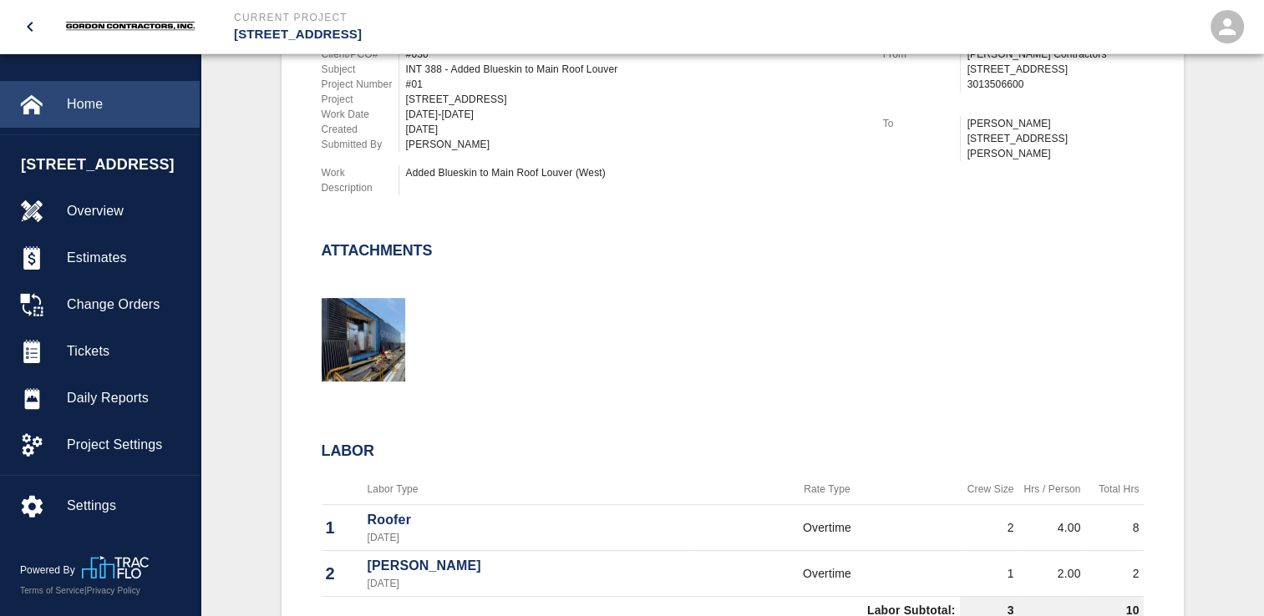
click at [84, 102] on span "Home" at bounding box center [126, 104] width 119 height 20
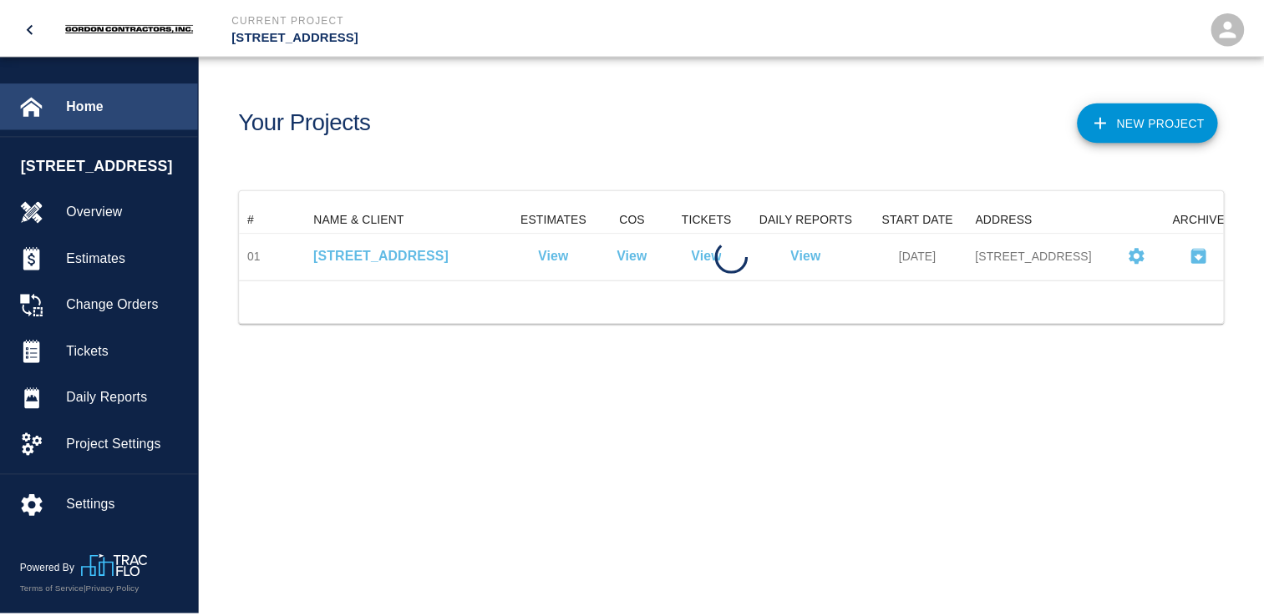
scroll to position [74, 981]
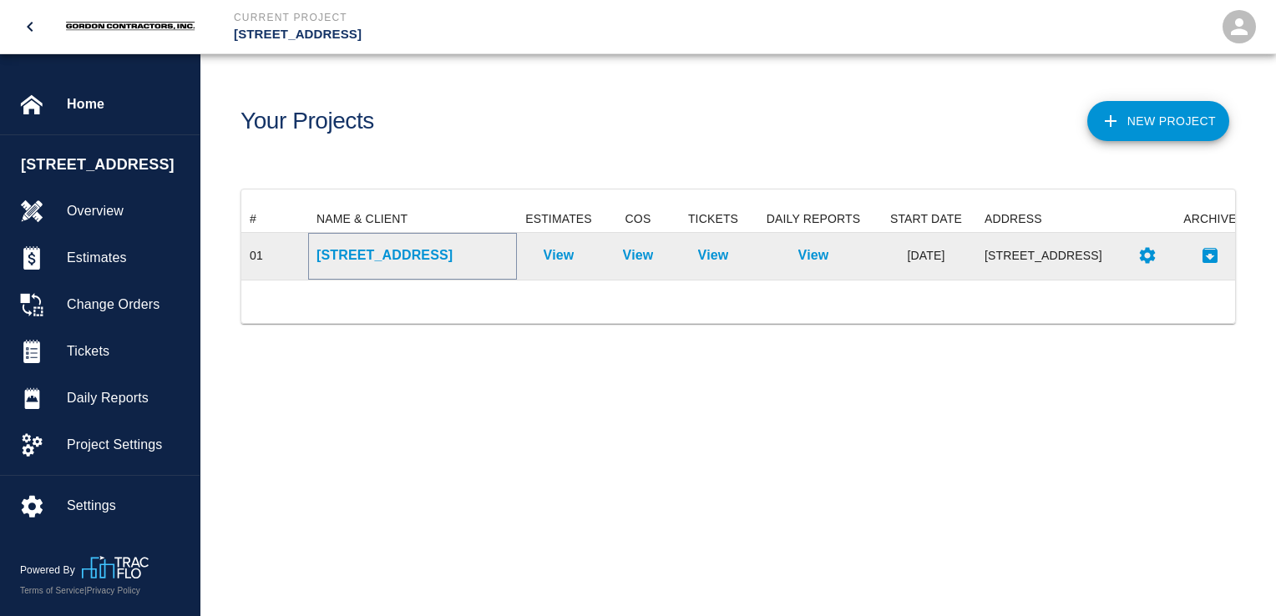
click at [432, 250] on p "[STREET_ADDRESS]" at bounding box center [413, 256] width 192 height 20
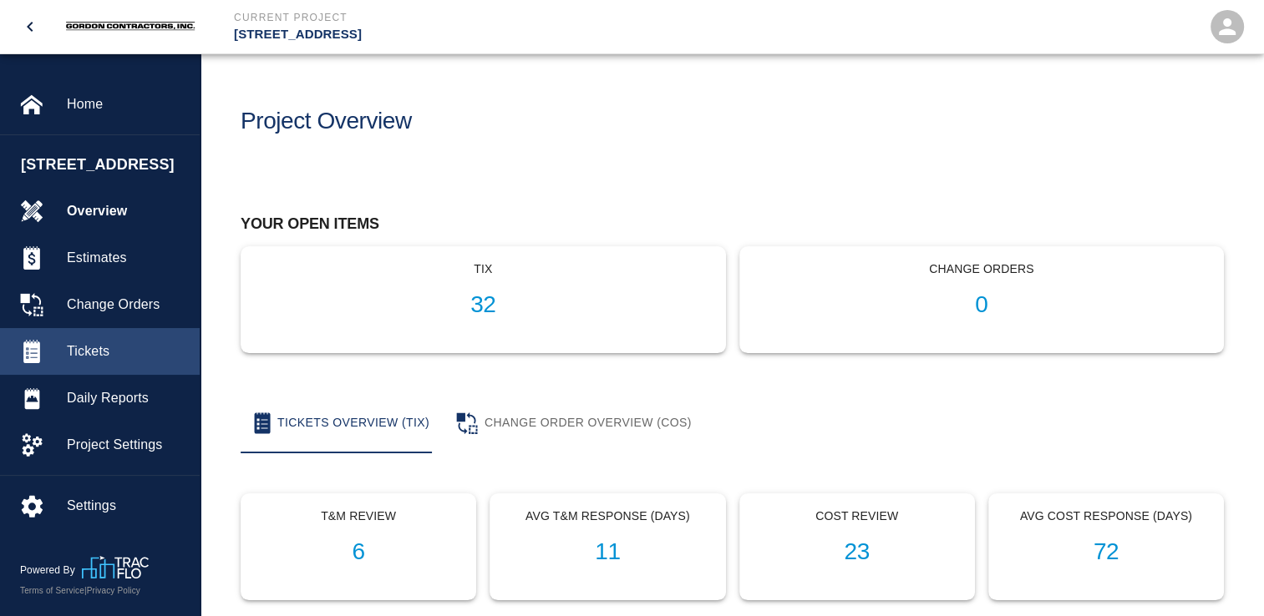
click at [97, 362] on span "Tickets" at bounding box center [126, 352] width 119 height 20
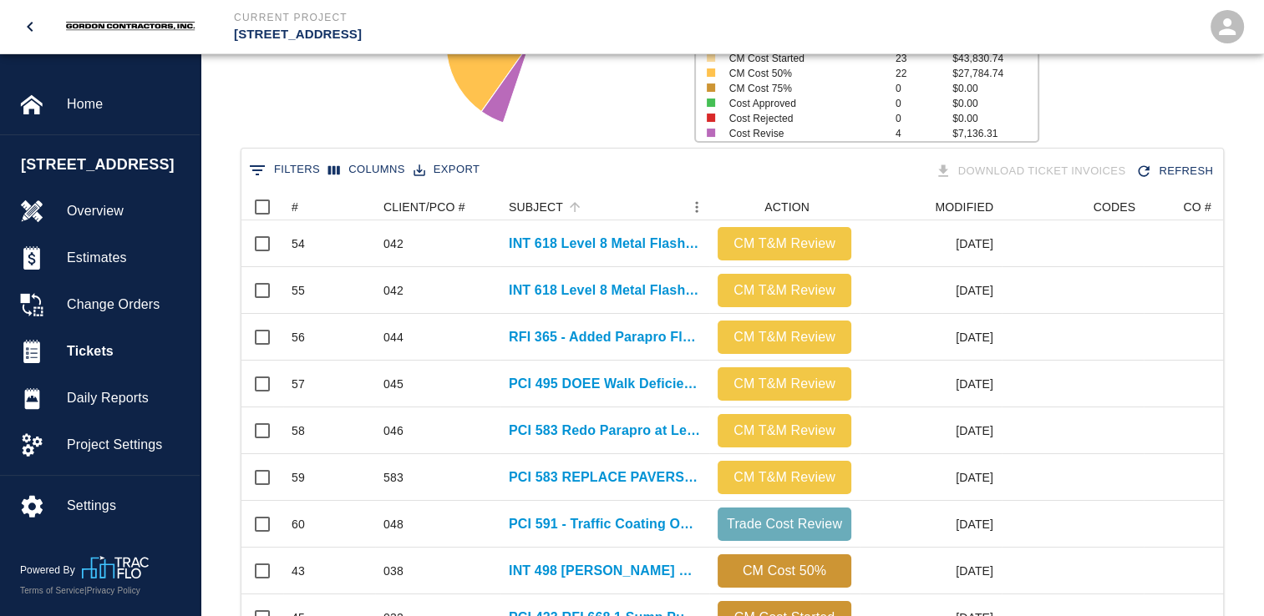
scroll to position [251, 0]
